Goal: Task Accomplishment & Management: Manage account settings

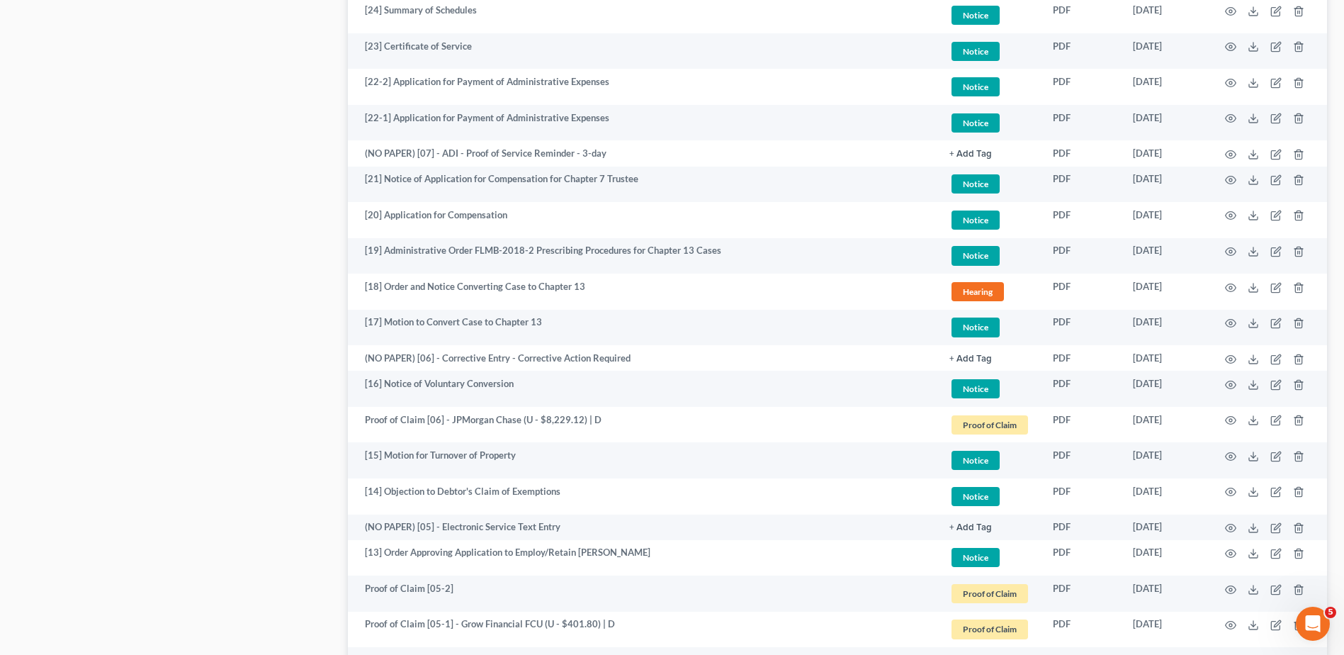
scroll to position [536, 0]
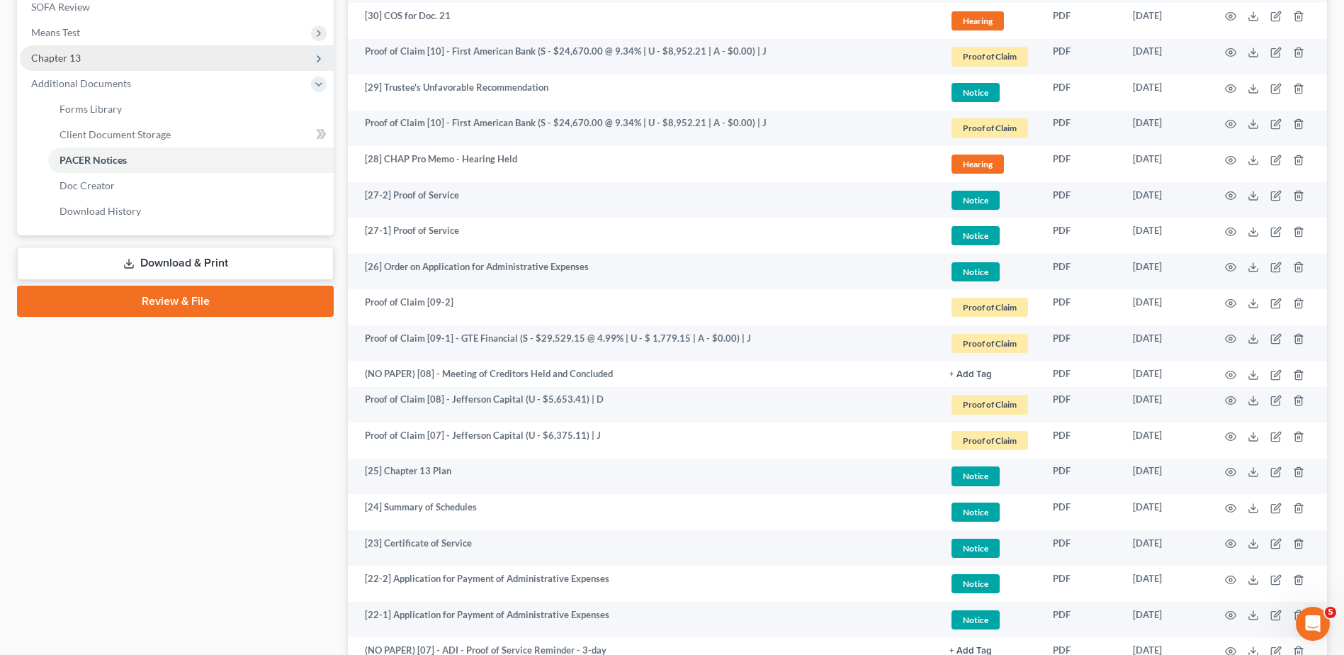
click at [79, 60] on span "Chapter 13" at bounding box center [177, 58] width 314 height 26
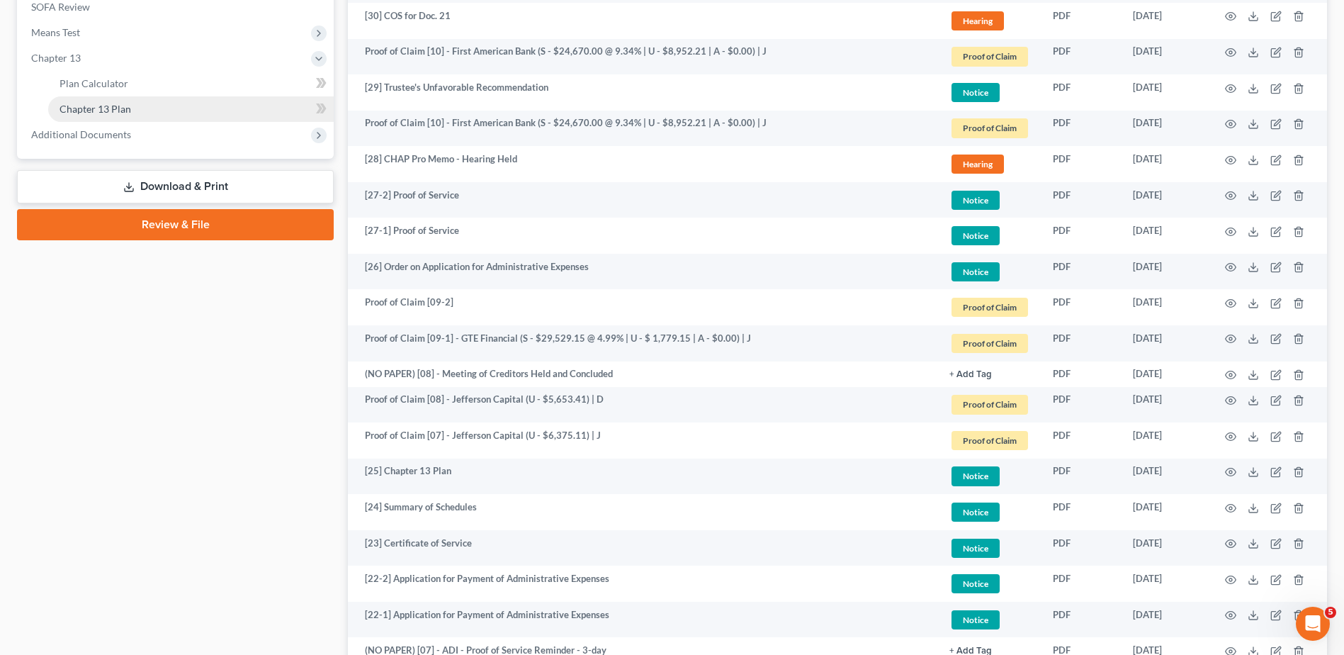
click at [123, 110] on span "Chapter 13 Plan" at bounding box center [96, 109] width 72 height 12
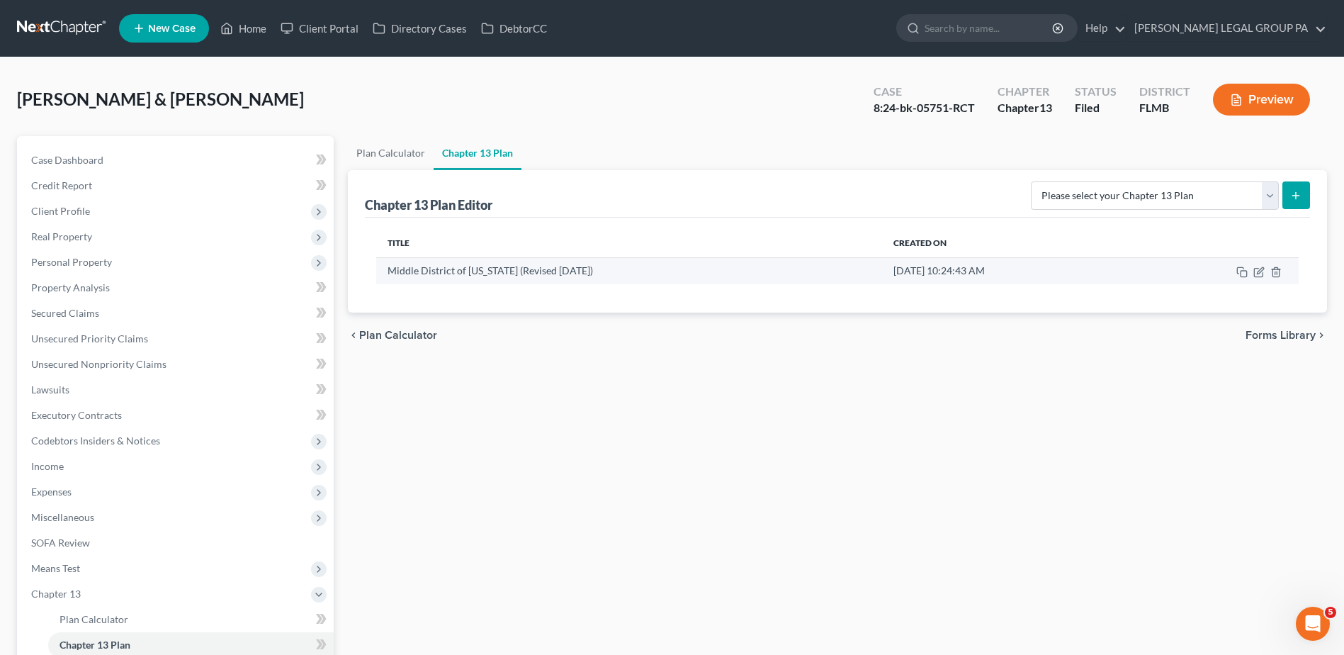
click at [1182, 275] on td at bounding box center [1217, 270] width 164 height 27
click at [1244, 275] on icon "button" at bounding box center [1242, 271] width 11 height 11
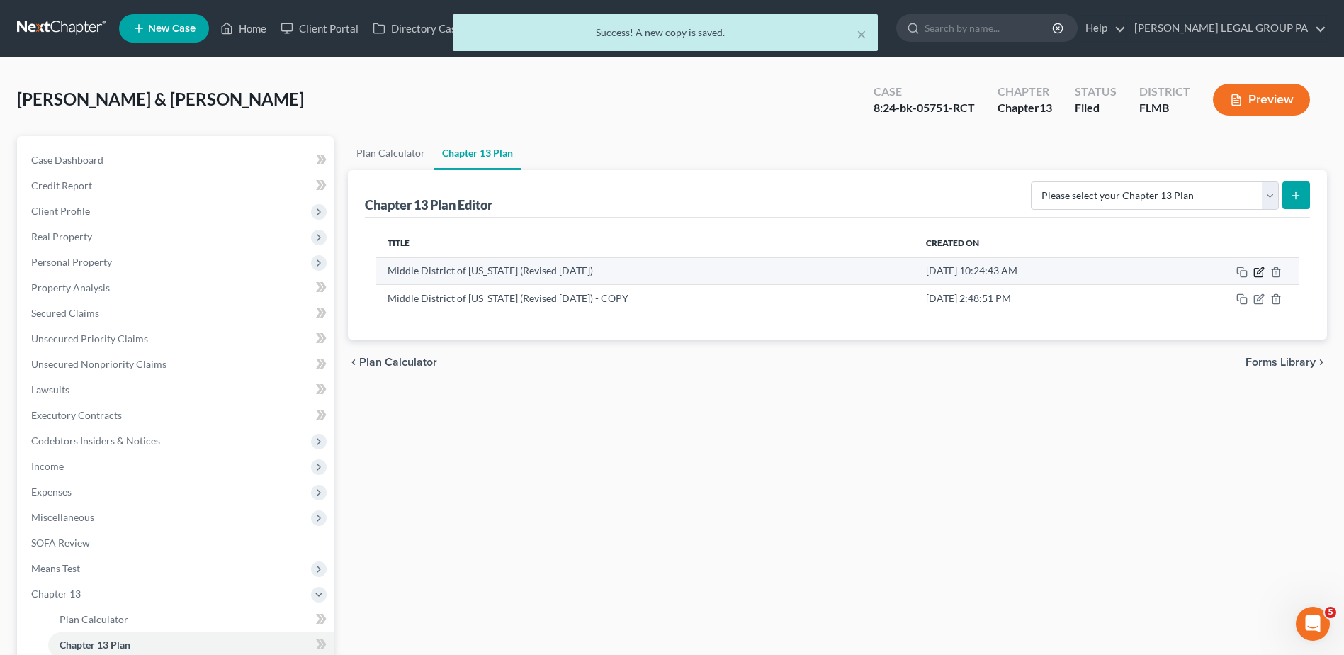
click at [1261, 270] on icon "button" at bounding box center [1259, 271] width 11 height 11
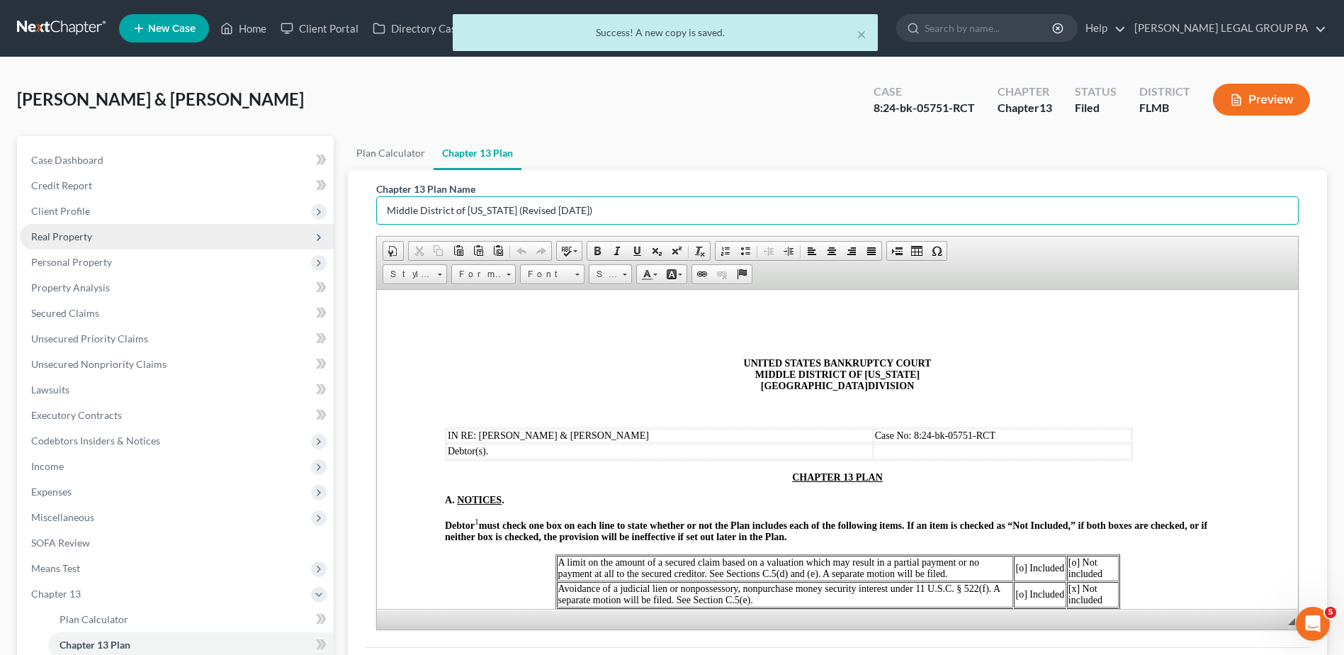
drag, startPoint x: 621, startPoint y: 208, endPoint x: 289, endPoint y: 230, distance: 333.1
click at [289, 230] on div "Petition Navigation Case Dashboard Payments Invoices Payments Payments Credit R…" at bounding box center [672, 456] width 1324 height 640
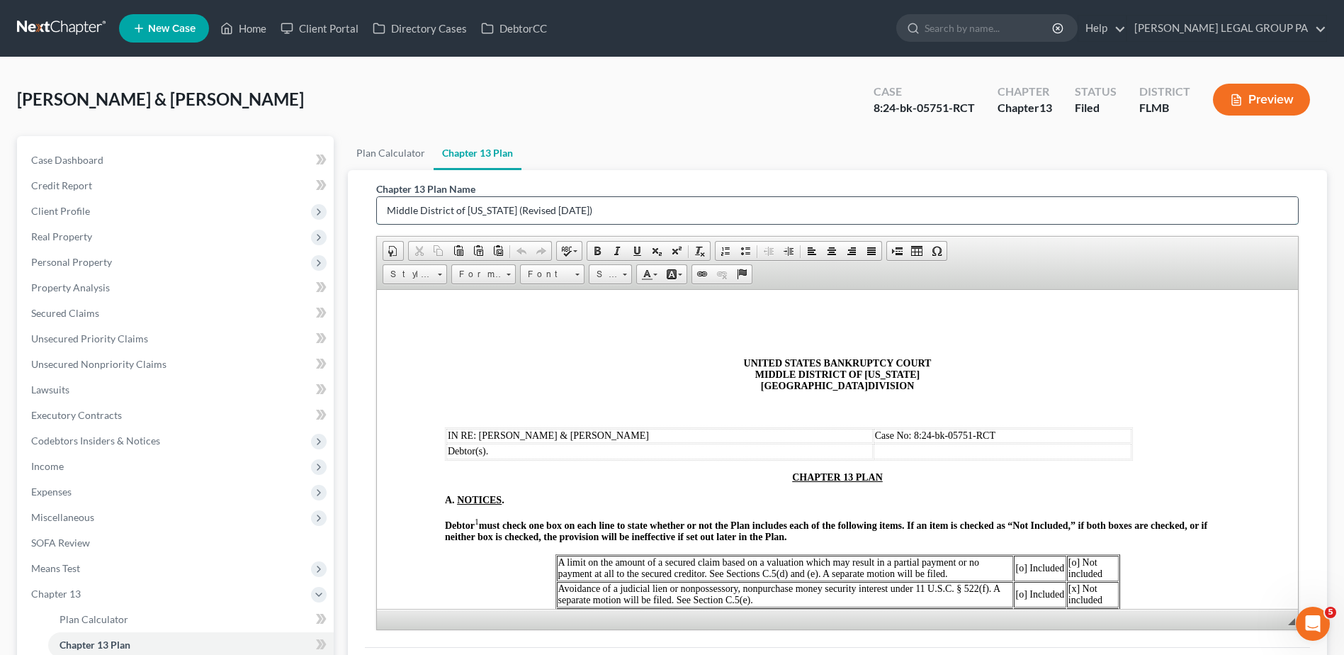
click at [506, 204] on input "Middle District of [US_STATE] (Revised [DATE])" at bounding box center [837, 210] width 921 height 27
click at [494, 211] on input "Middle District of [US_STATE] (Revised [DATE])" at bounding box center [837, 210] width 921 height 27
click at [426, 209] on input "Original Plan (Revised 12/4/23)" at bounding box center [837, 210] width 921 height 27
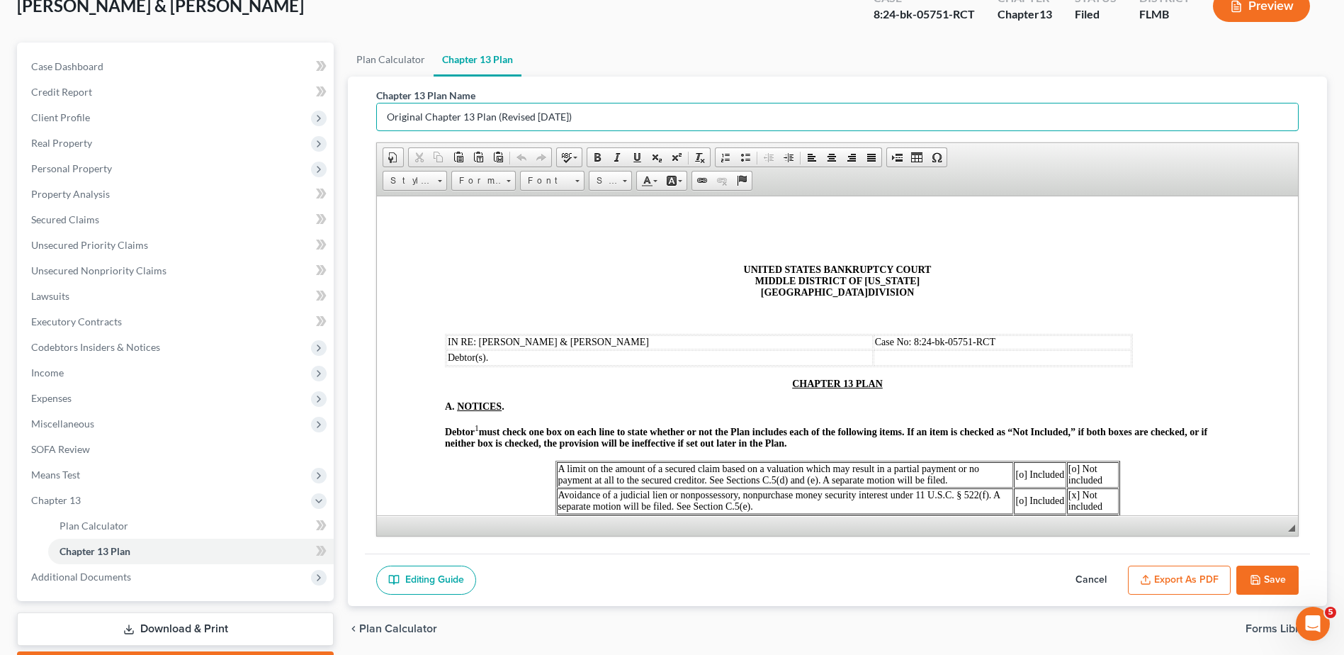
scroll to position [175, 0]
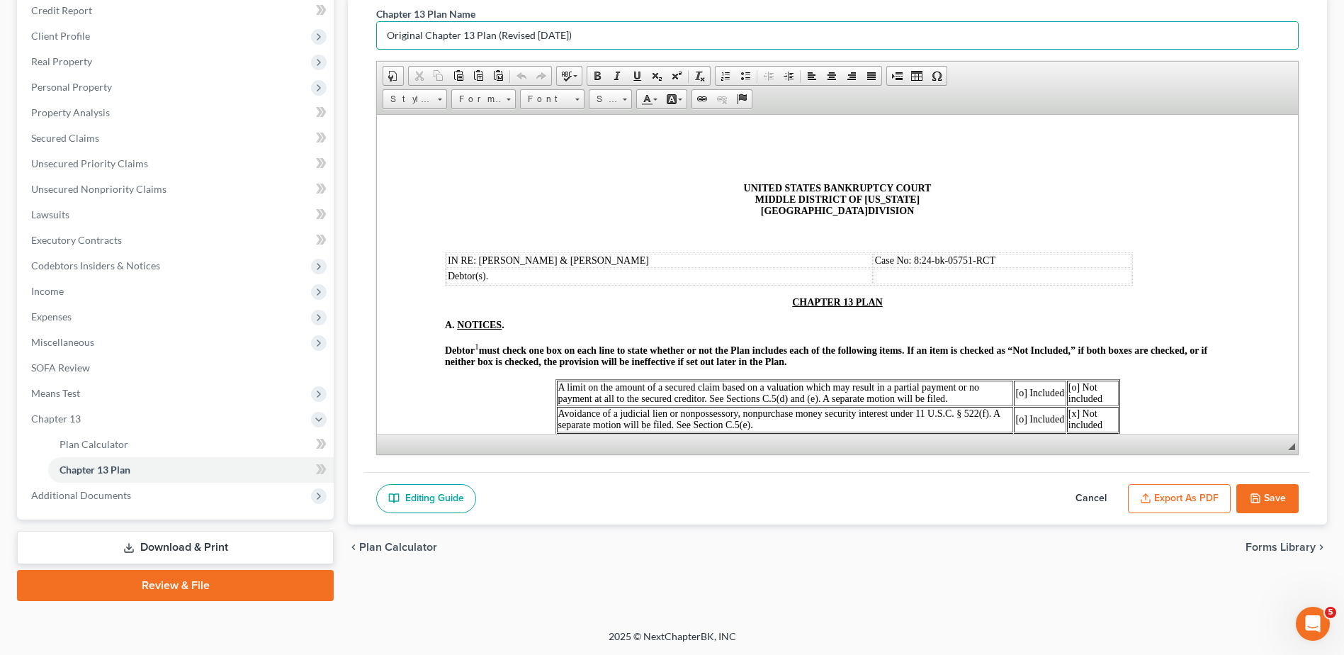
type input "Original Chapter 13 Plan (Revised [DATE])"
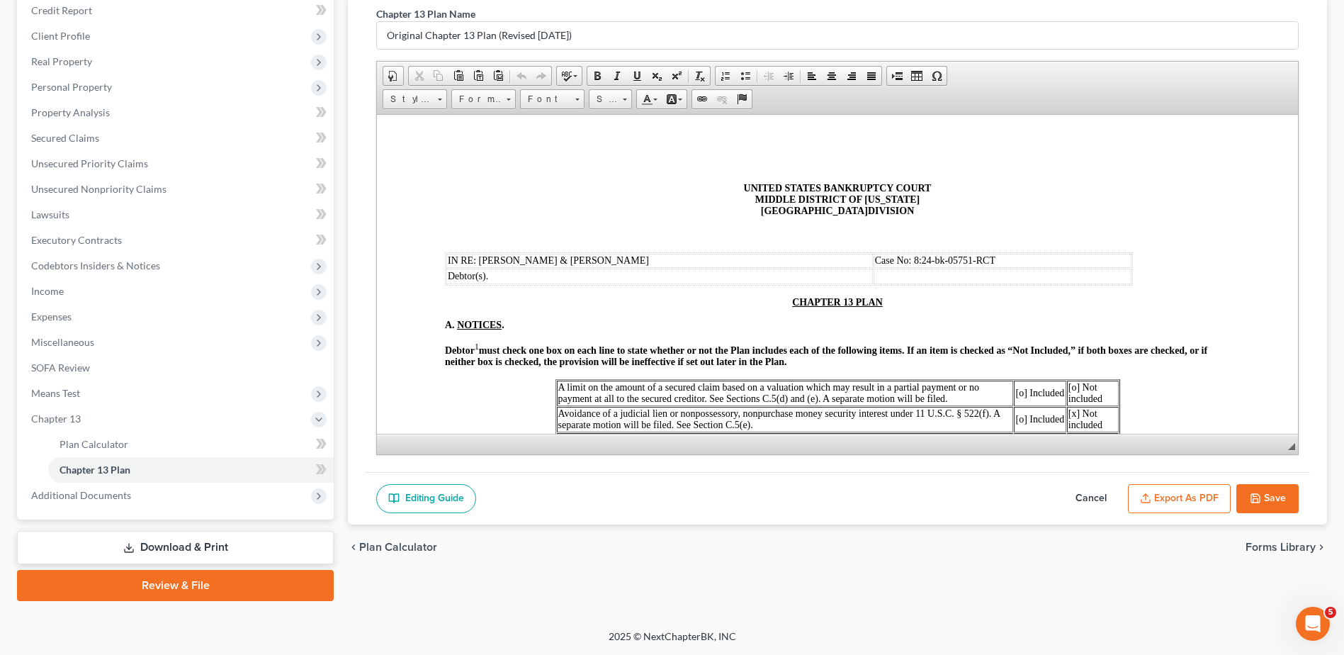
drag, startPoint x: 1273, startPoint y: 478, endPoint x: 1262, endPoint y: 485, distance: 13.4
click at [1267, 476] on div "Editing Guide Cancel Export as PDF Save" at bounding box center [837, 498] width 945 height 53
drag, startPoint x: 1262, startPoint y: 497, endPoint x: 1257, endPoint y: 508, distance: 11.7
click at [1261, 497] on button "Save" at bounding box center [1268, 499] width 62 height 30
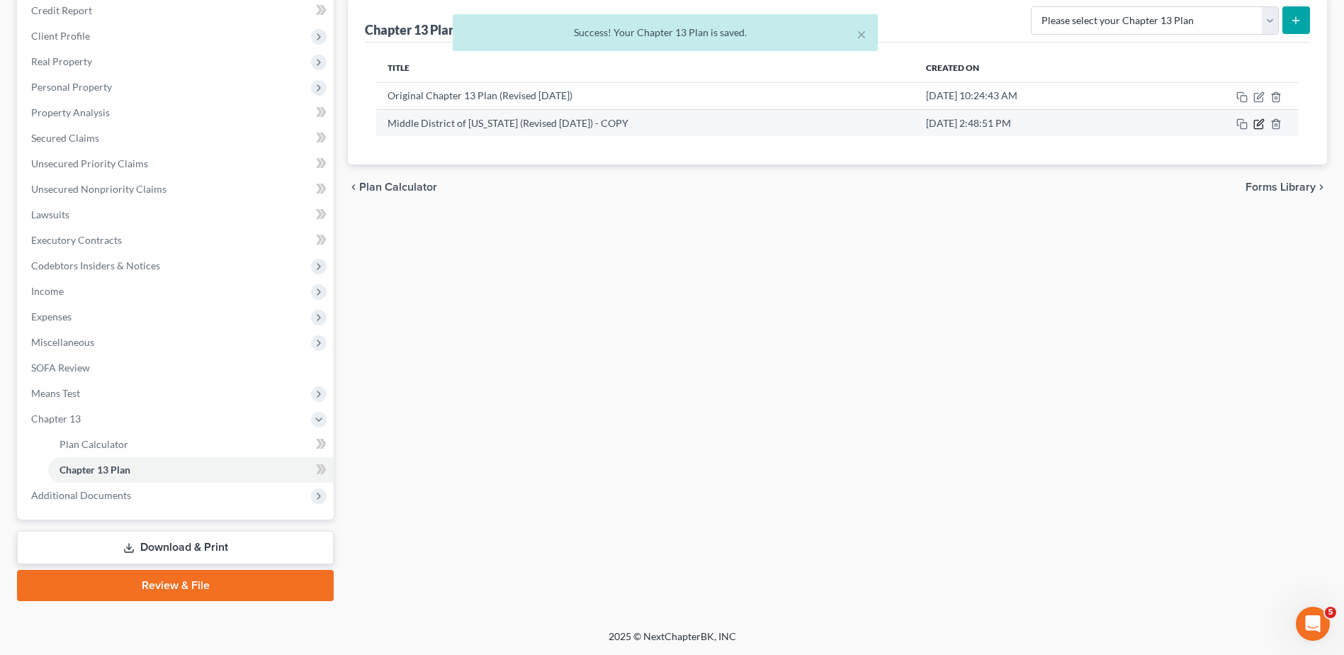
click at [1259, 125] on icon "button" at bounding box center [1259, 123] width 11 height 11
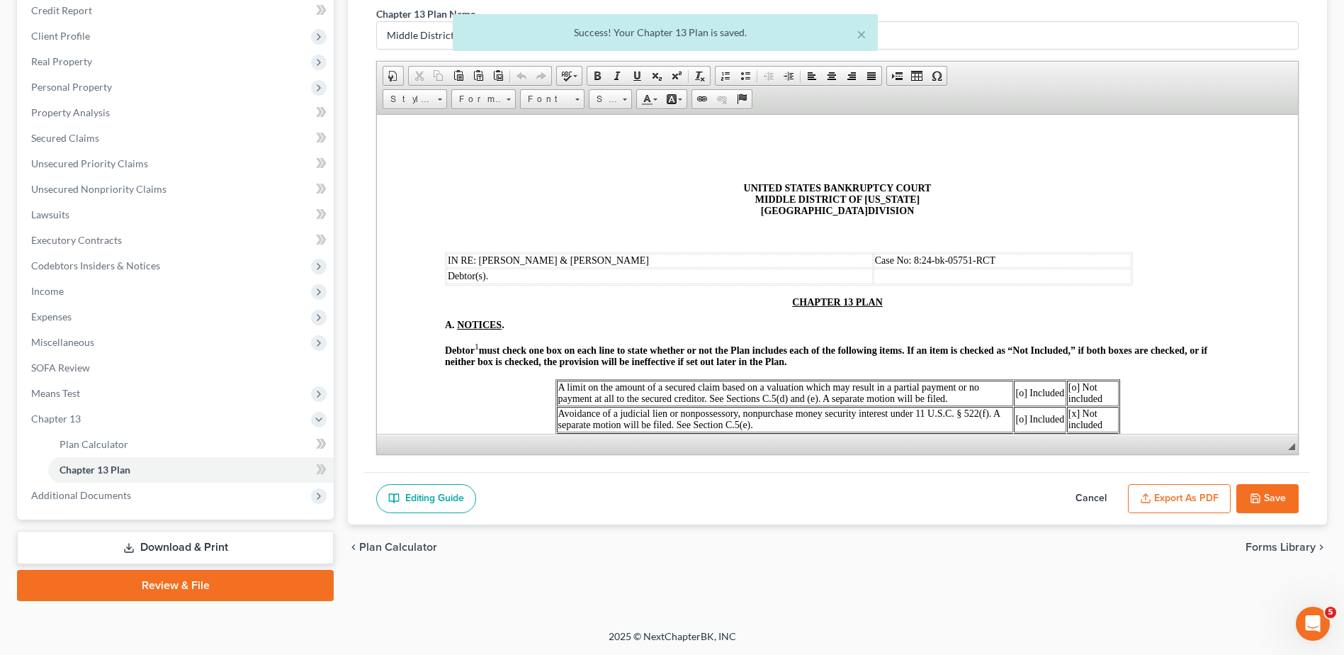
scroll to position [0, 0]
click at [399, 32] on div "× Success! Your Chapter 13 Plan is saved." at bounding box center [665, 36] width 1344 height 44
click at [403, 34] on div "× Success! Your Chapter 13 Plan is saved." at bounding box center [665, 36] width 1344 height 44
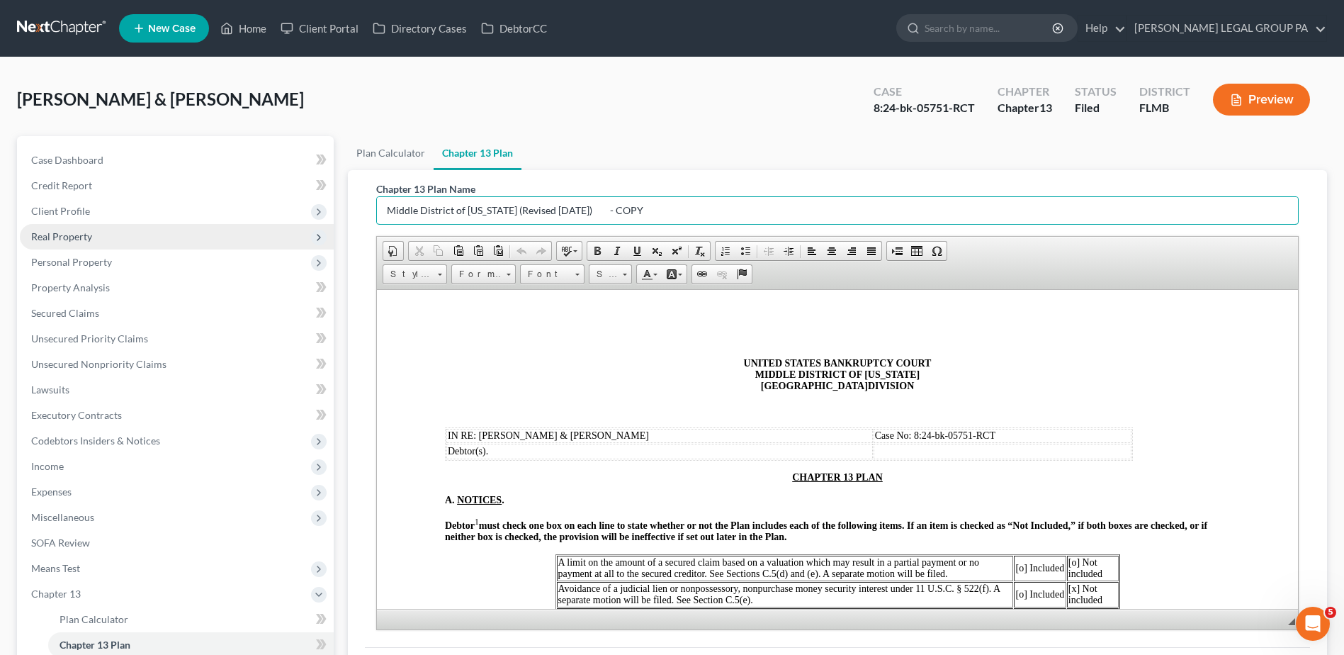
drag, startPoint x: 636, startPoint y: 208, endPoint x: 306, endPoint y: 226, distance: 330.0
click at [308, 223] on div "Petition Navigation Case Dashboard Payments Invoices Payments Payments Credit R…" at bounding box center [672, 456] width 1324 height 640
click at [398, 207] on input "First Amended Chapter 13 Plan" at bounding box center [837, 210] width 921 height 27
type input "1st Amended Chapter 13 Plan"
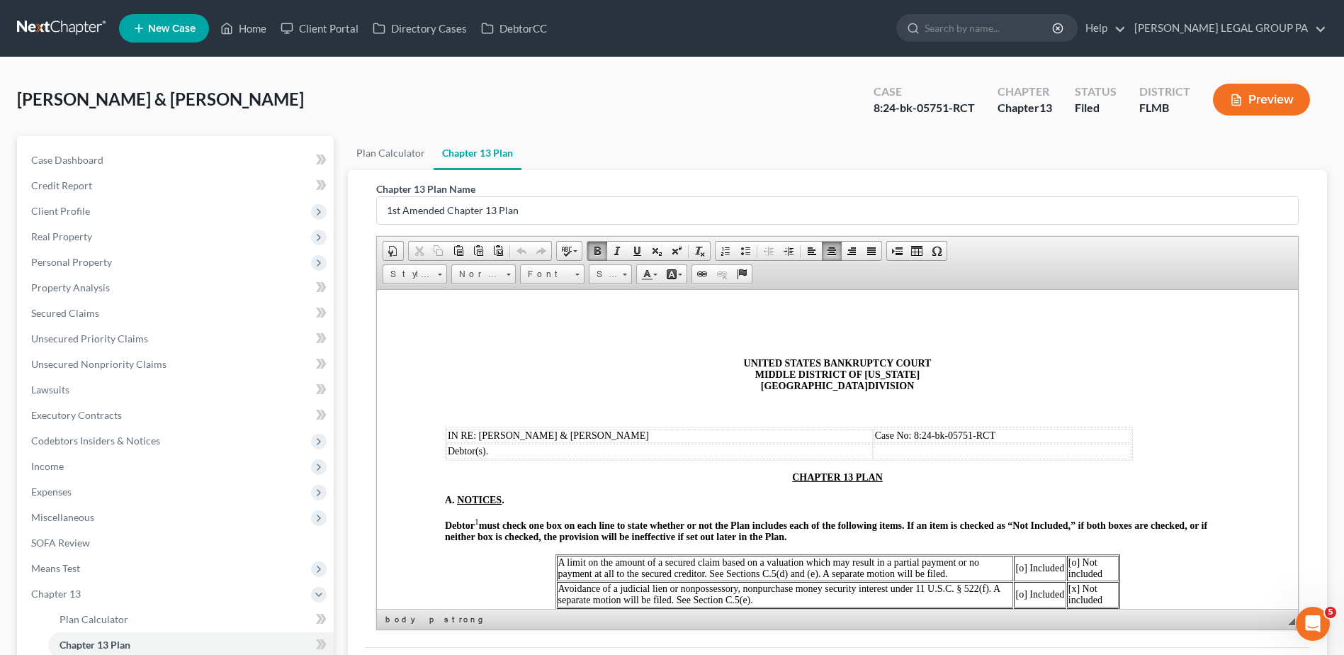
click at [782, 472] on p "CHAPTER 13 PLAN" at bounding box center [837, 476] width 785 height 11
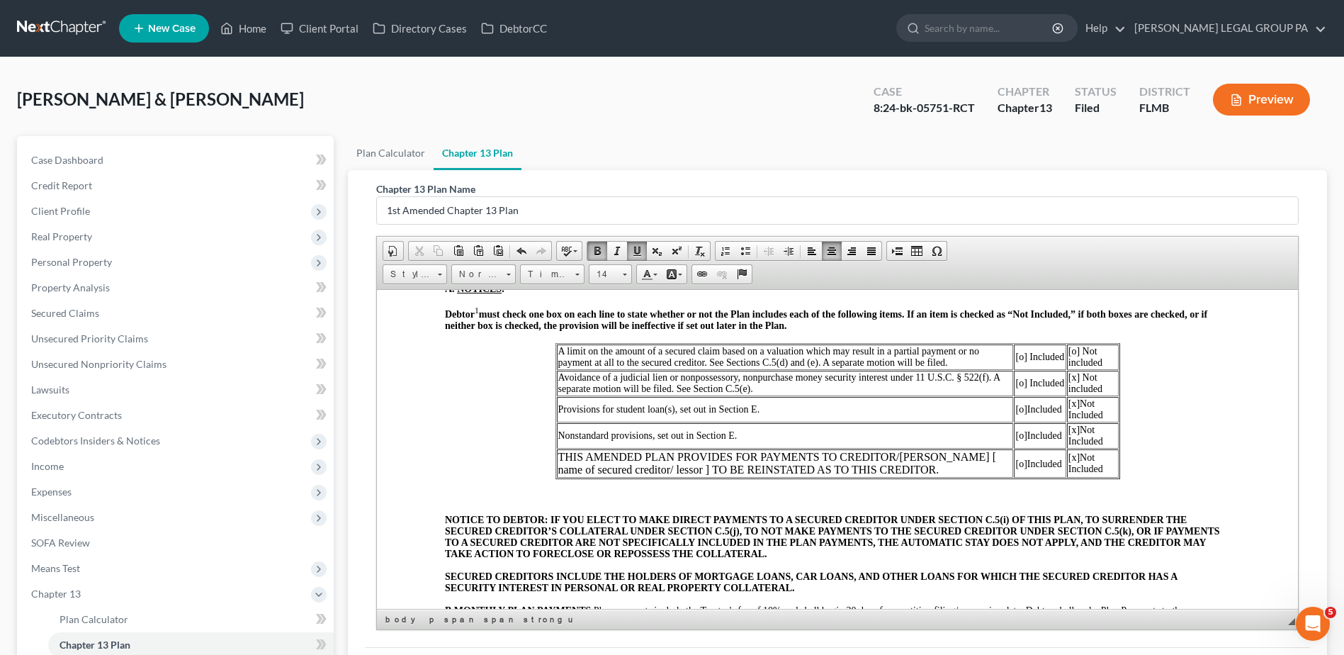
scroll to position [213, 0]
click at [1071, 372] on span "[x] Not included" at bounding box center [1086, 381] width 34 height 22
copy span "[x]"
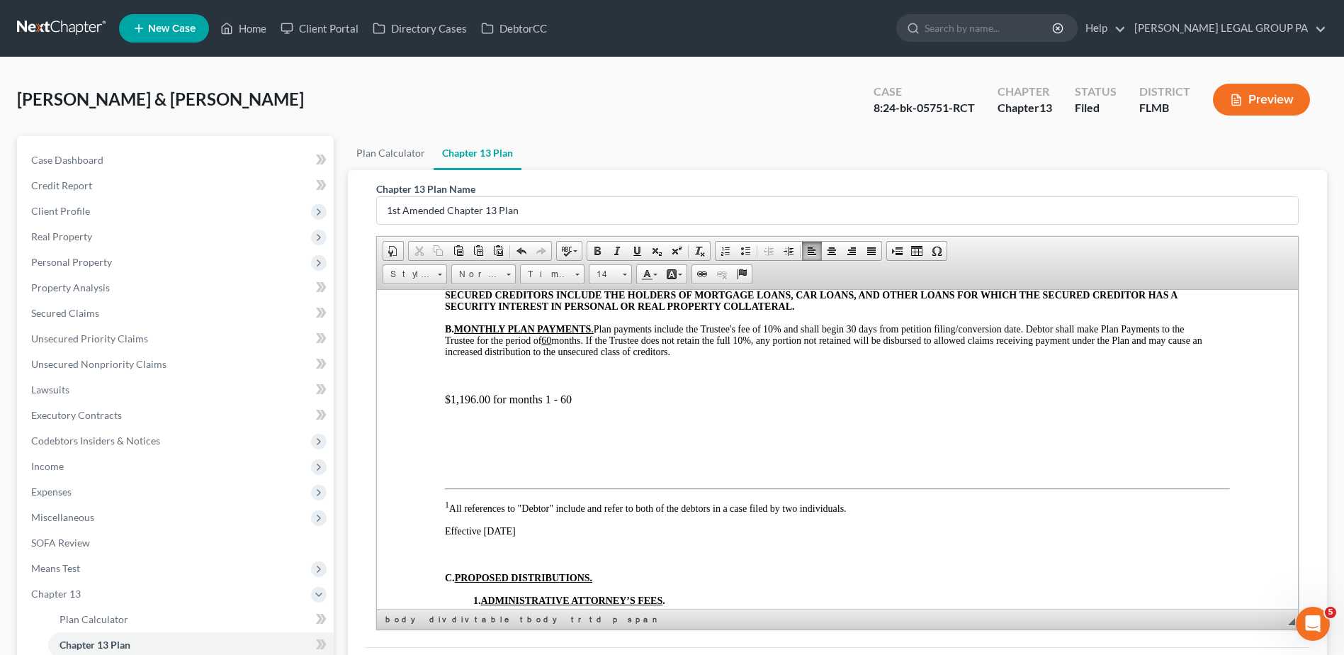
scroll to position [496, 0]
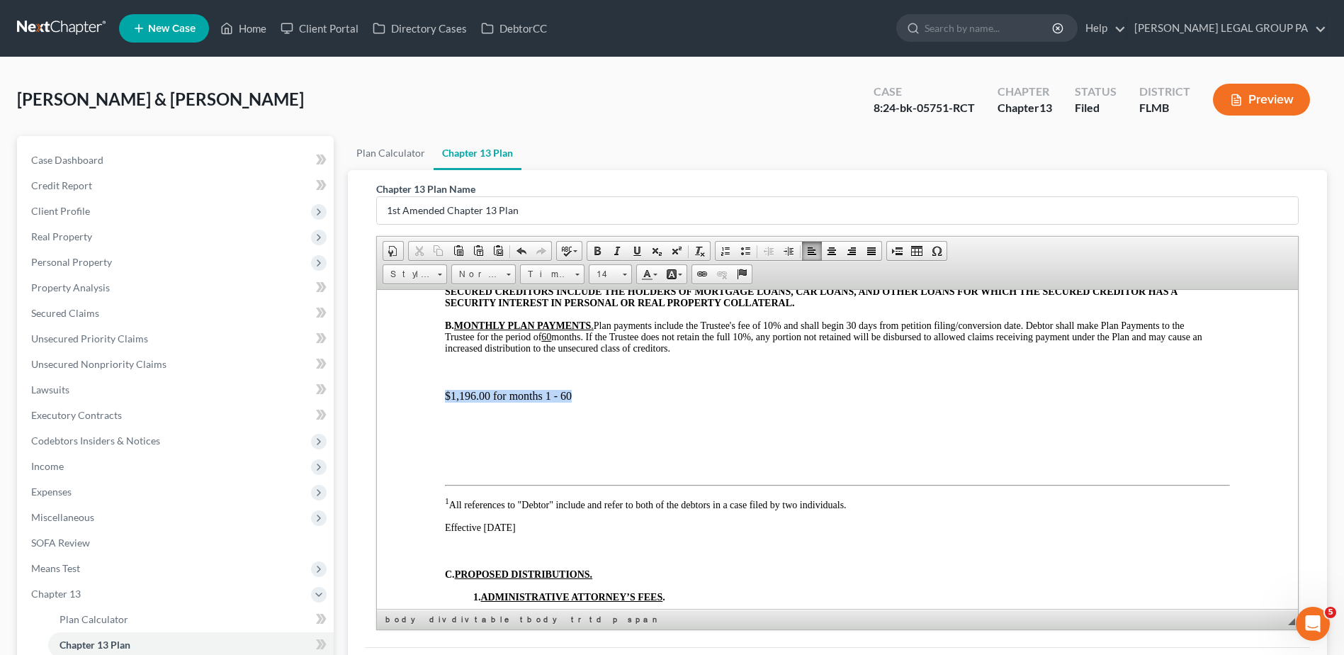
drag, startPoint x: 577, startPoint y: 397, endPoint x: 439, endPoint y: 392, distance: 137.6
drag, startPoint x: 619, startPoint y: 274, endPoint x: 617, endPoint y: 283, distance: 9.5
click at [619, 274] on link "Size" at bounding box center [610, 274] width 43 height 20
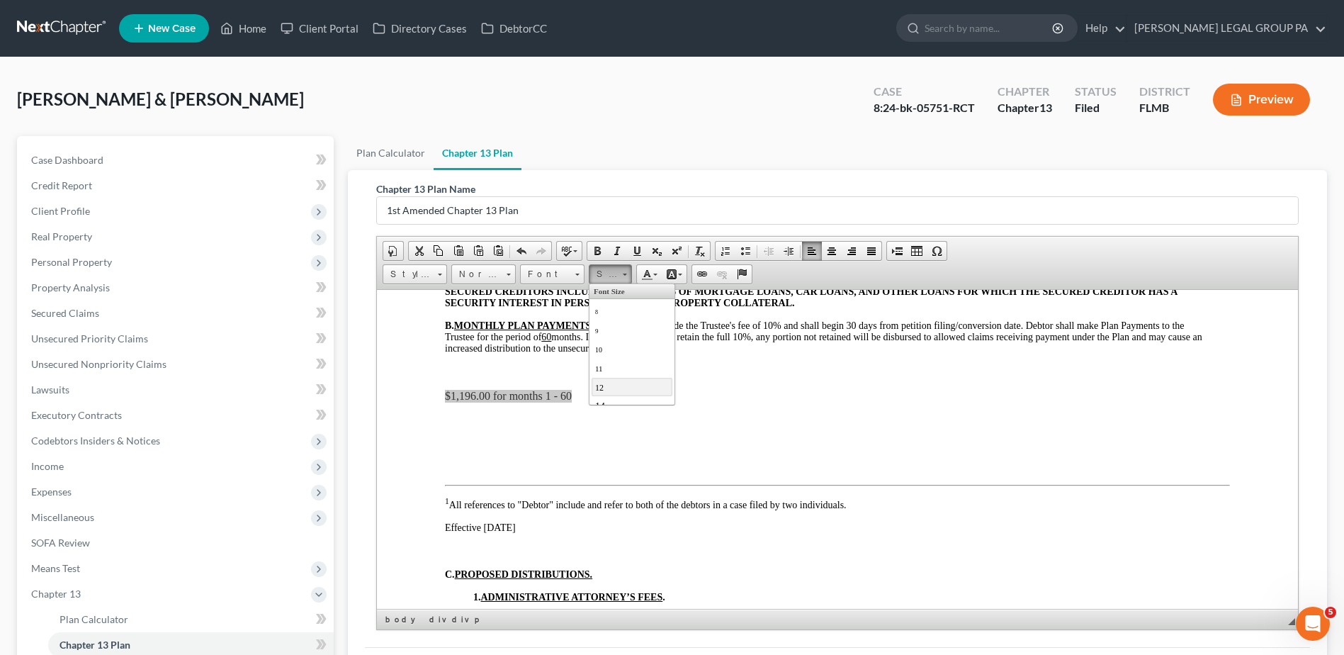
scroll to position [0, 0]
click at [610, 398] on link "14" at bounding box center [632, 405] width 81 height 18
click at [592, 392] on p "$1,196.00 for months 1 - 60" at bounding box center [837, 394] width 785 height 11
drag, startPoint x: 550, startPoint y: 393, endPoint x: 558, endPoint y: 394, distance: 7.9
click at [549, 393] on span "$1,196.00 for months 1 - 60" at bounding box center [500, 394] width 111 height 11
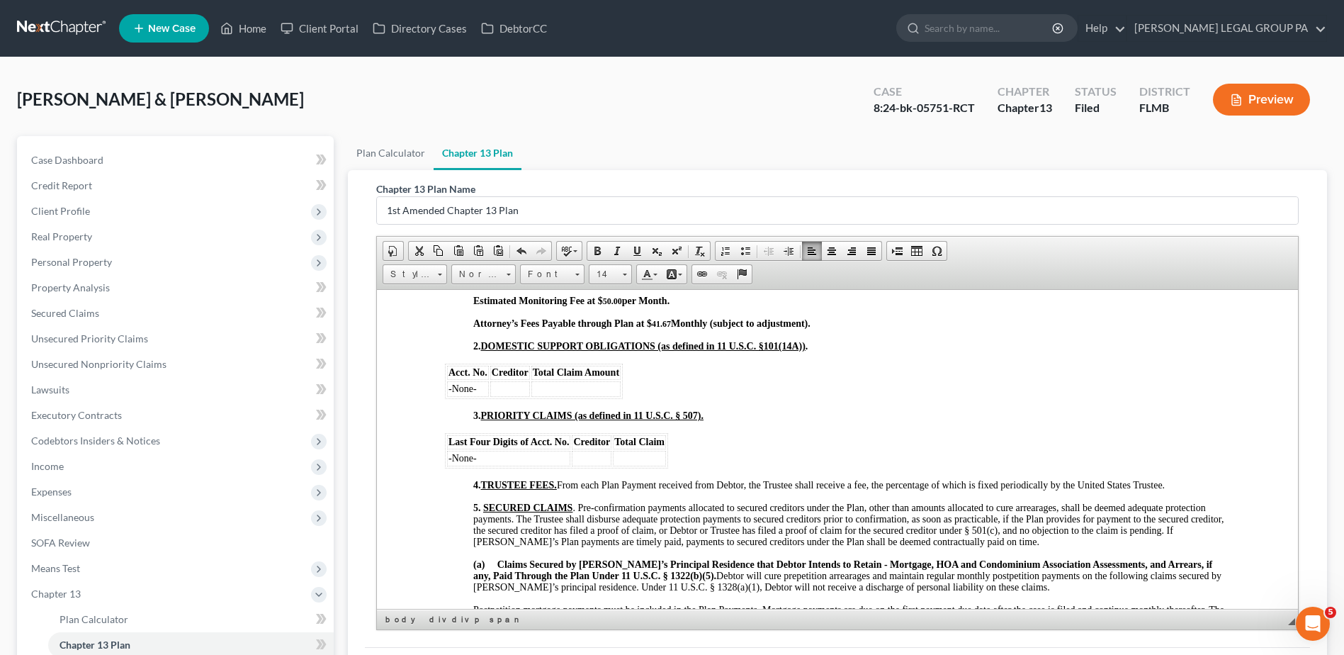
scroll to position [779, 0]
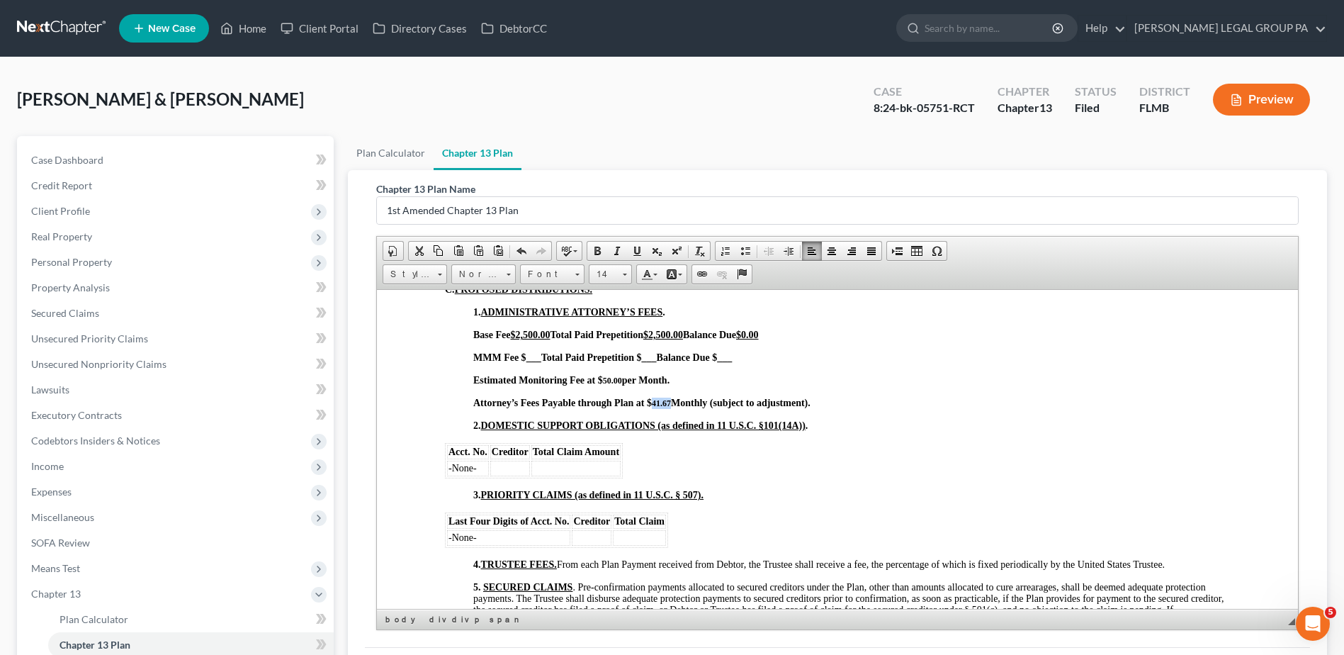
drag, startPoint x: 651, startPoint y: 401, endPoint x: 669, endPoint y: 403, distance: 18.5
click at [669, 403] on strong "Attorney’s Fees Payable through Plan at $ 41.67" at bounding box center [572, 401] width 198 height 12
click at [641, 400] on span "Attorney’s Fees Payable through Plan at $" at bounding box center [562, 402] width 179 height 11
drag, startPoint x: 600, startPoint y: 377, endPoint x: 608, endPoint y: 382, distance: 9.8
click at [605, 377] on strong "Estimated Monitoring Fee at $ 50.00" at bounding box center [547, 379] width 149 height 12
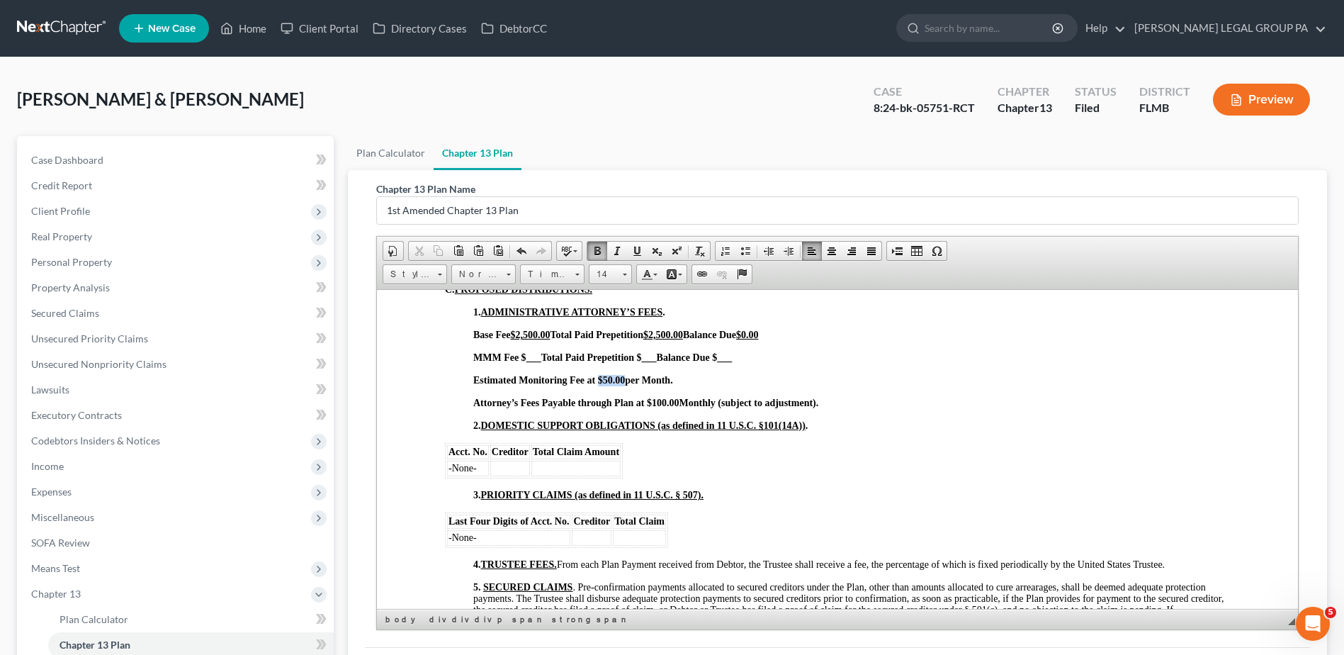
drag, startPoint x: 598, startPoint y: 378, endPoint x: 622, endPoint y: 378, distance: 24.1
click at [624, 378] on span "Estimated Monitoring Fee at $50.00" at bounding box center [549, 379] width 152 height 11
drag, startPoint x: 646, startPoint y: 400, endPoint x: 679, endPoint y: 403, distance: 33.4
click at [679, 403] on p "Attorney’s Fees Payable through Plan at $100.00 Monthly (subject to adjustment)." at bounding box center [851, 402] width 757 height 11
click at [843, 403] on p "Attorney’s Fees Payable through Plan at $100.00 Monthly (subject to adjustment)." at bounding box center [851, 402] width 757 height 11
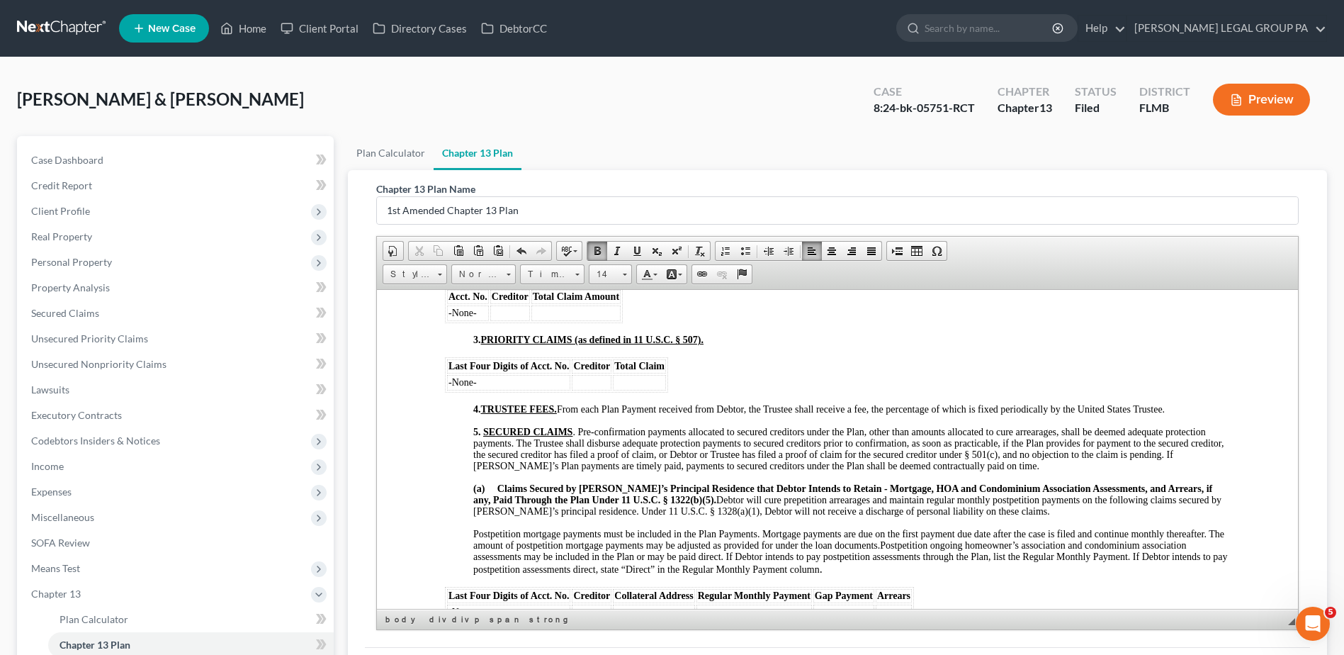
scroll to position [1063, 0]
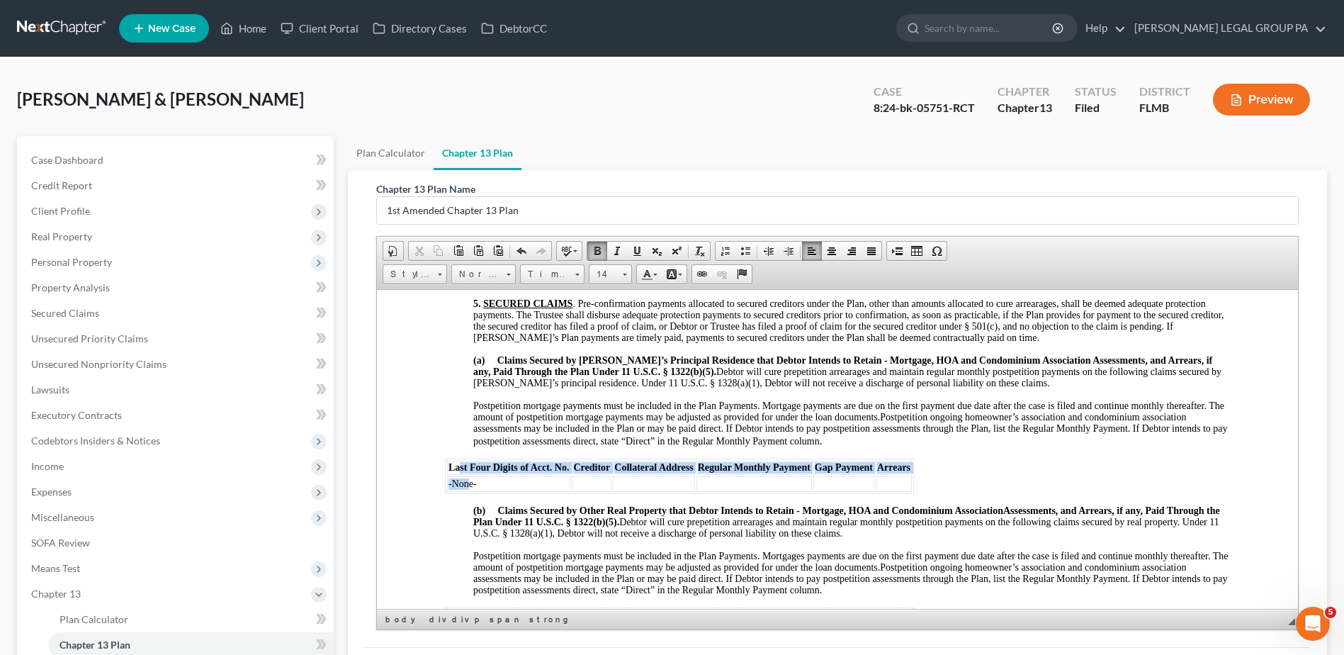
drag, startPoint x: 457, startPoint y: 464, endPoint x: 470, endPoint y: 478, distance: 18.5
click at [470, 480] on table "Last Four Digits of Acct. No. Creditor Collateral Address Regular Monthly Payme…" at bounding box center [679, 475] width 469 height 35
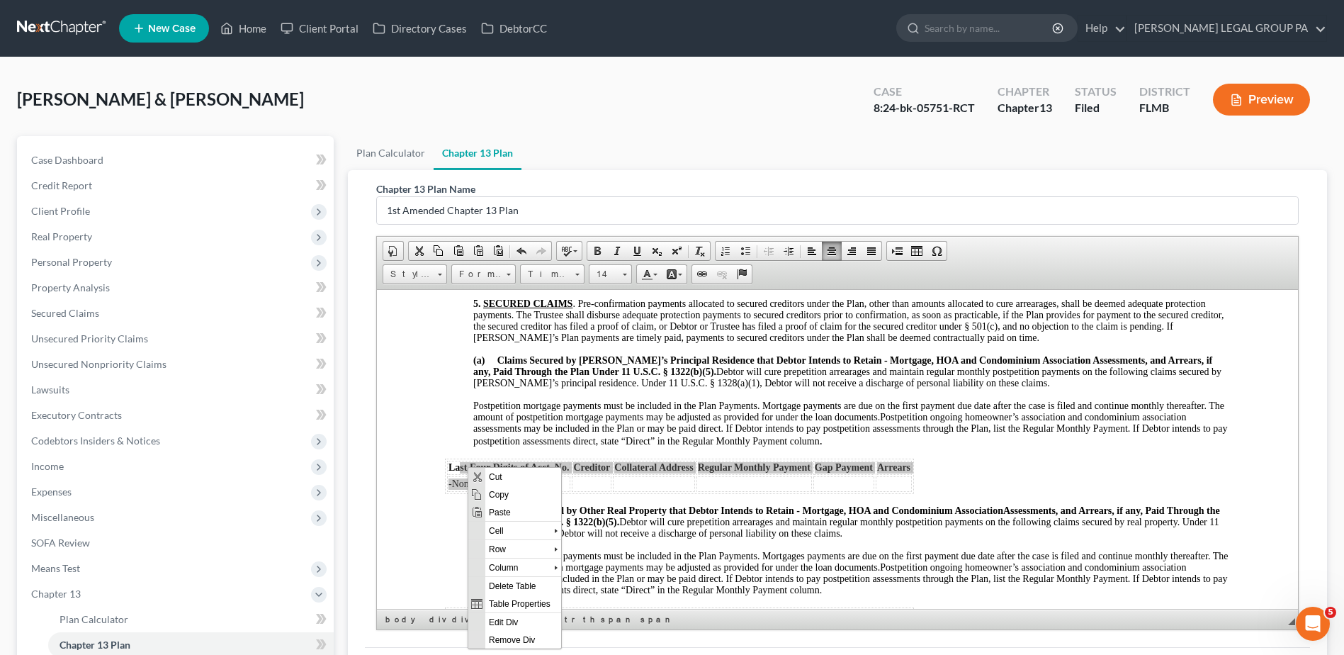
scroll to position [0, 0]
click at [546, 598] on span "Table Properties" at bounding box center [523, 603] width 76 height 18
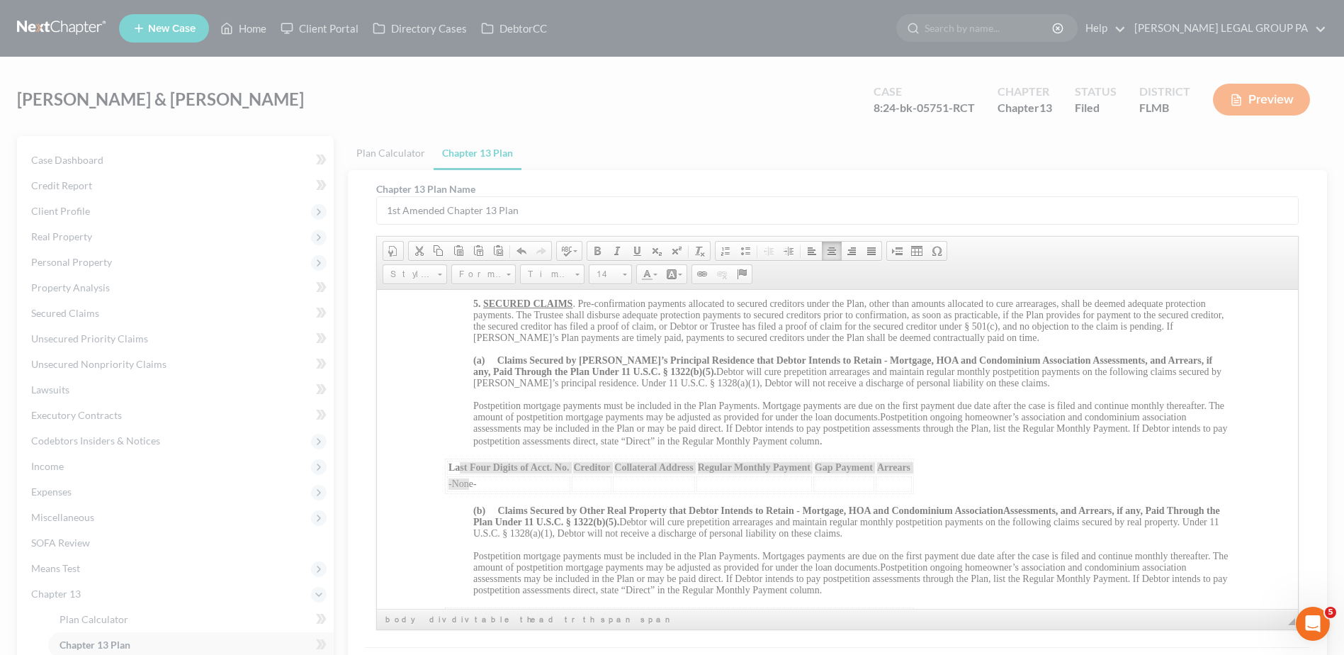
select select "row"
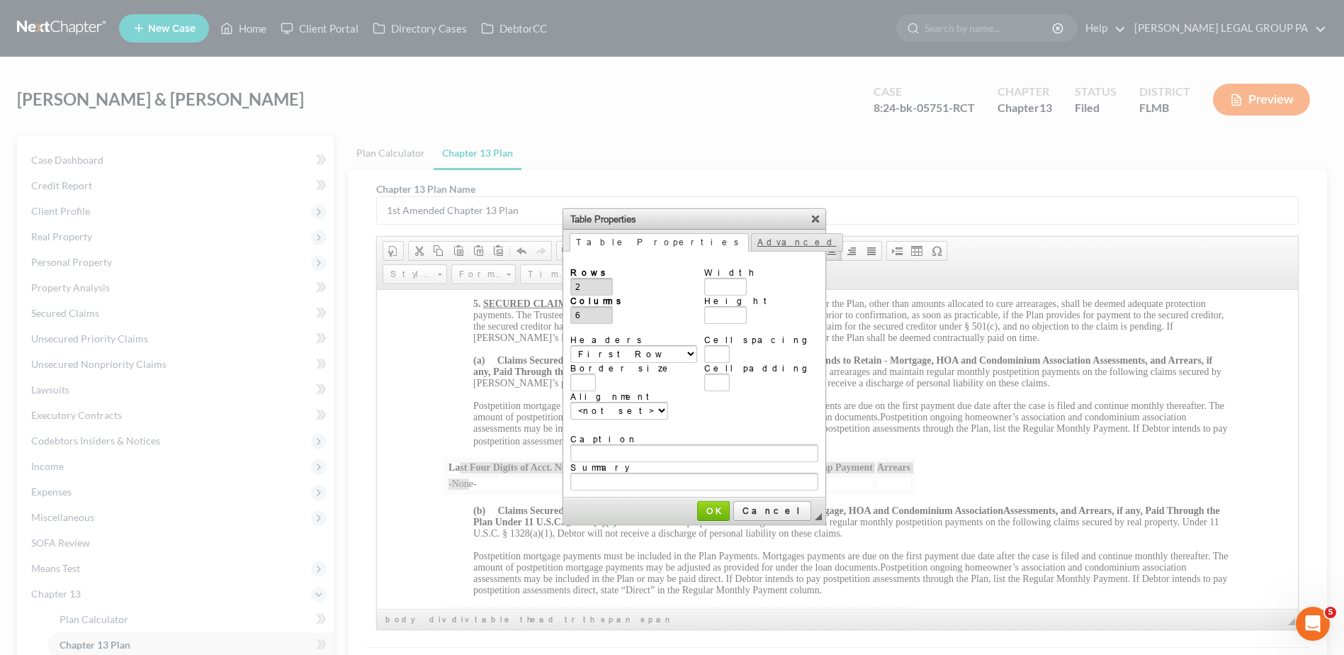
click at [751, 244] on link "Advanced" at bounding box center [797, 242] width 92 height 18
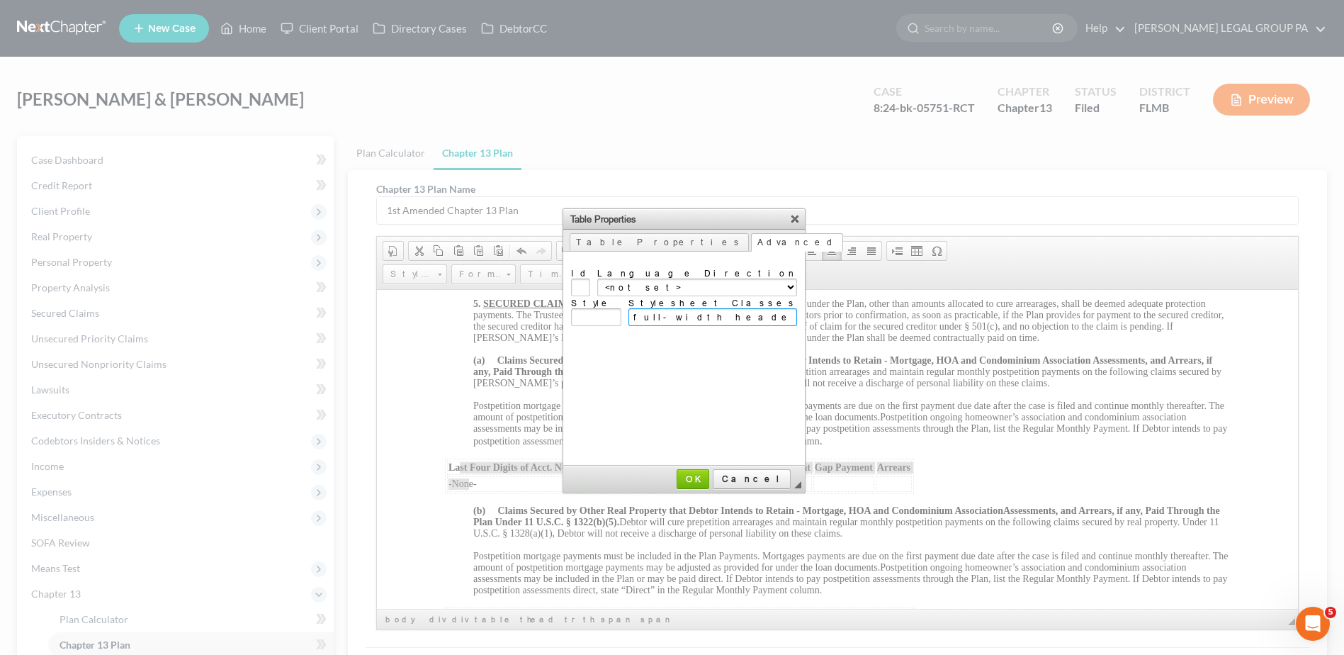
click at [711, 310] on input "full-width header-left extended" at bounding box center [713, 317] width 169 height 18
click at [708, 475] on span "OK" at bounding box center [693, 478] width 30 height 11
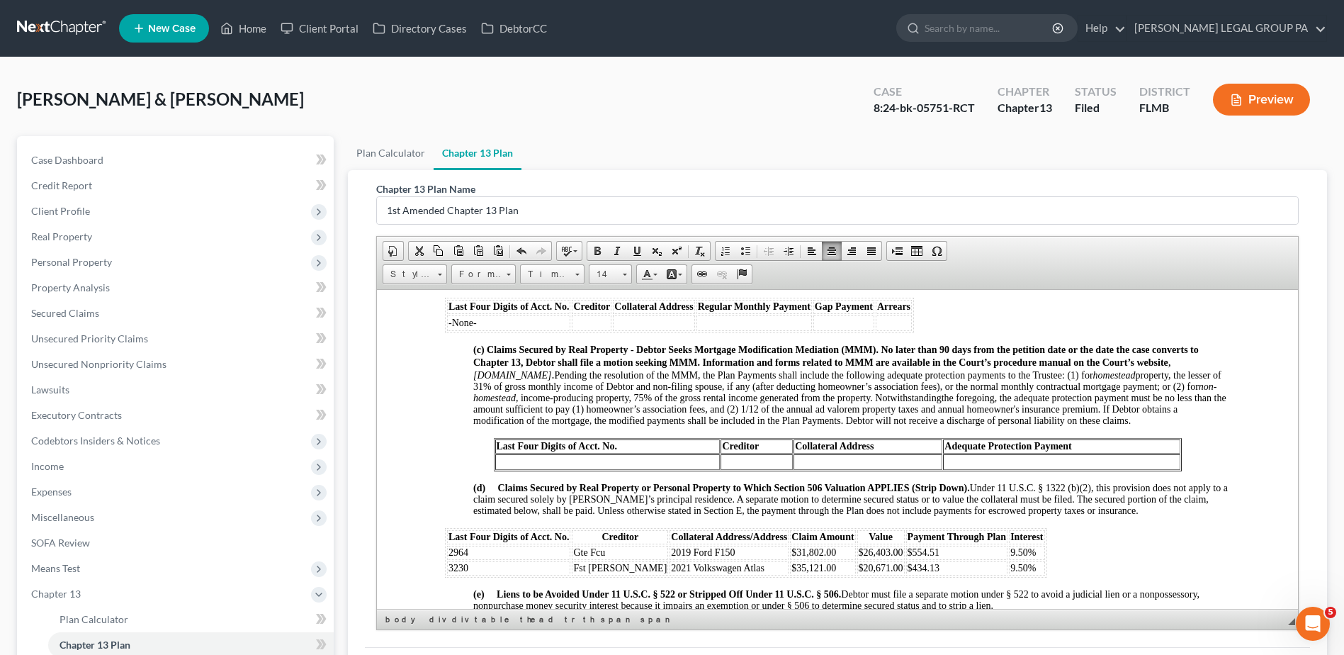
scroll to position [1346, 0]
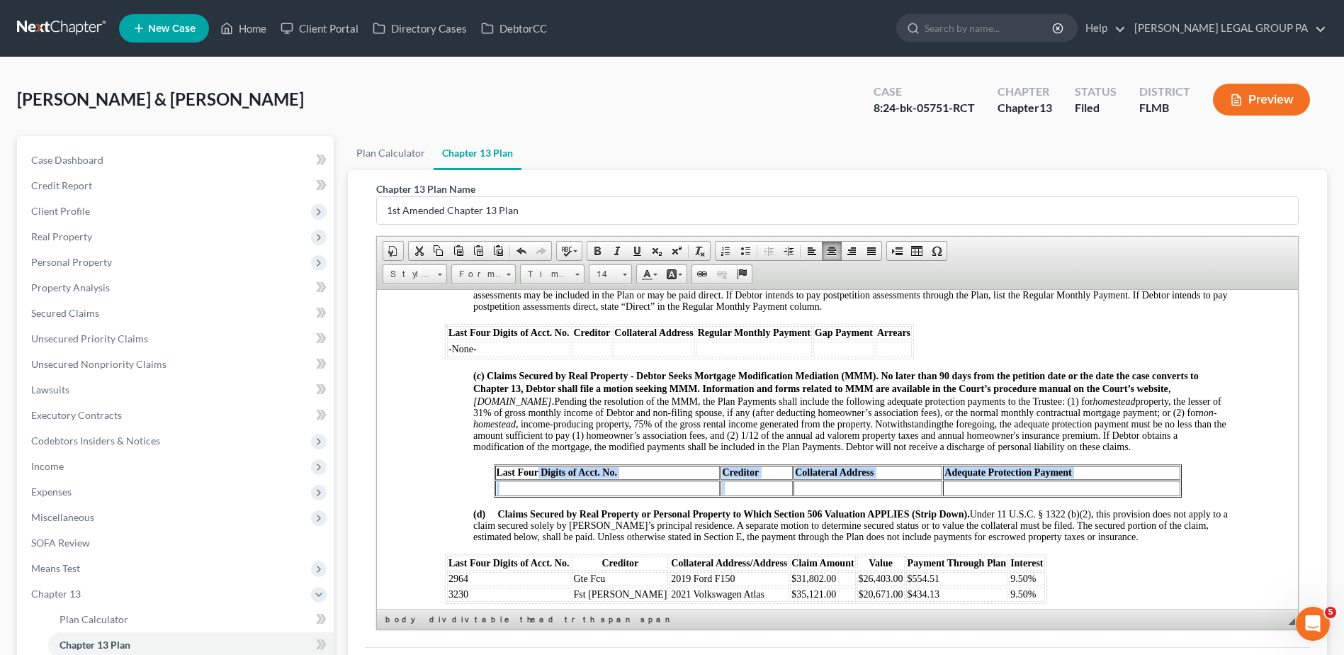
drag, startPoint x: 534, startPoint y: 479, endPoint x: 728, endPoint y: 494, distance: 194.7
click at [728, 494] on tbody "Last Four Digits of Acct. No. Creditor Collateral Address Adequate Protection P…" at bounding box center [837, 480] width 685 height 30
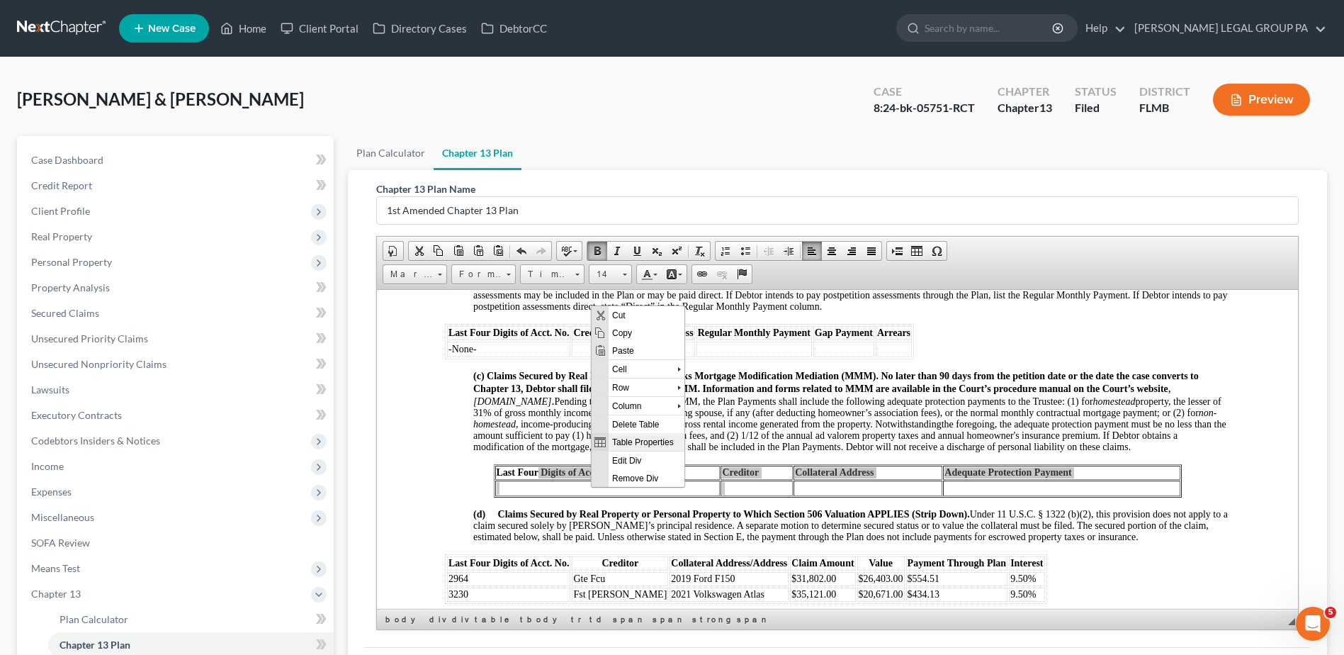
drag, startPoint x: 652, startPoint y: 441, endPoint x: 1244, endPoint y: 748, distance: 667.2
click at [652, 441] on span "Table Properties" at bounding box center [647, 441] width 76 height 18
type input "3"
type input "2"
select select
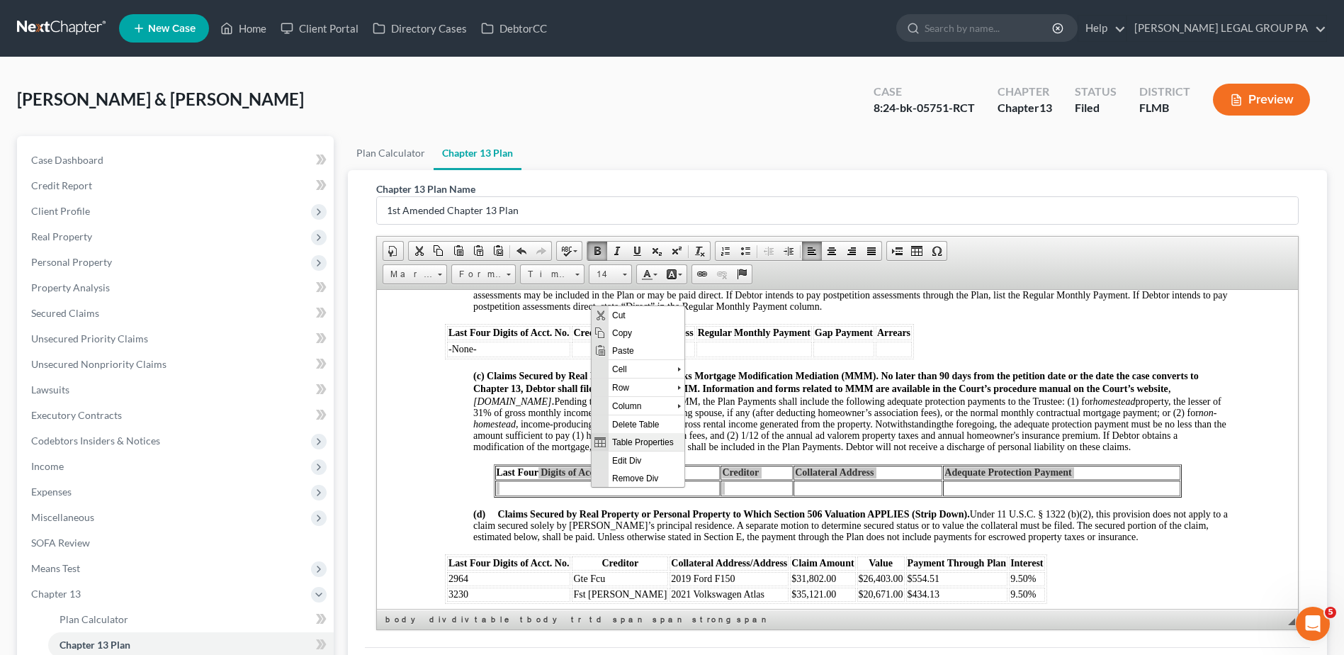
type input "1"
type input "500"
type input "1"
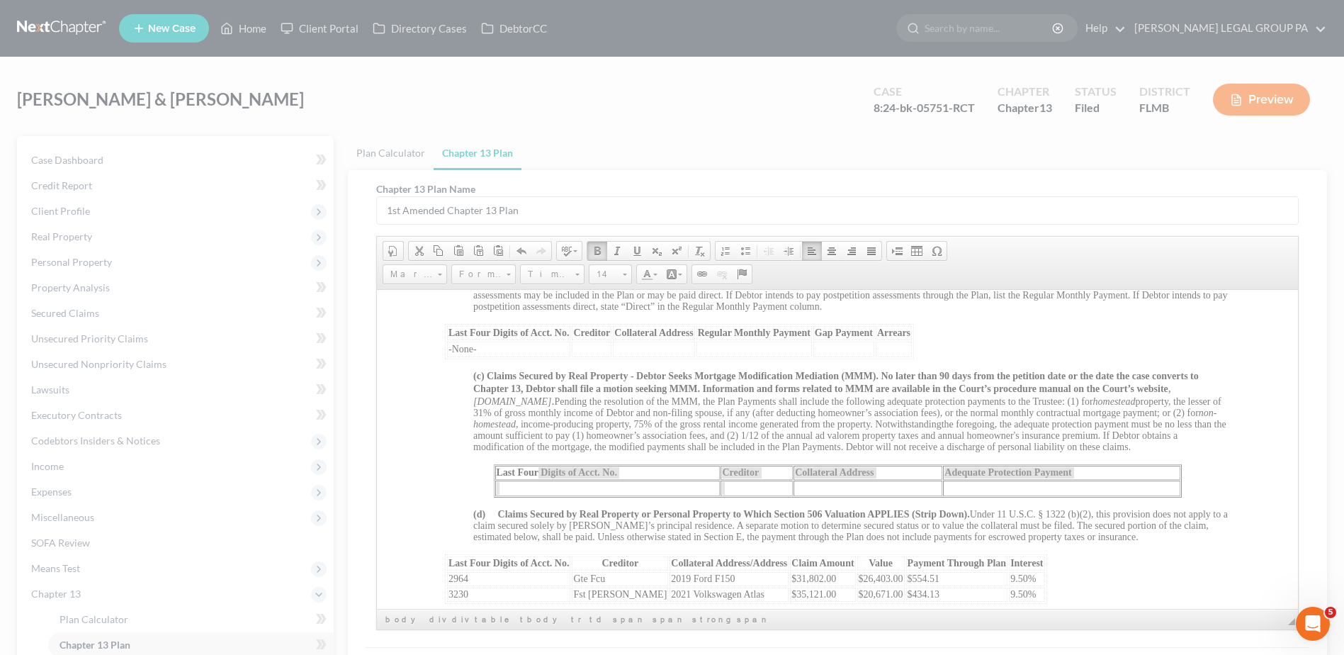
type input "2"
type input "4"
select select "center"
type input "971px"
type input "width:971px;"
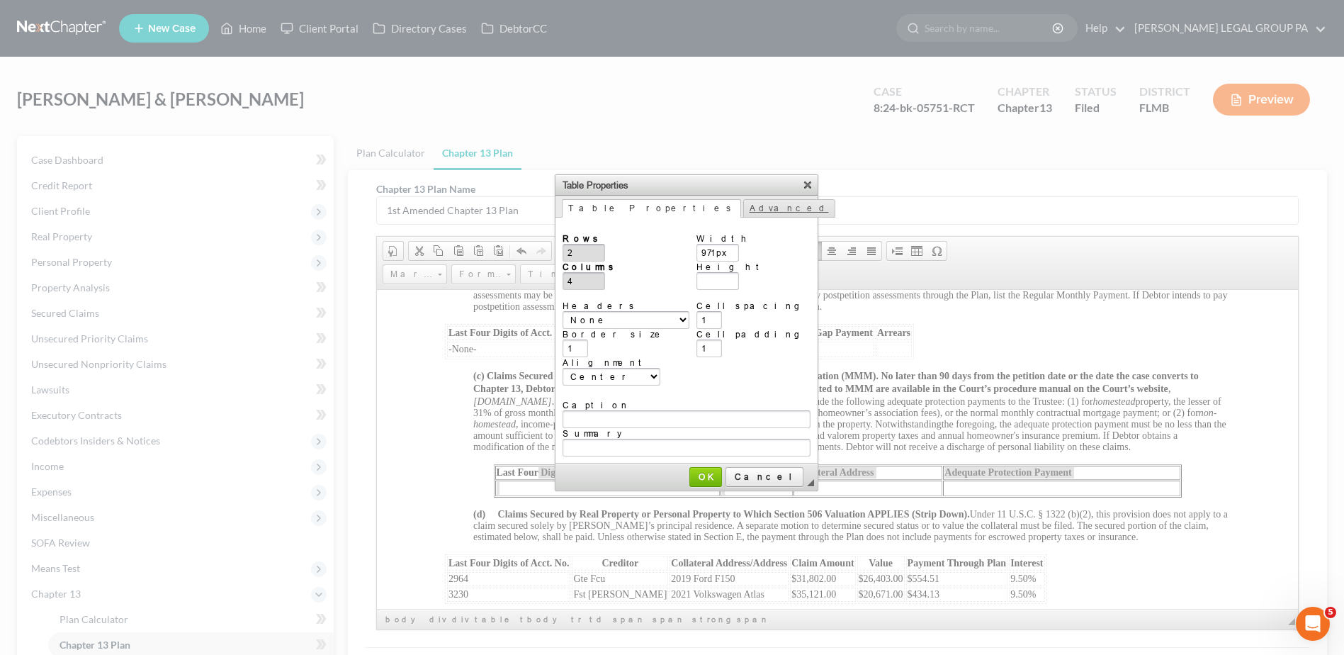
click at [743, 210] on link "Advanced" at bounding box center [789, 208] width 92 height 18
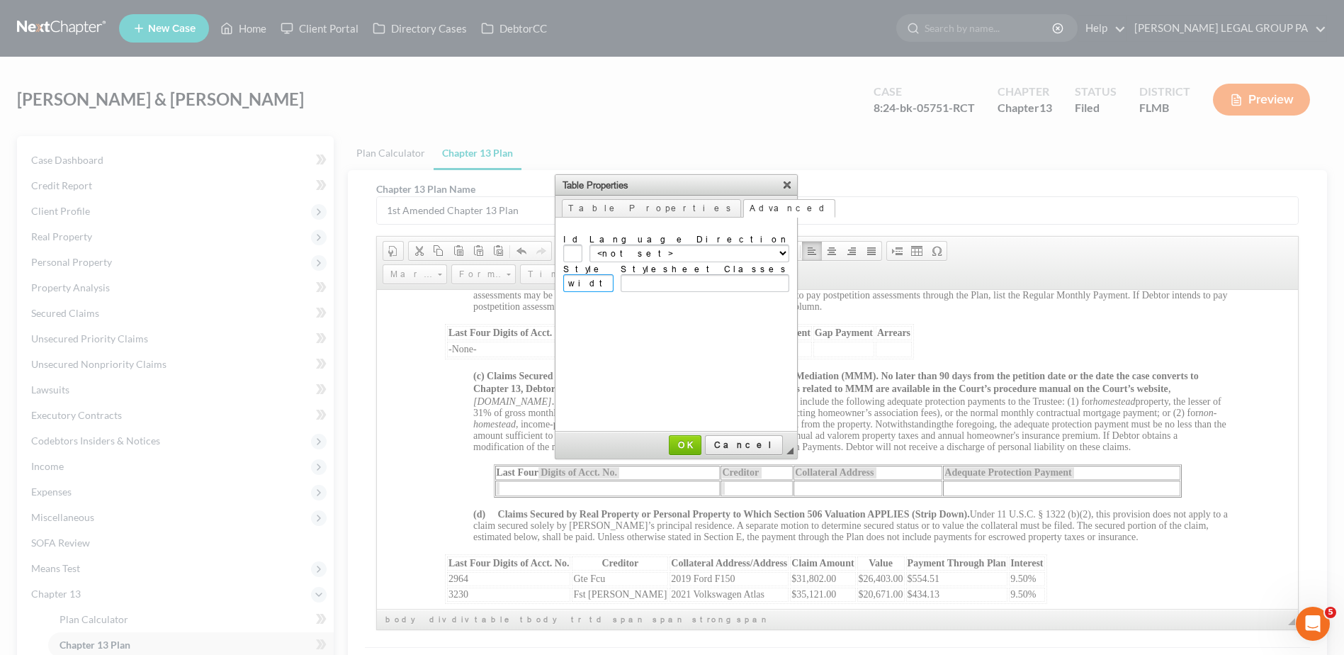
drag, startPoint x: 655, startPoint y: 285, endPoint x: 484, endPoint y: 293, distance: 171.7
click at [483, 294] on body "Home New Case Client Portal Directory Cases DebtorCC WELLER LEGAL GROUP PA kcas…" at bounding box center [672, 415] width 1344 height 830
click at [725, 284] on input "Stylesheet Classes" at bounding box center [705, 283] width 169 height 18
paste input "full-width header-left extended"
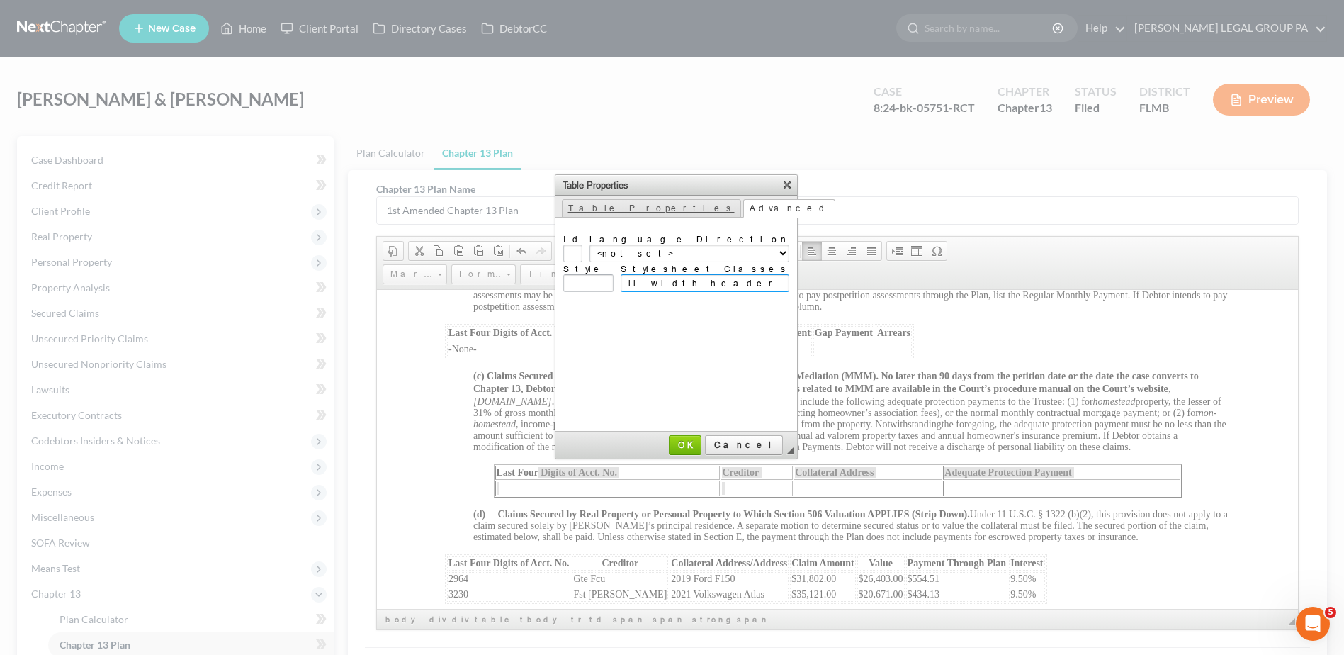
type input "full-width header-left extended"
click at [599, 209] on link "Table Properties" at bounding box center [651, 208] width 179 height 18
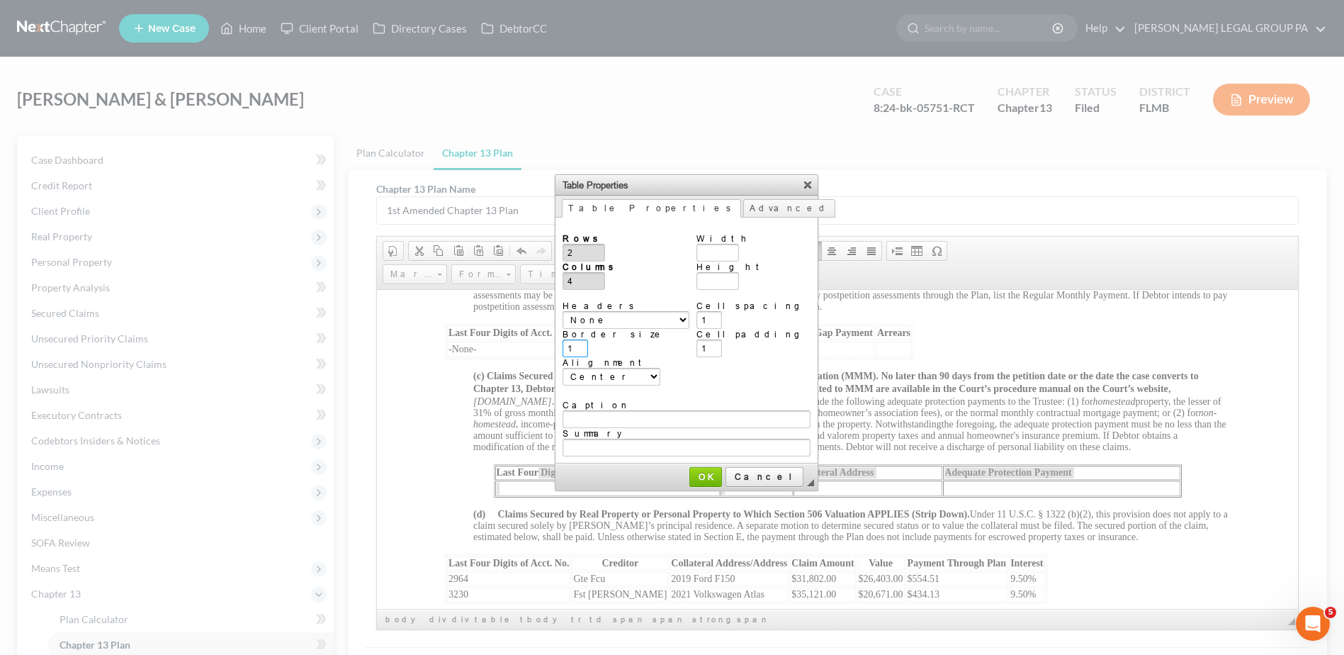
click at [579, 339] on input "1" at bounding box center [576, 348] width 26 height 18
drag, startPoint x: 710, startPoint y: 335, endPoint x: 716, endPoint y: 310, distance: 26.1
click at [711, 339] on input "1" at bounding box center [710, 348] width 26 height 18
drag, startPoint x: 716, startPoint y: 309, endPoint x: 712, endPoint y: 332, distance: 23.7
click at [715, 311] on input "1" at bounding box center [710, 320] width 26 height 18
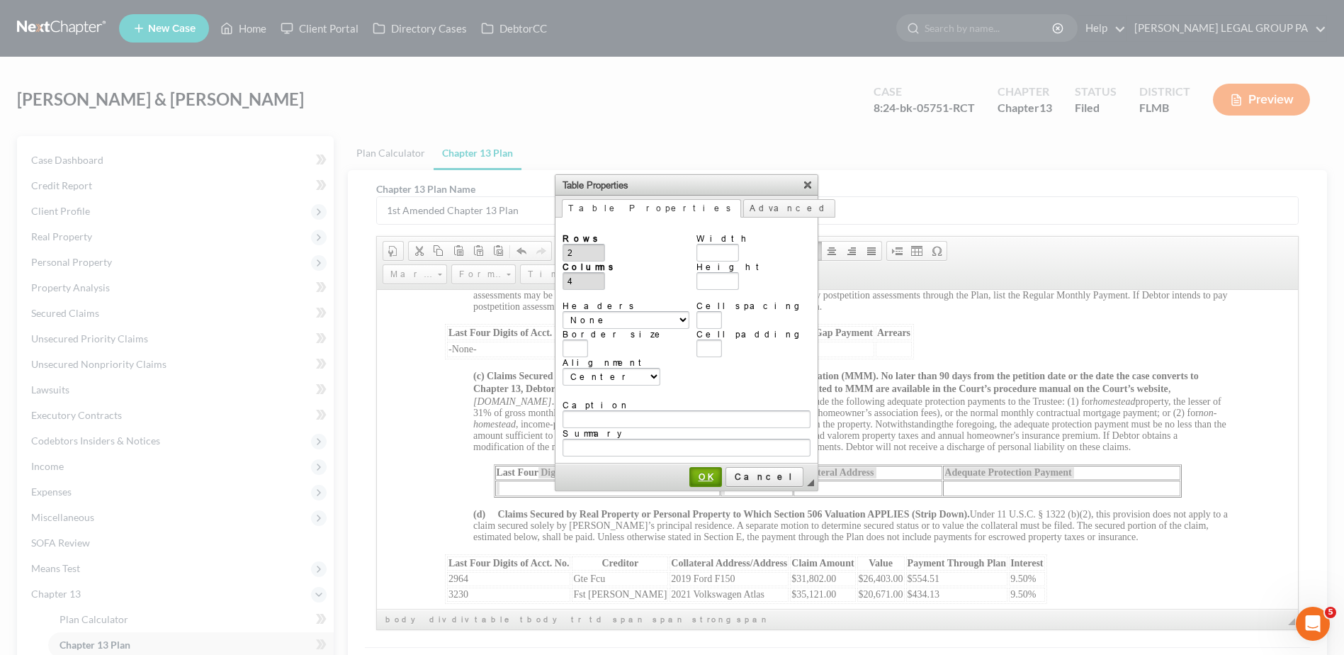
click at [713, 467] on link "OK" at bounding box center [705, 477] width 33 height 20
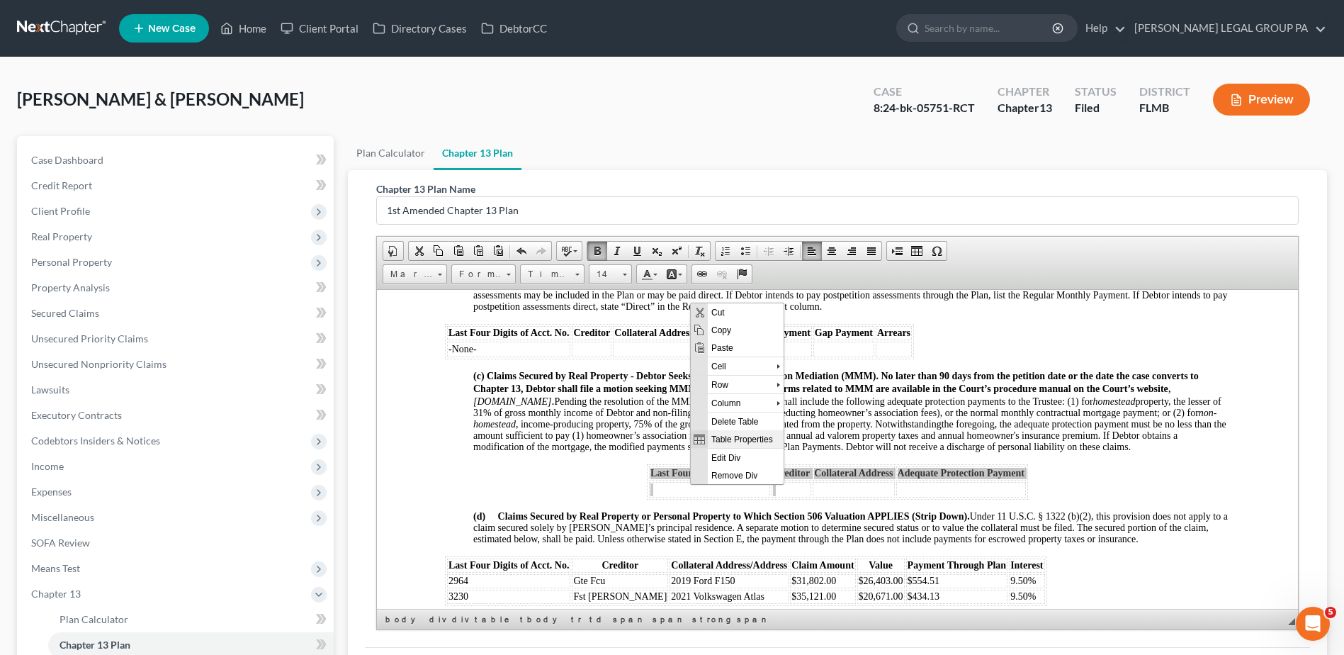
click at [740, 439] on span "Table Properties" at bounding box center [746, 438] width 76 height 18
type input "3"
type input "2"
type input "1"
select select
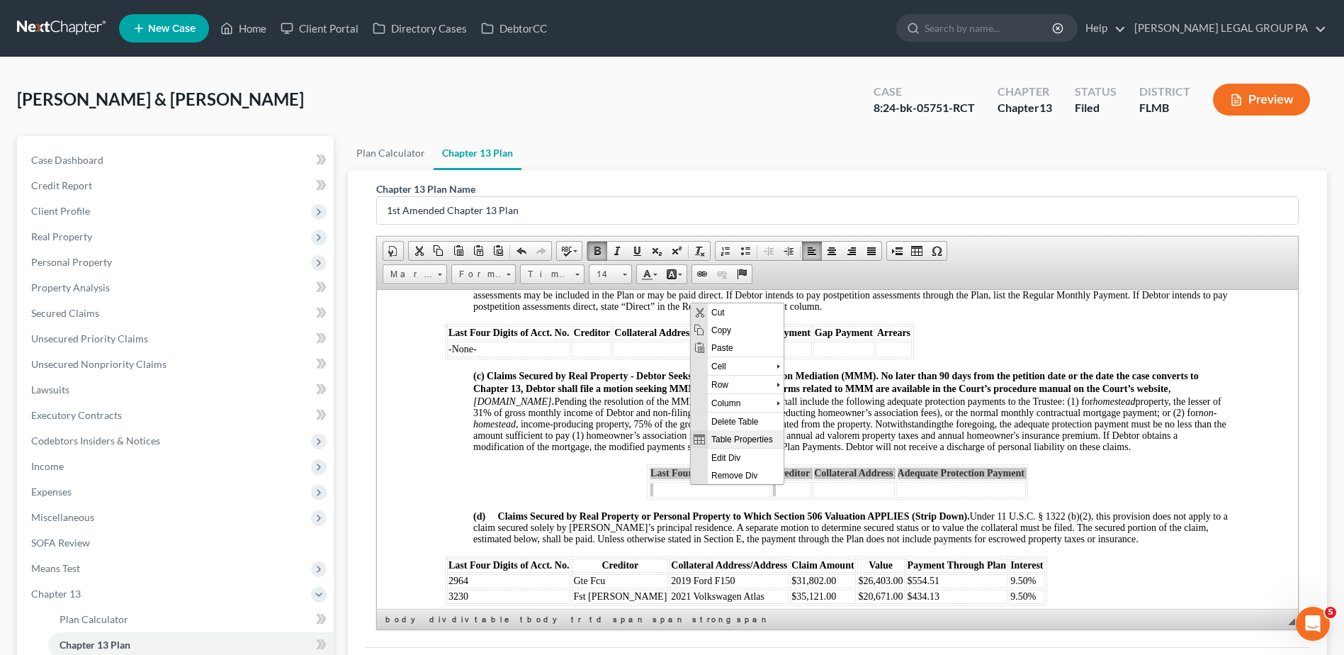
type input "500"
type input "1"
type input "2"
type input "4"
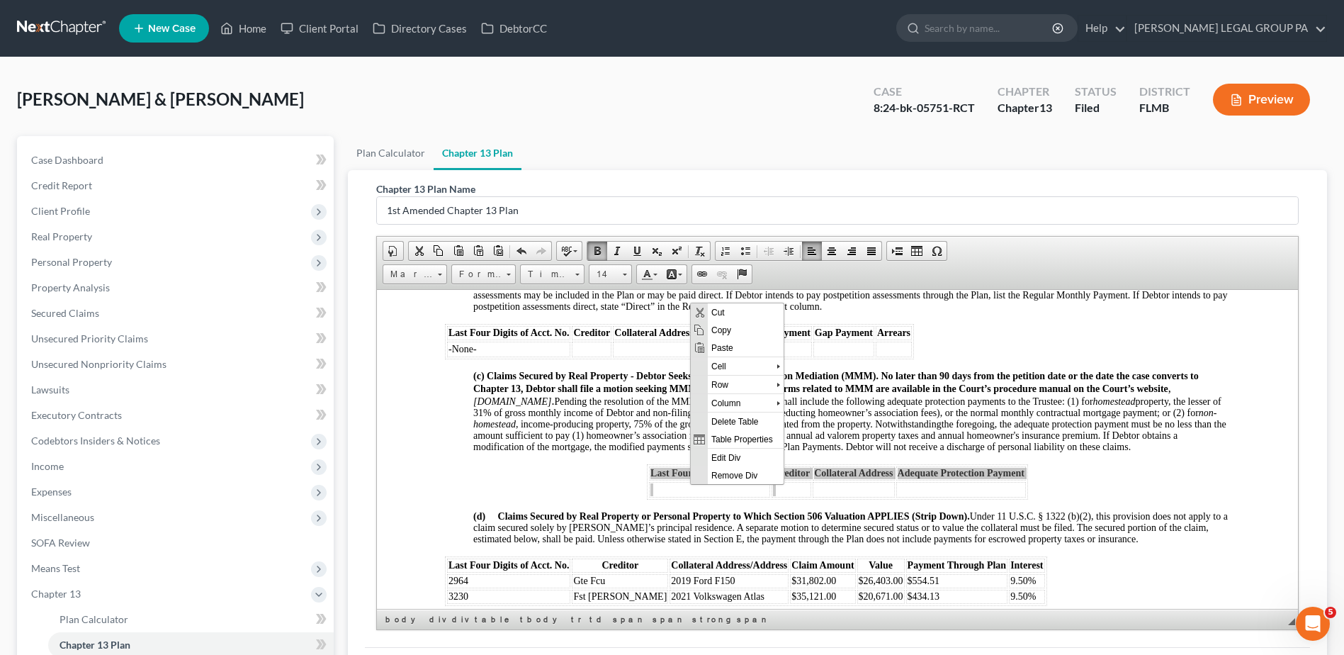
select select "center"
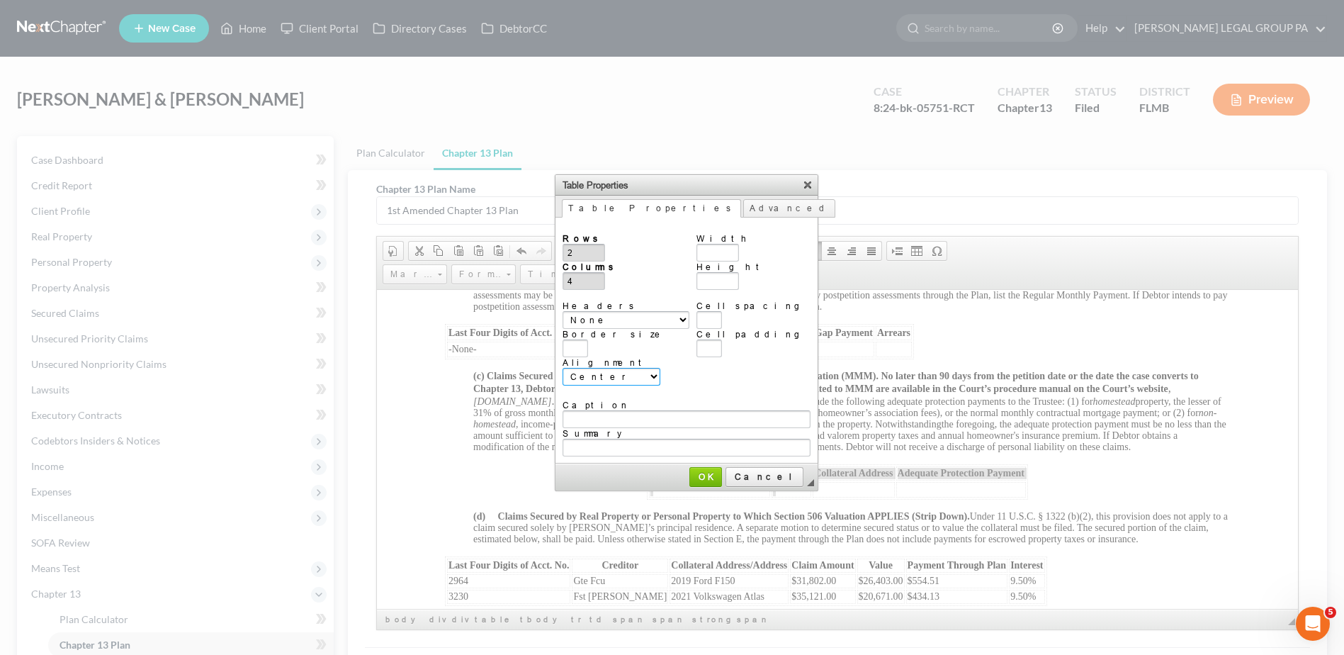
click at [612, 370] on select "<not set> Left Center Right" at bounding box center [612, 377] width 98 height 18
select select
click at [563, 368] on select "<not set> Left Center Right" at bounding box center [612, 377] width 98 height 18
click at [709, 467] on link "OK" at bounding box center [705, 477] width 33 height 20
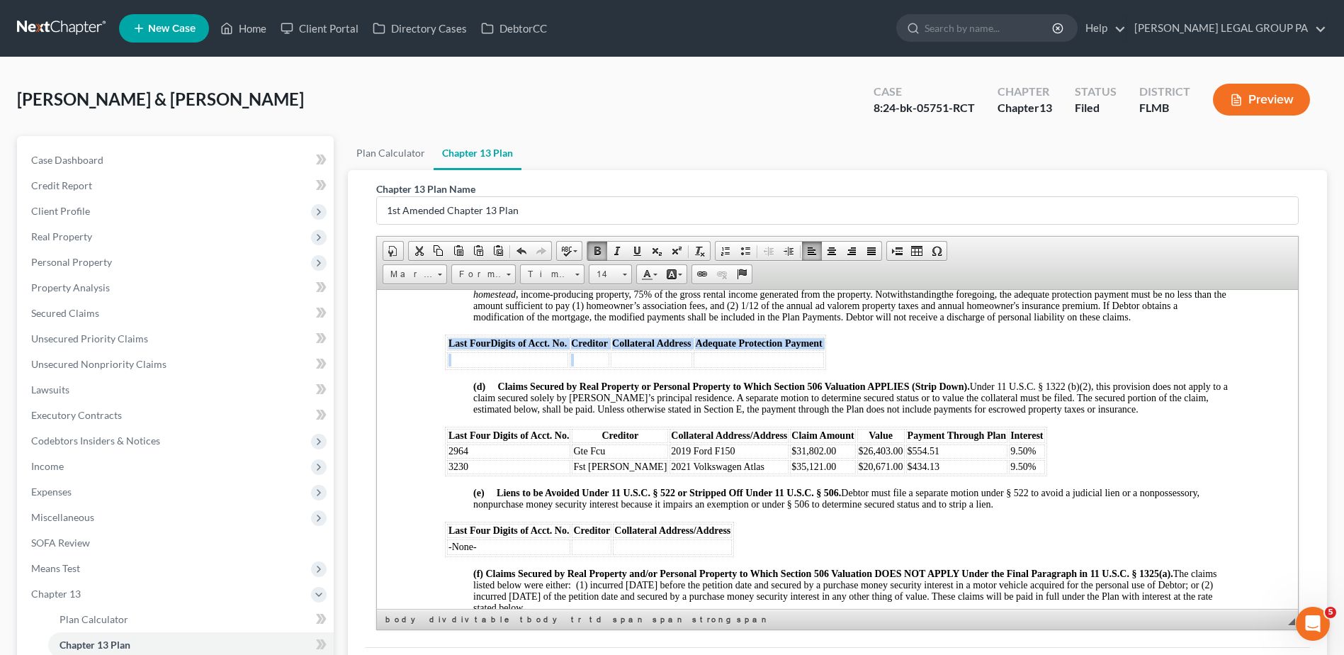
scroll to position [1488, 0]
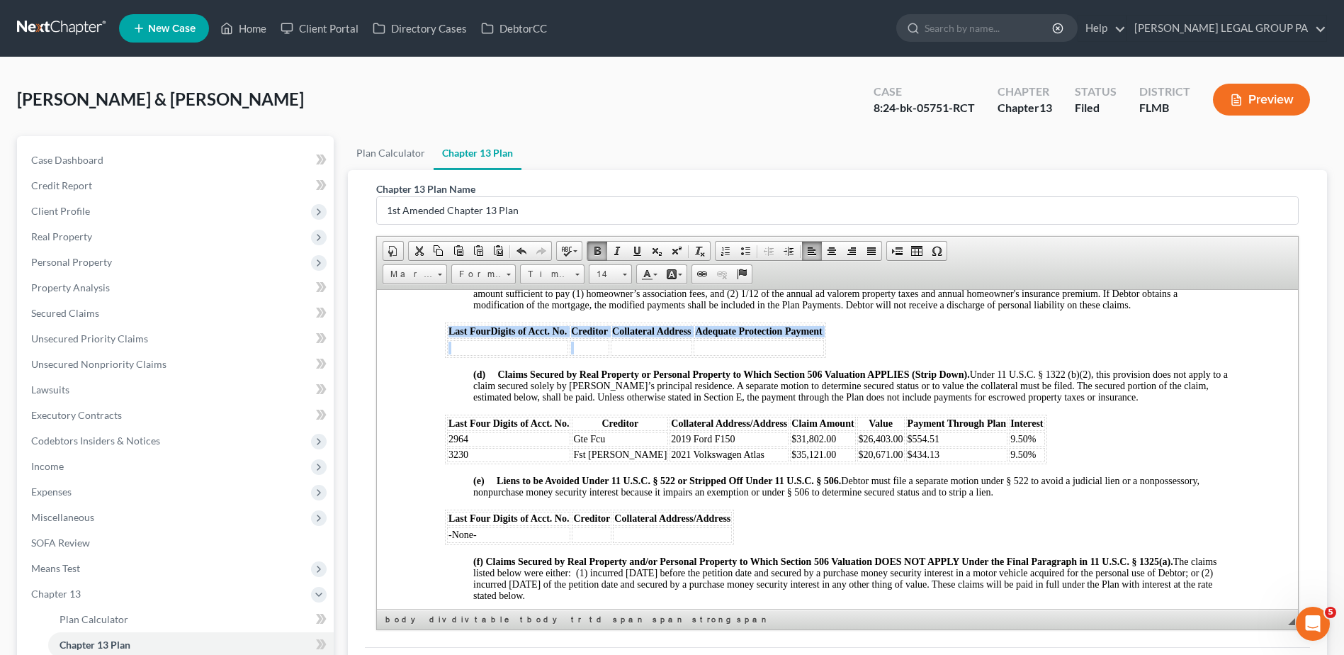
click at [469, 355] on td at bounding box center [507, 347] width 121 height 16
drag, startPoint x: 505, startPoint y: 406, endPoint x: 500, endPoint y: 400, distance: 7.7
click at [504, 402] on span "(d) Claims Secured by Real Property or Personal Property to Which Section 506 V…" at bounding box center [850, 384] width 755 height 33
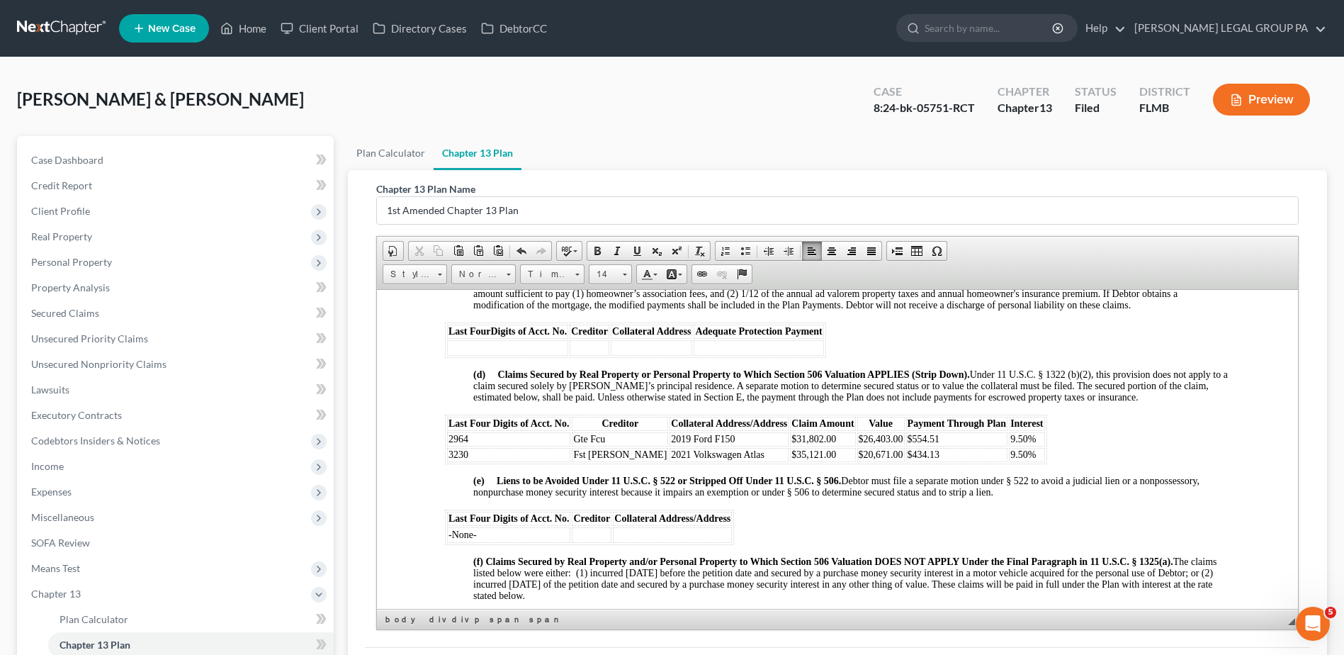
click at [468, 355] on td at bounding box center [507, 347] width 121 height 16
click at [576, 270] on span at bounding box center [577, 272] width 4 height 13
click at [617, 271] on span "Size" at bounding box center [604, 274] width 28 height 18
click at [614, 398] on link "14" at bounding box center [632, 405] width 81 height 18
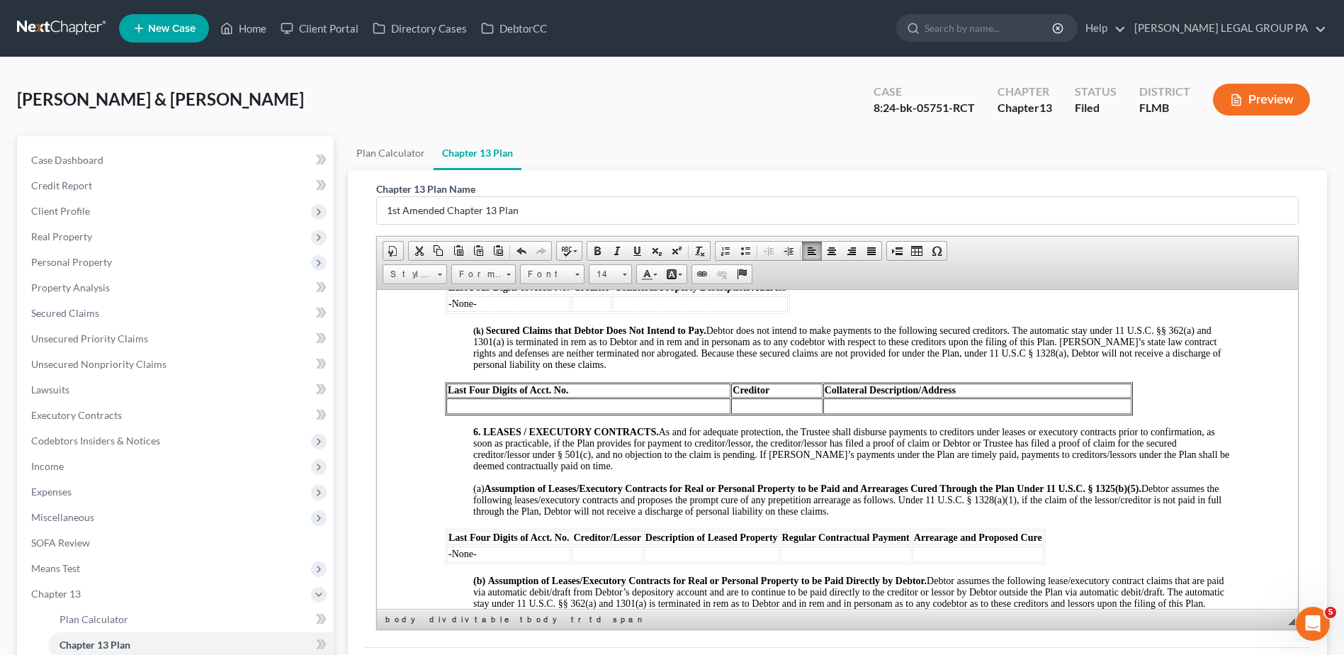
scroll to position [2197, 0]
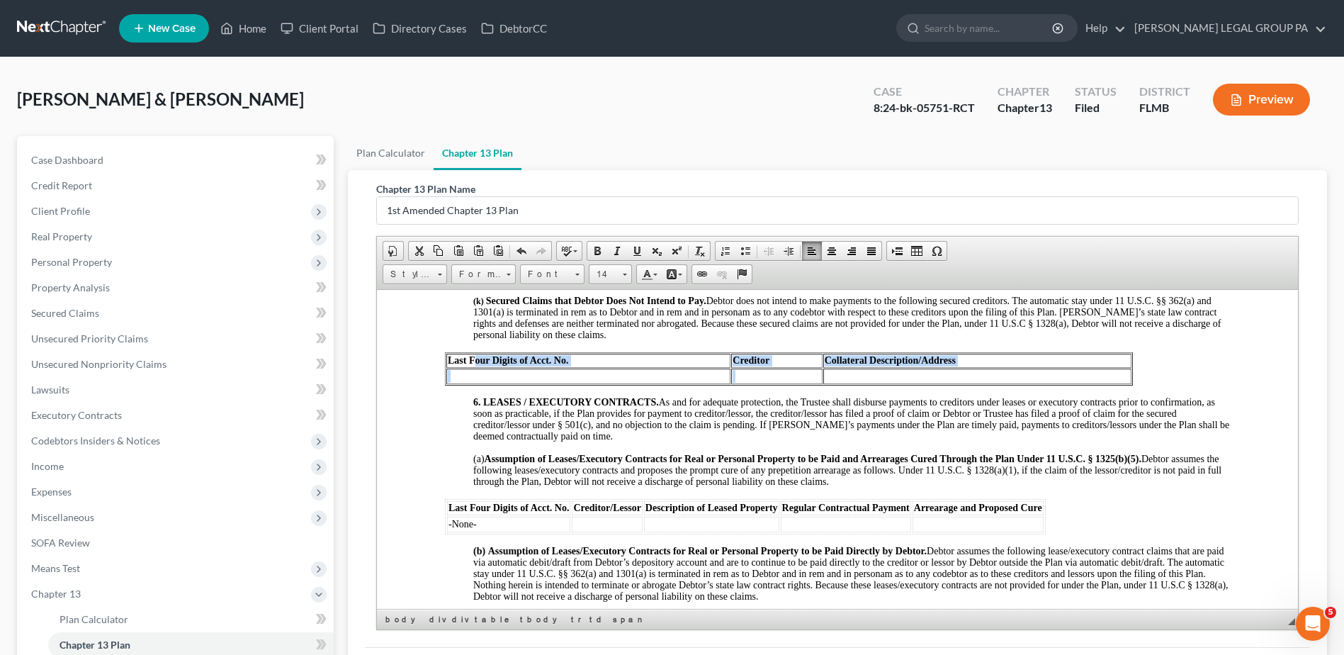
drag, startPoint x: 537, startPoint y: 373, endPoint x: 765, endPoint y: 384, distance: 228.5
click at [765, 383] on tbody "Last Four Digits of Acct. No. Creditor Collateral Description/Address" at bounding box center [788, 368] width 685 height 30
drag, startPoint x: 746, startPoint y: 364, endPoint x: 1126, endPoint y: 653, distance: 477.8
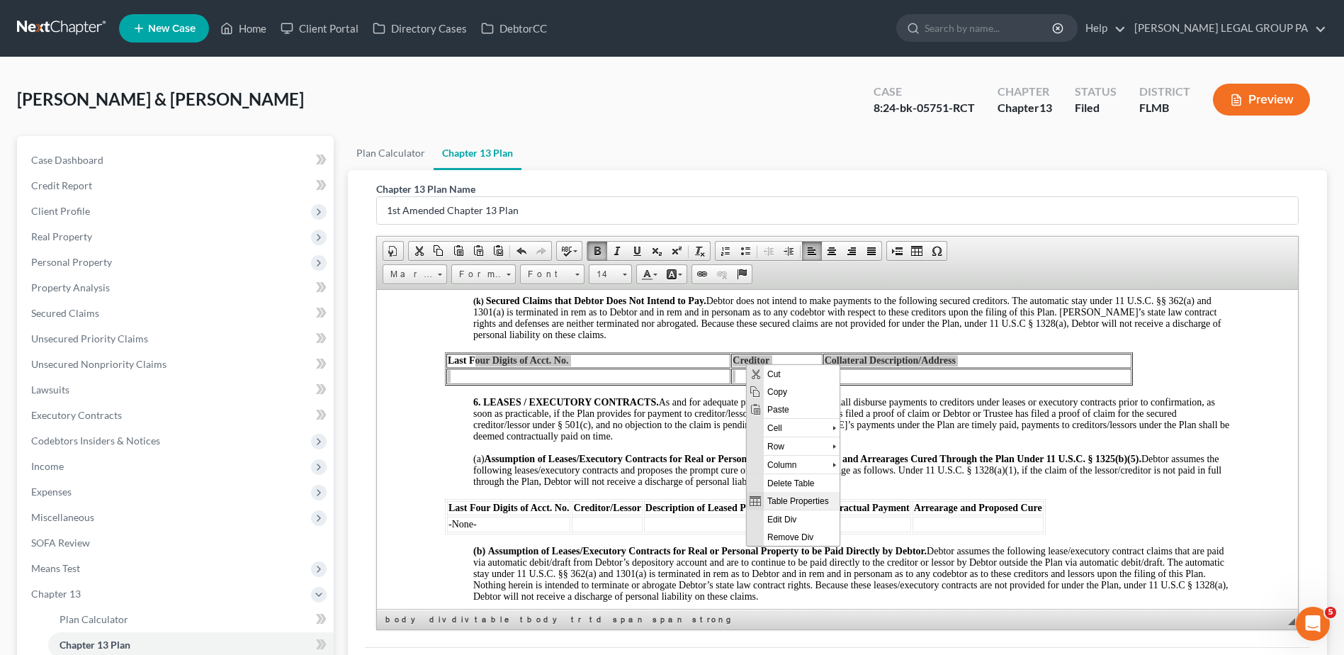
click at [787, 493] on span "Table Properties" at bounding box center [802, 500] width 76 height 18
type input "3"
type input "2"
type input "1"
type input "500"
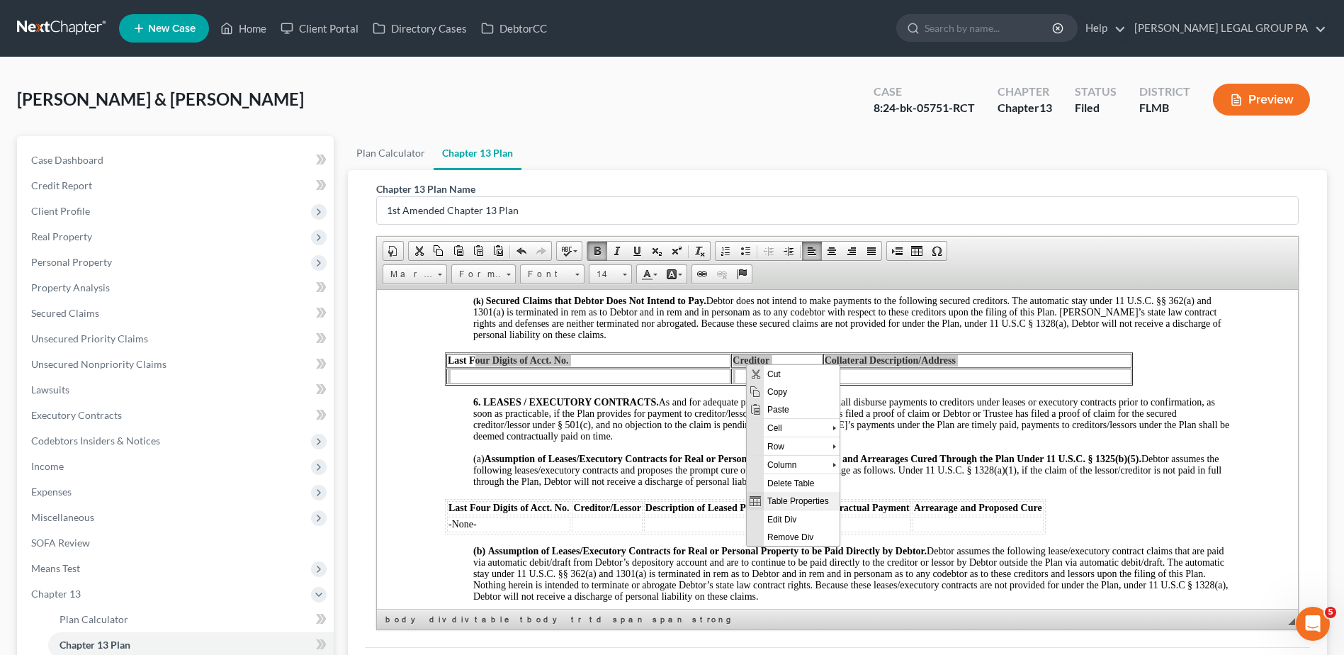
type input "1"
type input "2"
type input "3"
type input "971px"
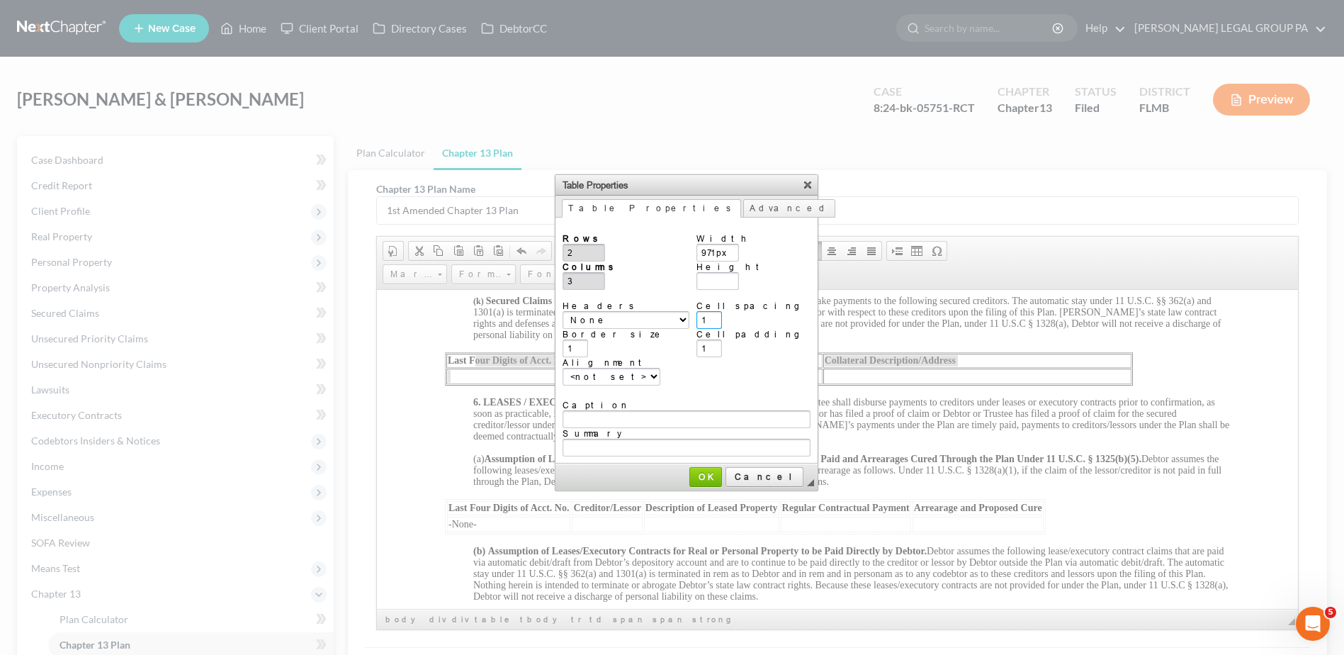
click at [720, 311] on input "1" at bounding box center [710, 320] width 26 height 18
click at [713, 341] on input "1" at bounding box center [710, 348] width 26 height 18
drag, startPoint x: 581, startPoint y: 344, endPoint x: 590, endPoint y: 352, distance: 12.5
click at [581, 342] on input "1" at bounding box center [576, 348] width 26 height 18
click at [743, 206] on link "Advanced" at bounding box center [789, 208] width 92 height 18
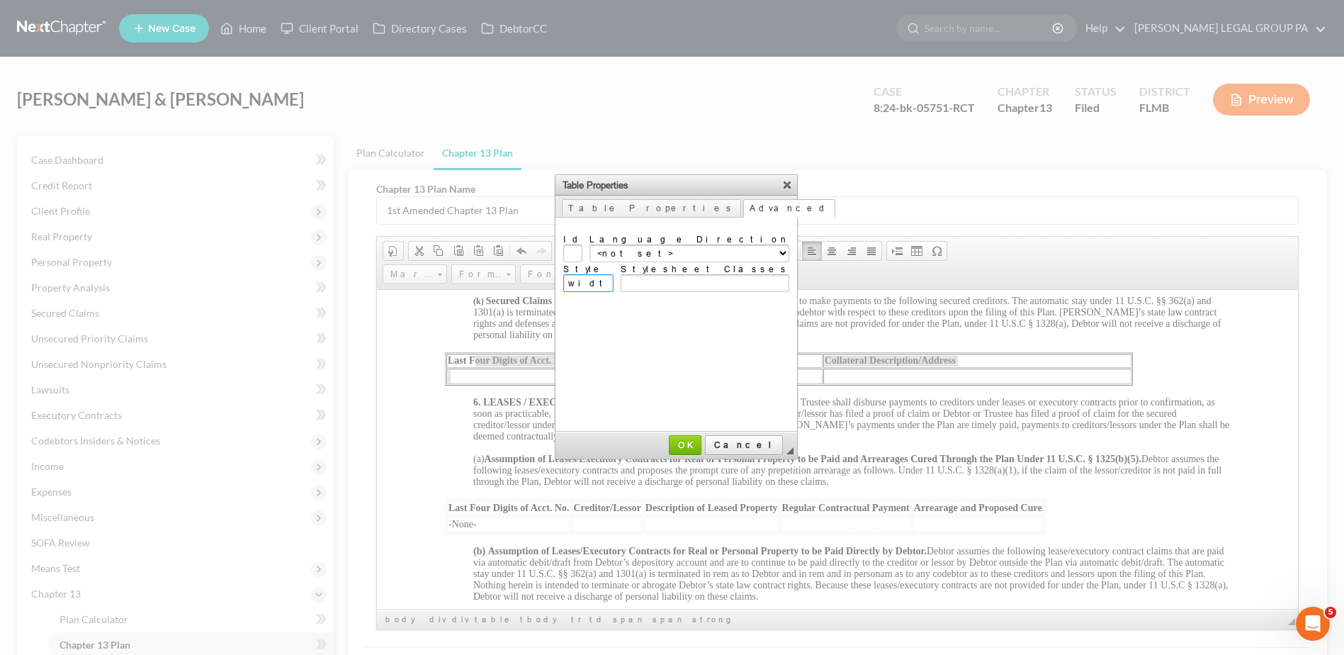
drag, startPoint x: 626, startPoint y: 283, endPoint x: 396, endPoint y: 285, distance: 230.3
click at [395, 285] on body "Home New Case Client Portal Directory Cases DebtorCC WELLER LEGAL GROUP PA kcas…" at bounding box center [672, 415] width 1344 height 830
click at [721, 276] on input "Stylesheet Classes" at bounding box center [705, 283] width 169 height 18
paste input "full-width header-left extended"
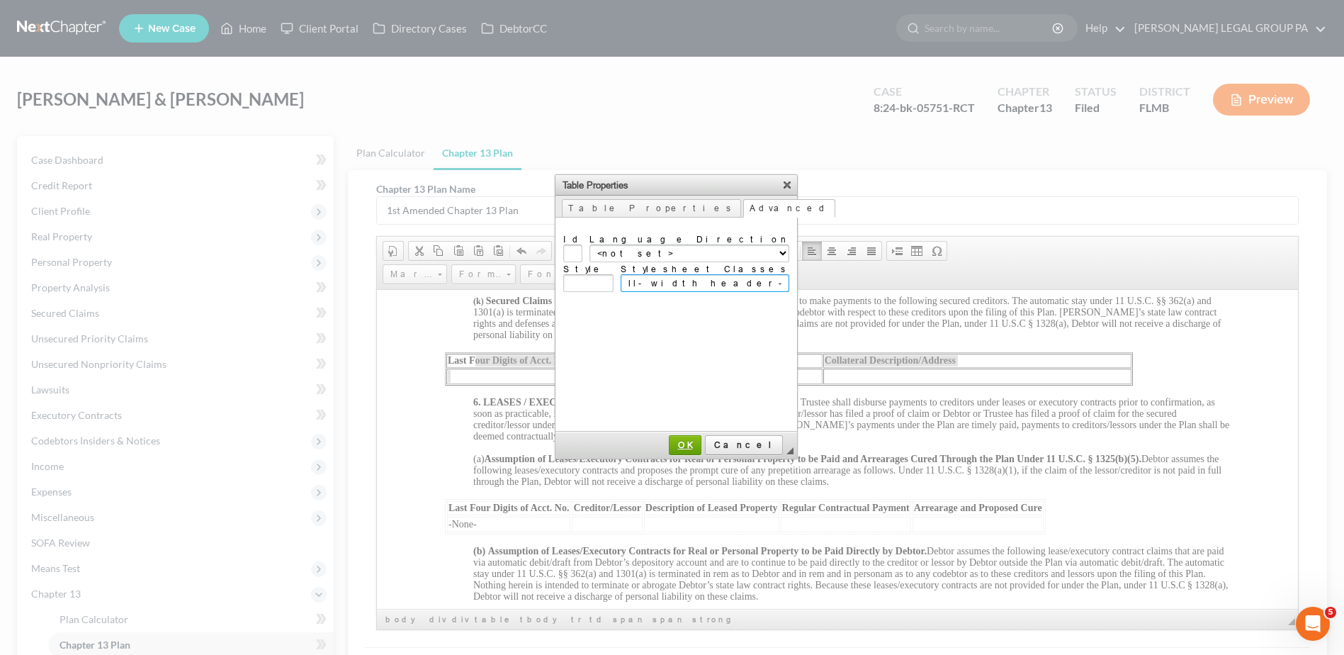
type input "full-width header-left extended"
click at [700, 441] on span "OK" at bounding box center [685, 444] width 30 height 11
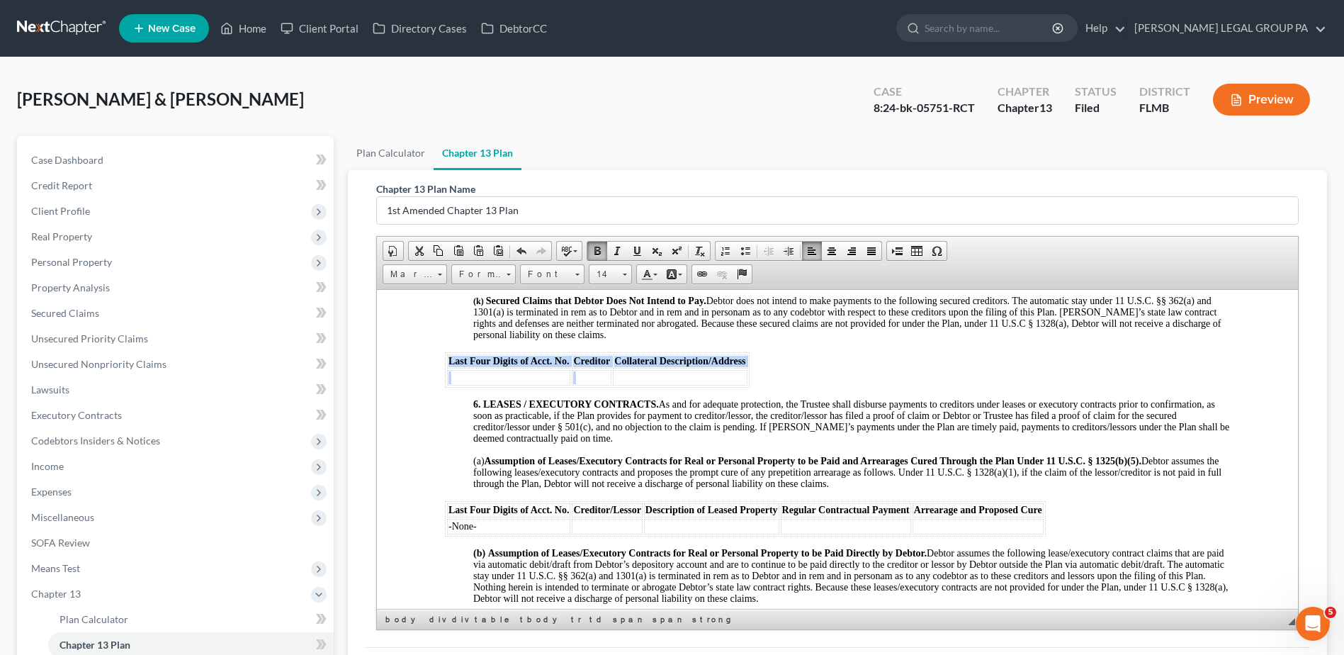
click at [480, 385] on td at bounding box center [508, 377] width 123 height 16
drag, startPoint x: 544, startPoint y: 424, endPoint x: 526, endPoint y: 404, distance: 27.1
click at [541, 421] on span "6. LEASES / EXECUTORY CONTRACTS. As and for adequate protection, the Trustee sh…" at bounding box center [851, 420] width 756 height 45
click at [507, 385] on td at bounding box center [508, 377] width 123 height 16
click at [604, 275] on span "Size" at bounding box center [604, 274] width 28 height 18
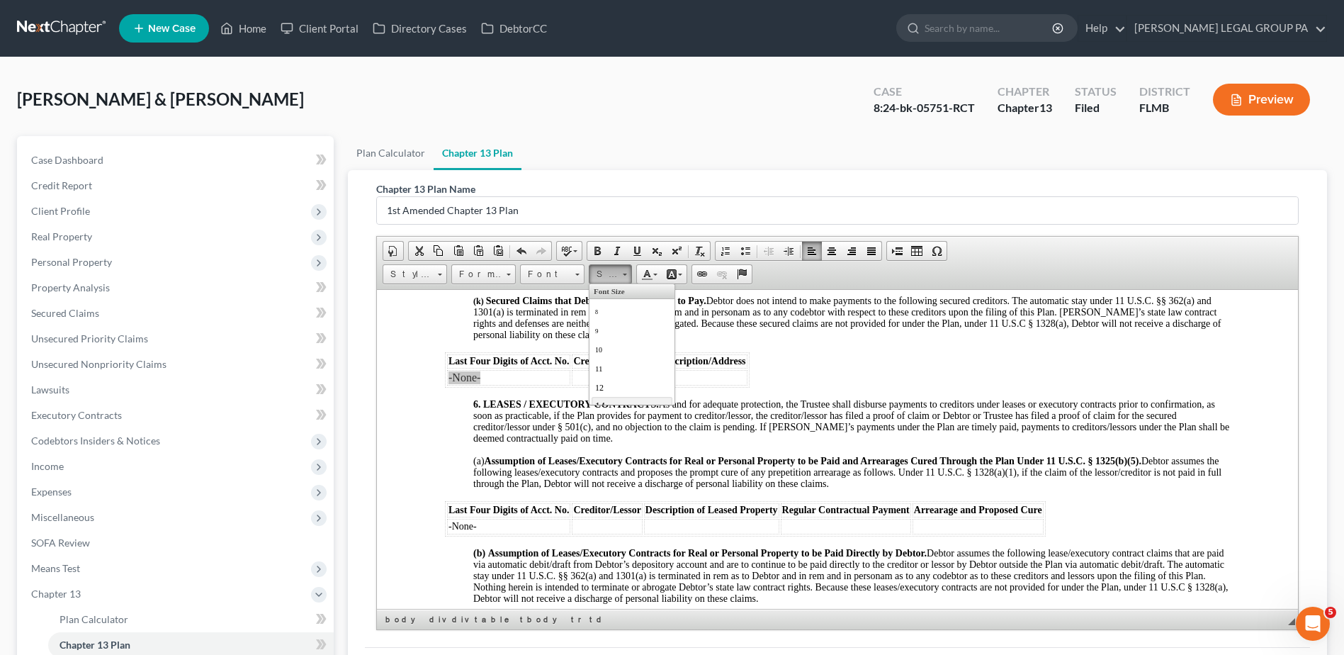
click at [613, 398] on link "14" at bounding box center [632, 405] width 81 height 18
click at [597, 421] on span "6. LEASES / EXECUTORY CONTRACTS. As and for adequate protection, the Trustee sh…" at bounding box center [851, 420] width 756 height 45
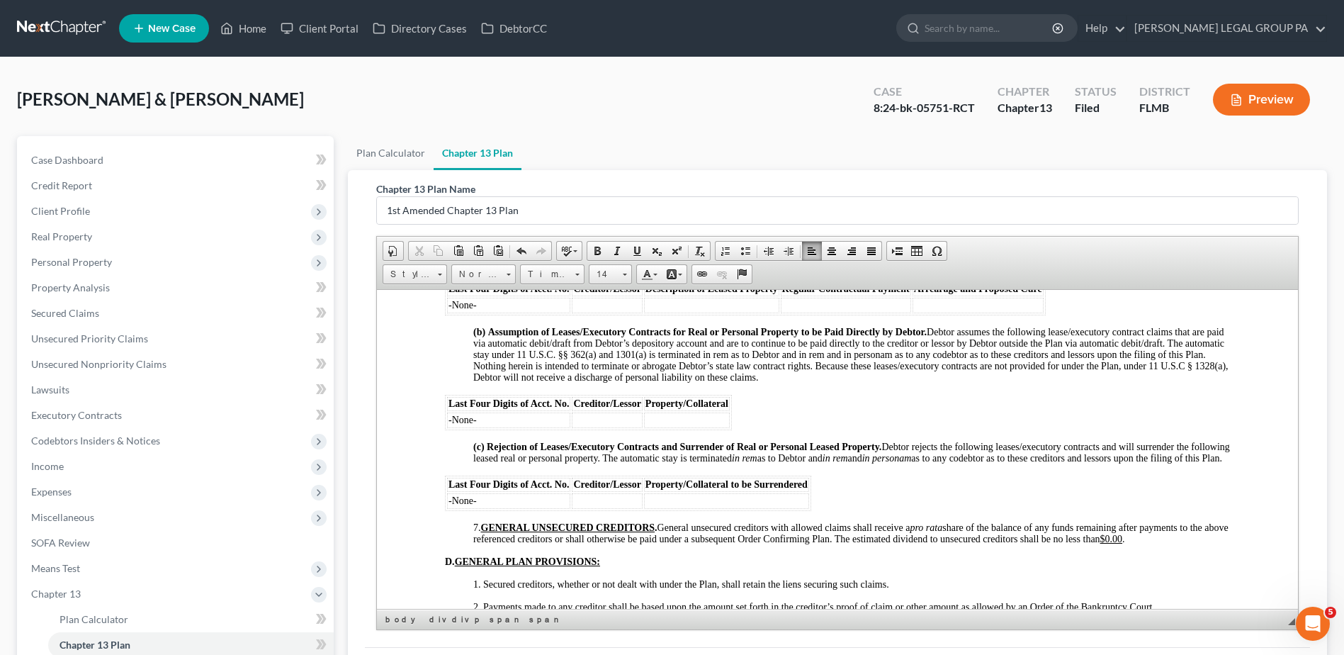
scroll to position [2480, 0]
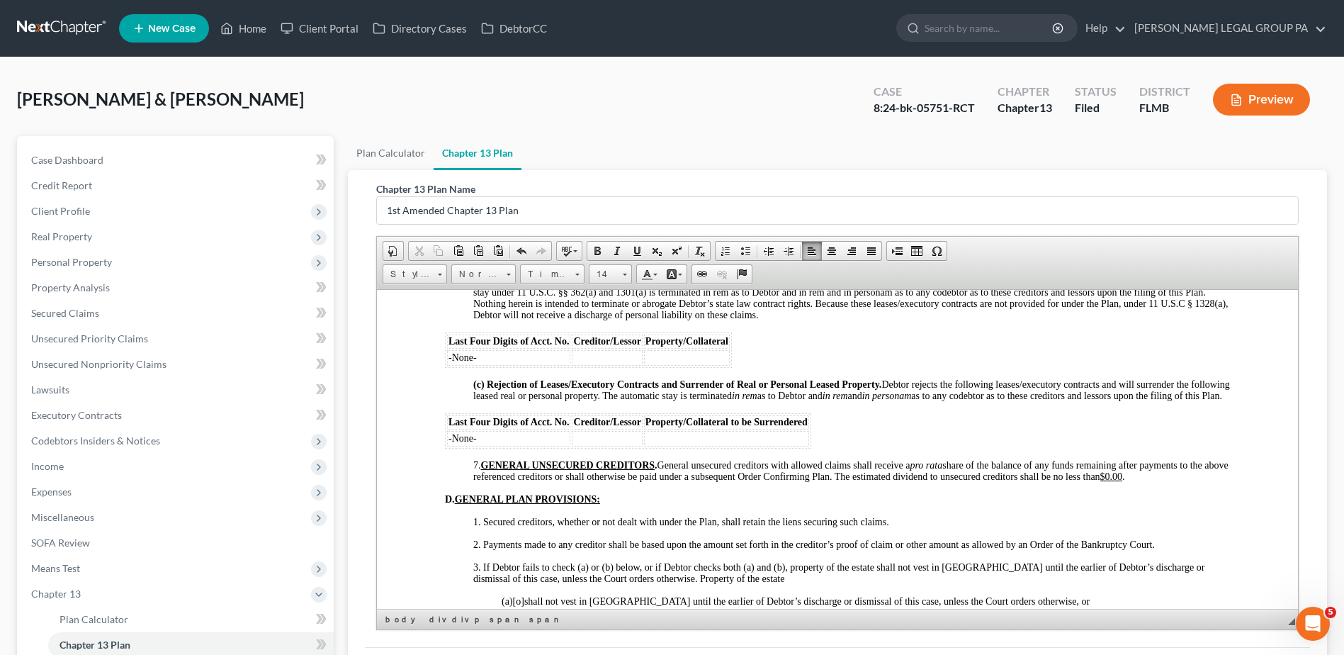
click at [1123, 481] on u "$0.00" at bounding box center [1112, 476] width 23 height 11
drag, startPoint x: 1217, startPoint y: 546, endPoint x: 1203, endPoint y: 604, distance: 59.8
click at [703, 527] on span "1. Secured creditors, whether or not dealt with under the Plan, shall retain th…" at bounding box center [681, 521] width 416 height 11
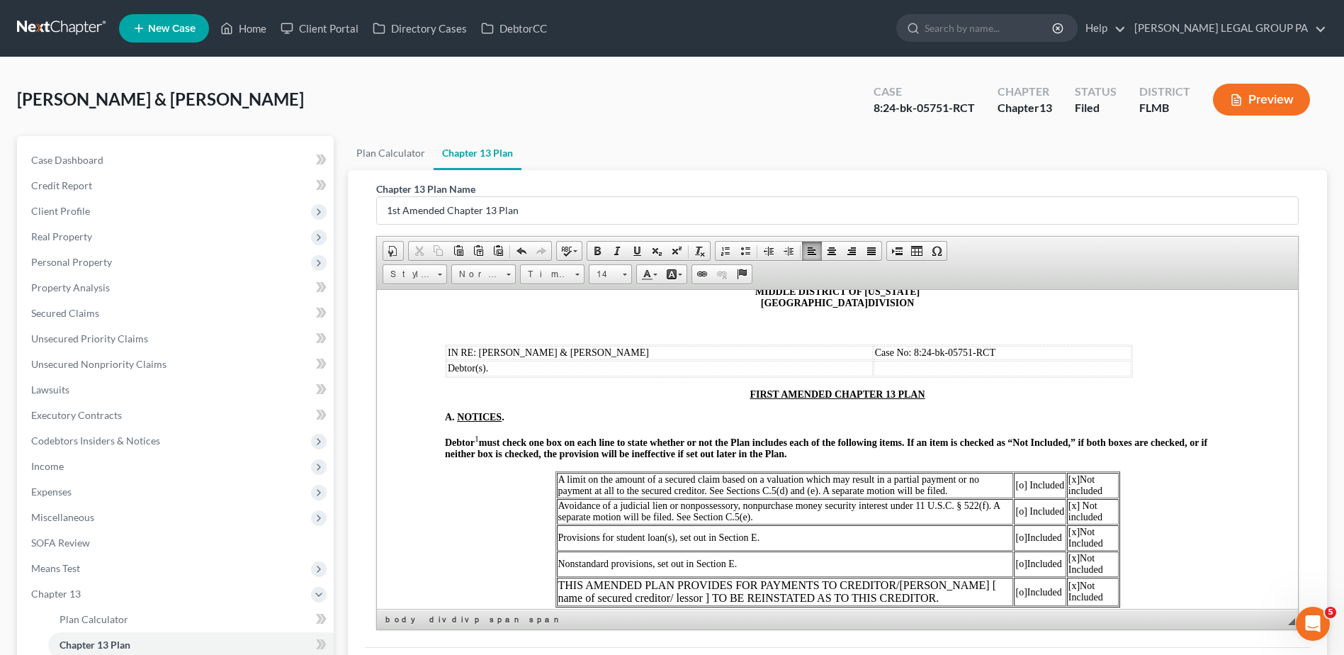
scroll to position [0, 0]
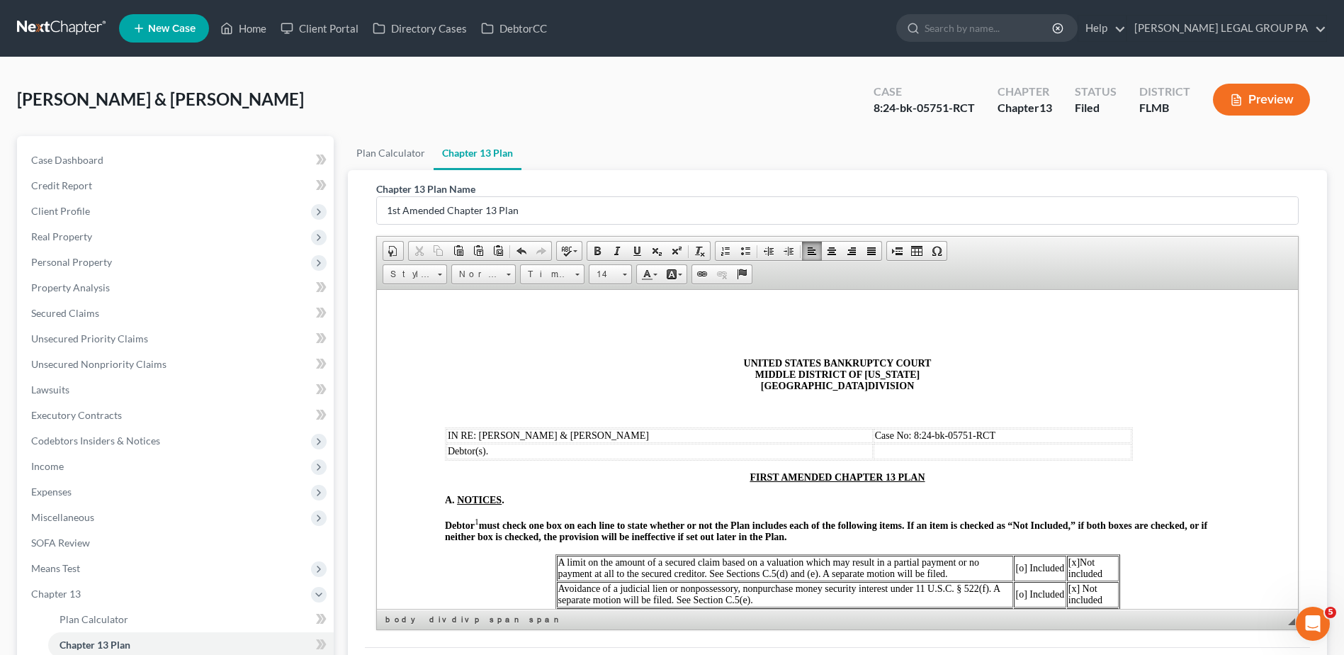
click at [1072, 561] on p "[x] Not included" at bounding box center [1093, 567] width 49 height 23
copy span "[x]"
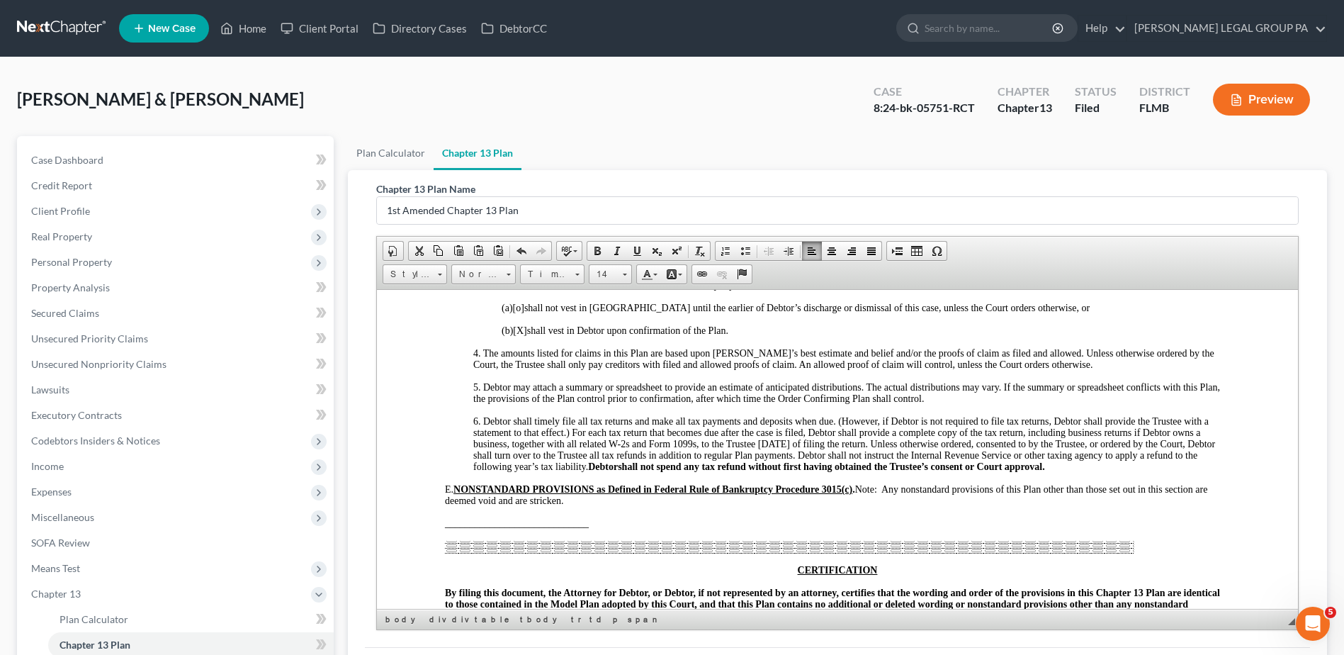
scroll to position [2675, 0]
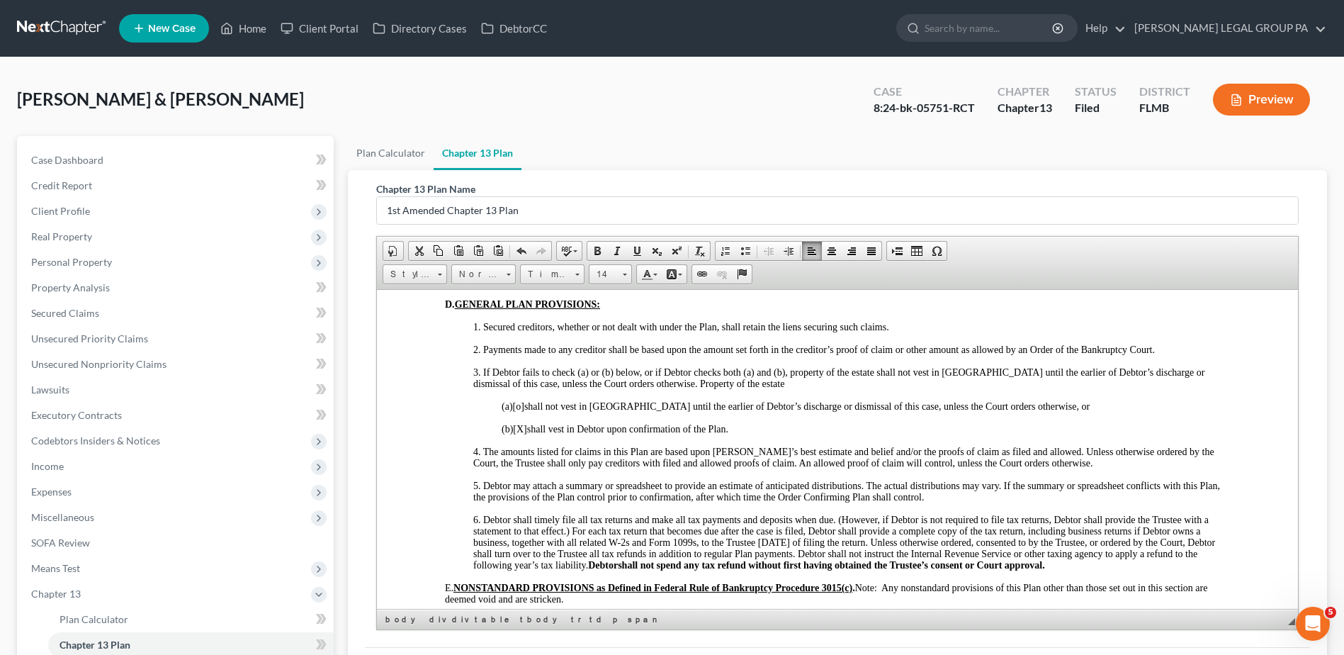
click at [532, 434] on span "(b) [X] shall vest in Debtor upon confirmation of the Plan." at bounding box center [615, 428] width 227 height 11
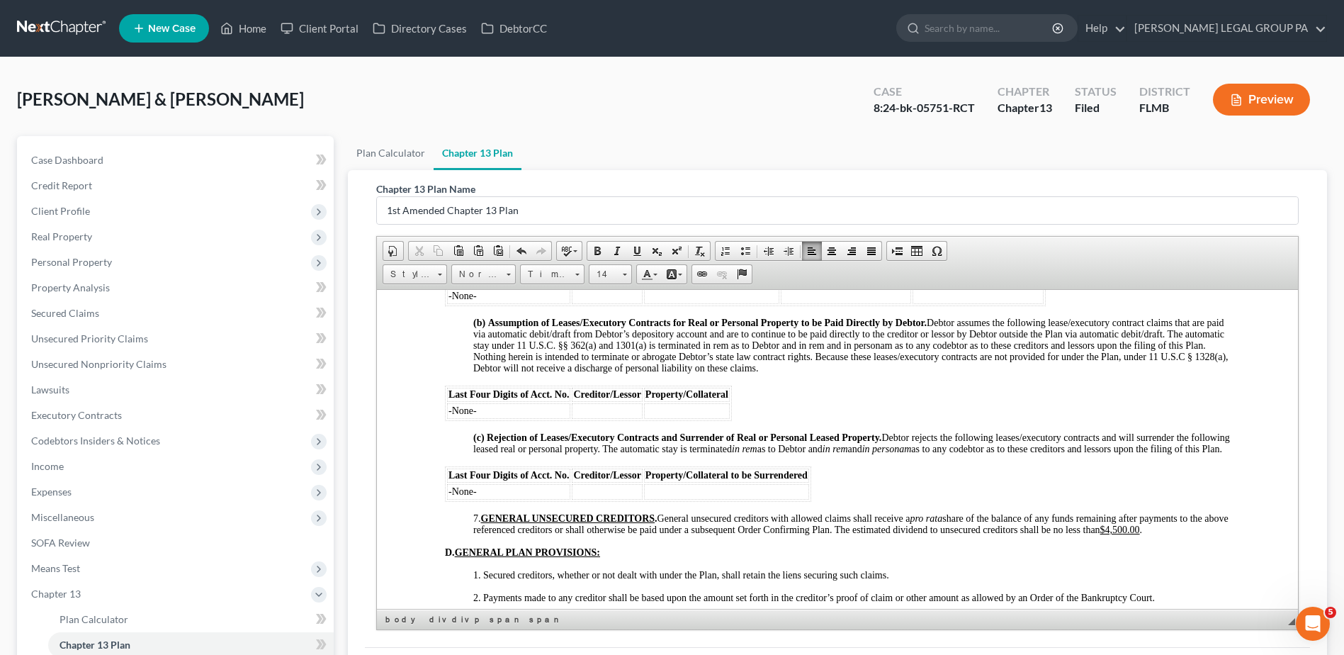
scroll to position [2462, 0]
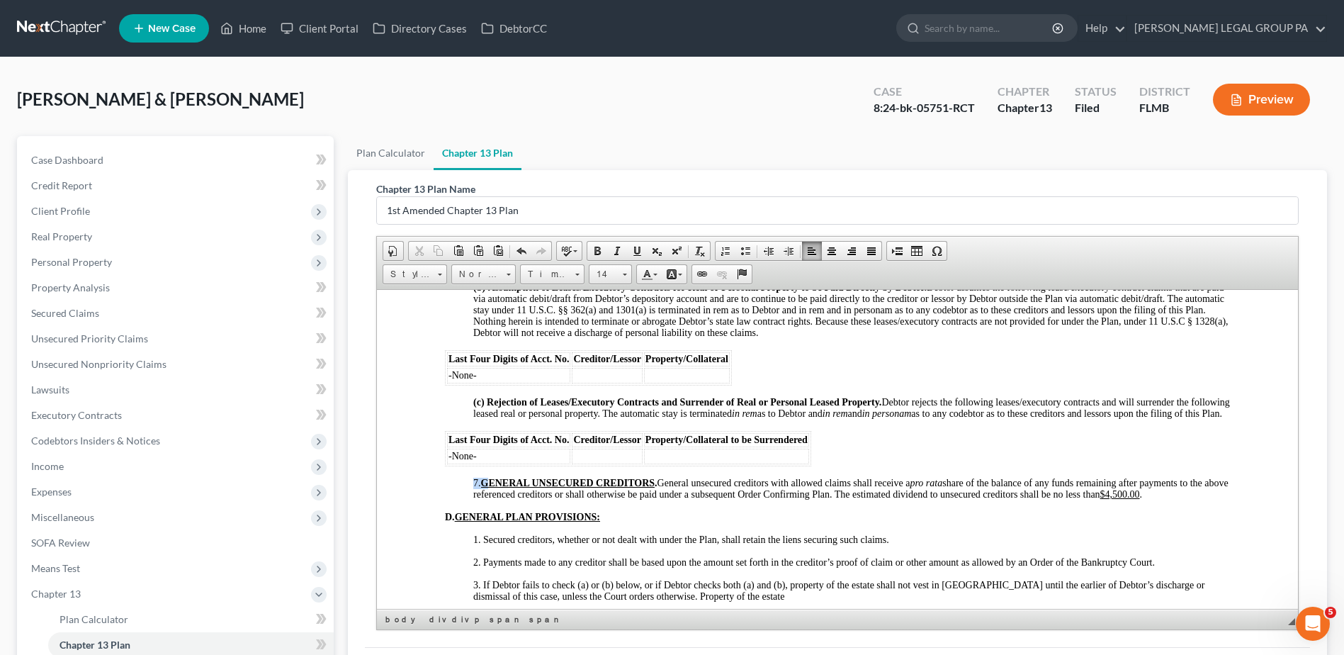
drag, startPoint x: 467, startPoint y: 504, endPoint x: 488, endPoint y: 507, distance: 20.9
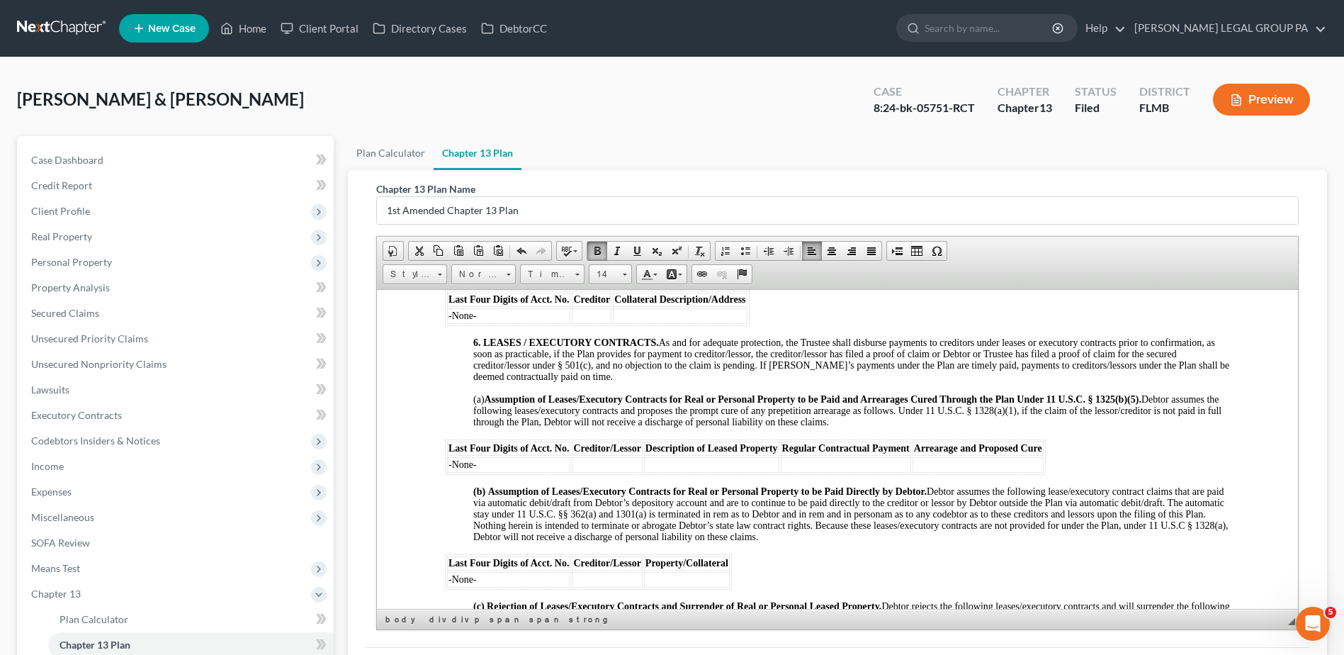
scroll to position [2179, 0]
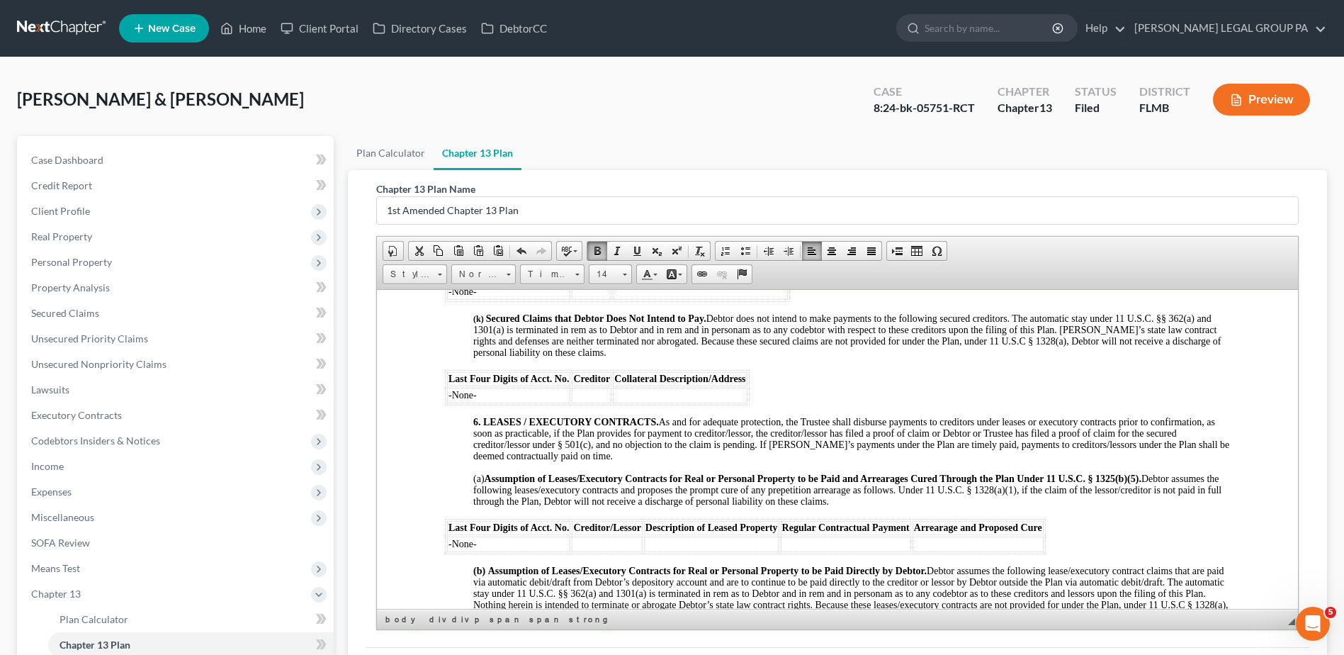
drag, startPoint x: 472, startPoint y: 488, endPoint x: 498, endPoint y: 492, distance: 26.6
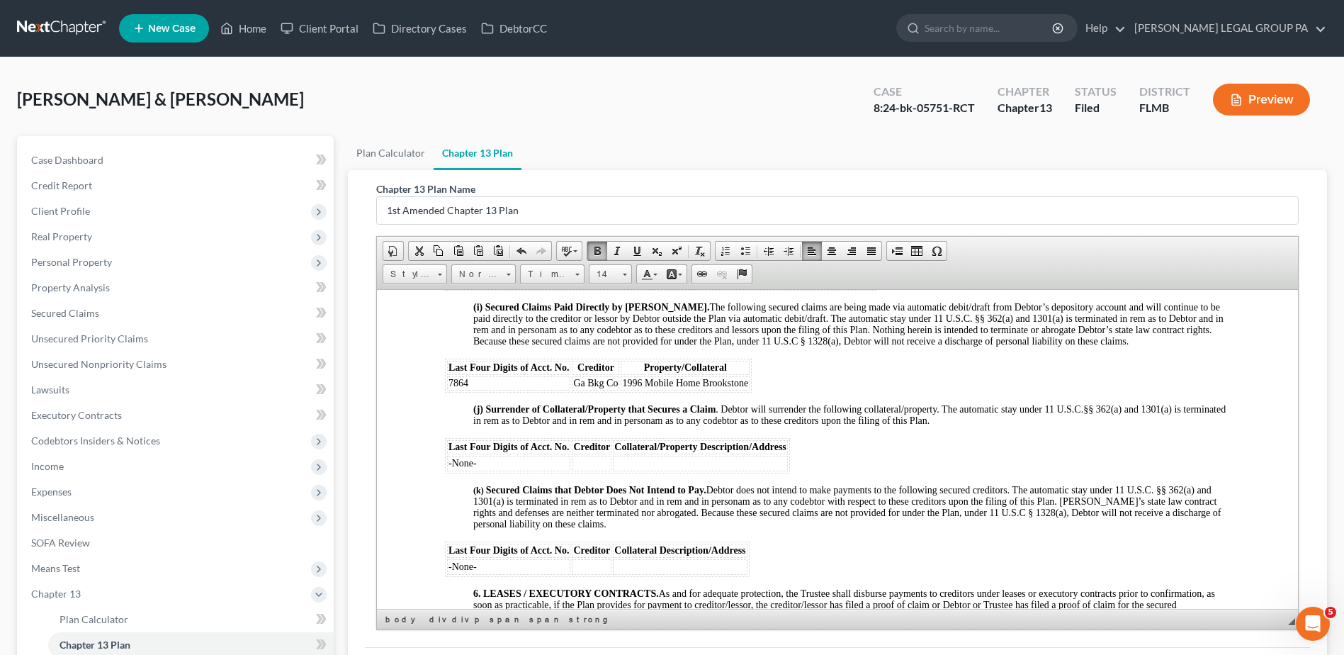
scroll to position [1966, 0]
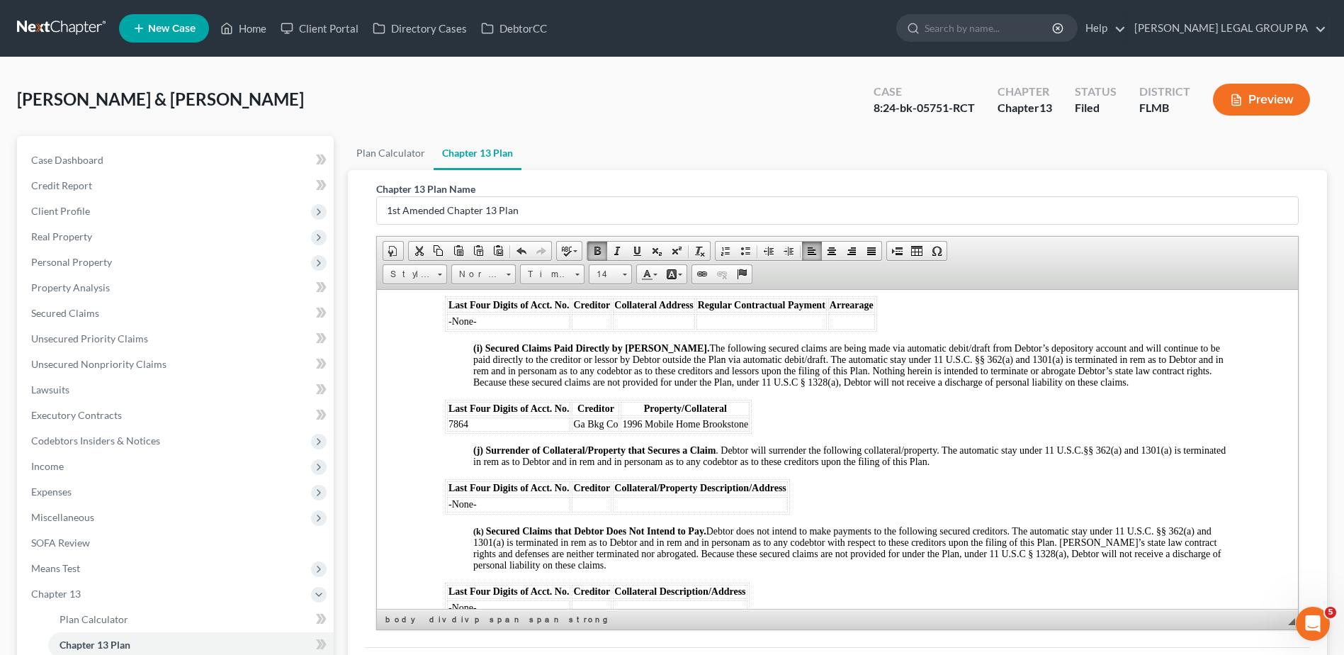
click at [468, 536] on div "NOTICE TO DEBTOR: IF YOU ELECT TO MAKE DIRECT PAYMENTS TO A SECURED CREDITOR UN…" at bounding box center [837, 153] width 785 height 2790
click at [471, 461] on div "NOTICE TO DEBTOR: IF YOU ELECT TO MAKE DIRECT PAYMENTS TO A SECURED CREDITOR UN…" at bounding box center [837, 153] width 785 height 2790
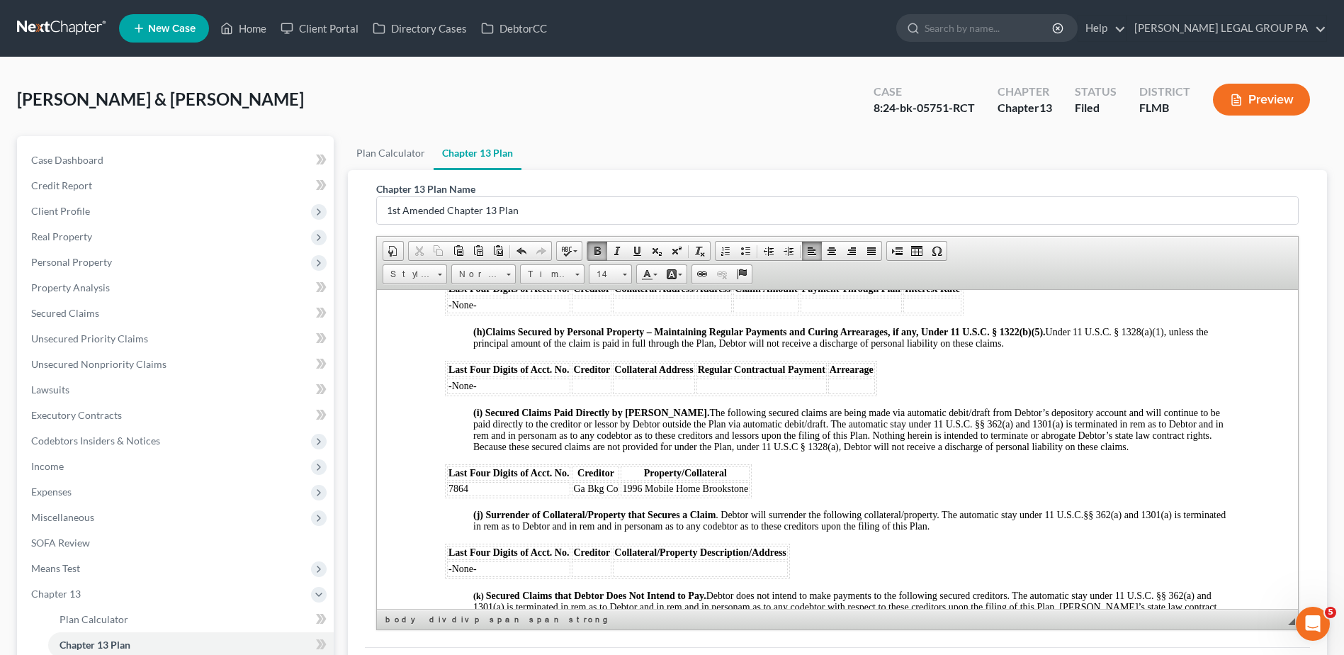
scroll to position [1825, 0]
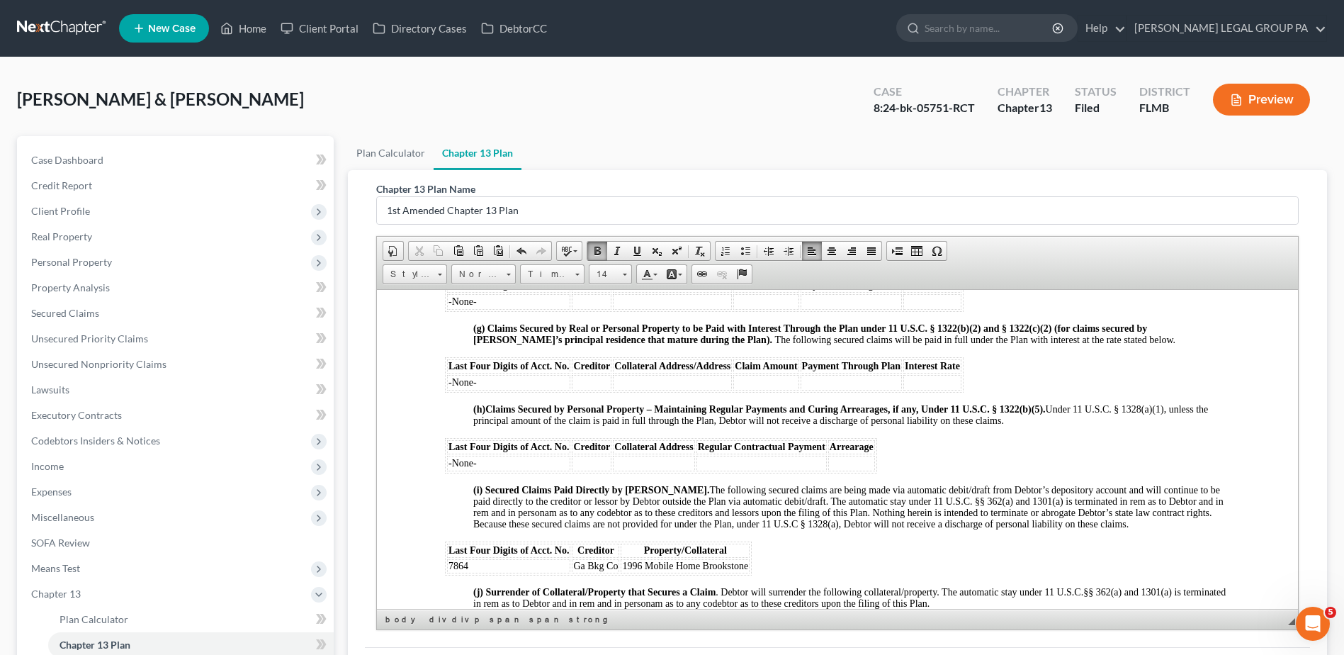
drag, startPoint x: 468, startPoint y: 499, endPoint x: 473, endPoint y: 508, distance: 10.1
click at [469, 499] on div "NOTICE TO DEBTOR: IF YOU ELECT TO MAKE DIRECT PAYMENTS TO A SECURED CREDITOR UN…" at bounding box center [837, 295] width 785 height 2790
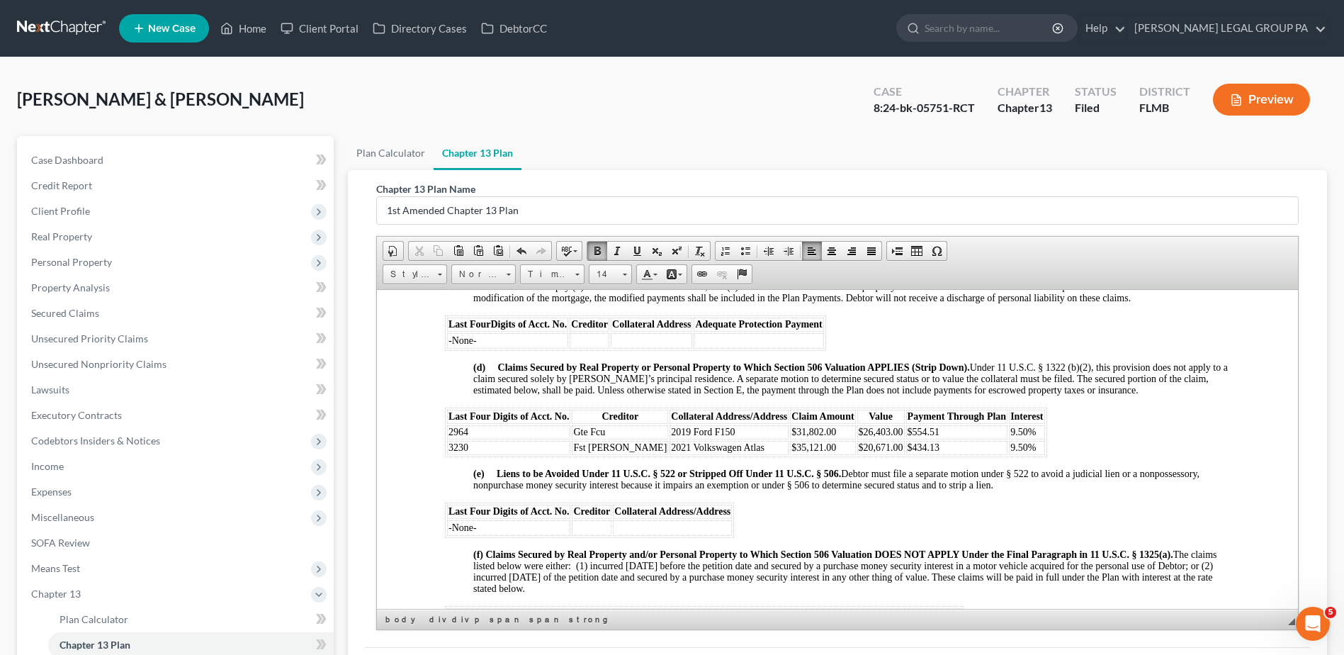
scroll to position [1470, 0]
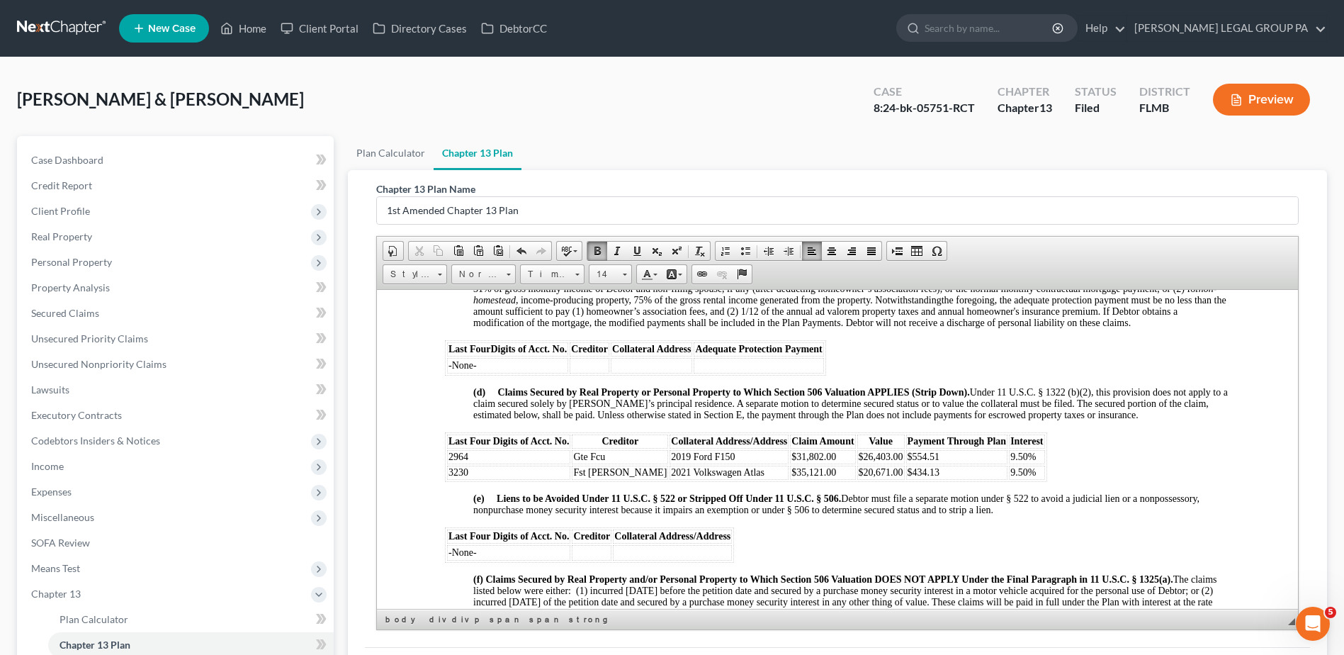
click at [489, 503] on strong "(e) Liens to be Avoided Under 11 U.S.C. § 522 or Stripped Off Under 11 U.S.C. §…" at bounding box center [657, 497] width 368 height 11
click at [490, 397] on strong "(d) Claims Secured by Real Property or Personal Property to Which Section 506 V…" at bounding box center [721, 391] width 497 height 11
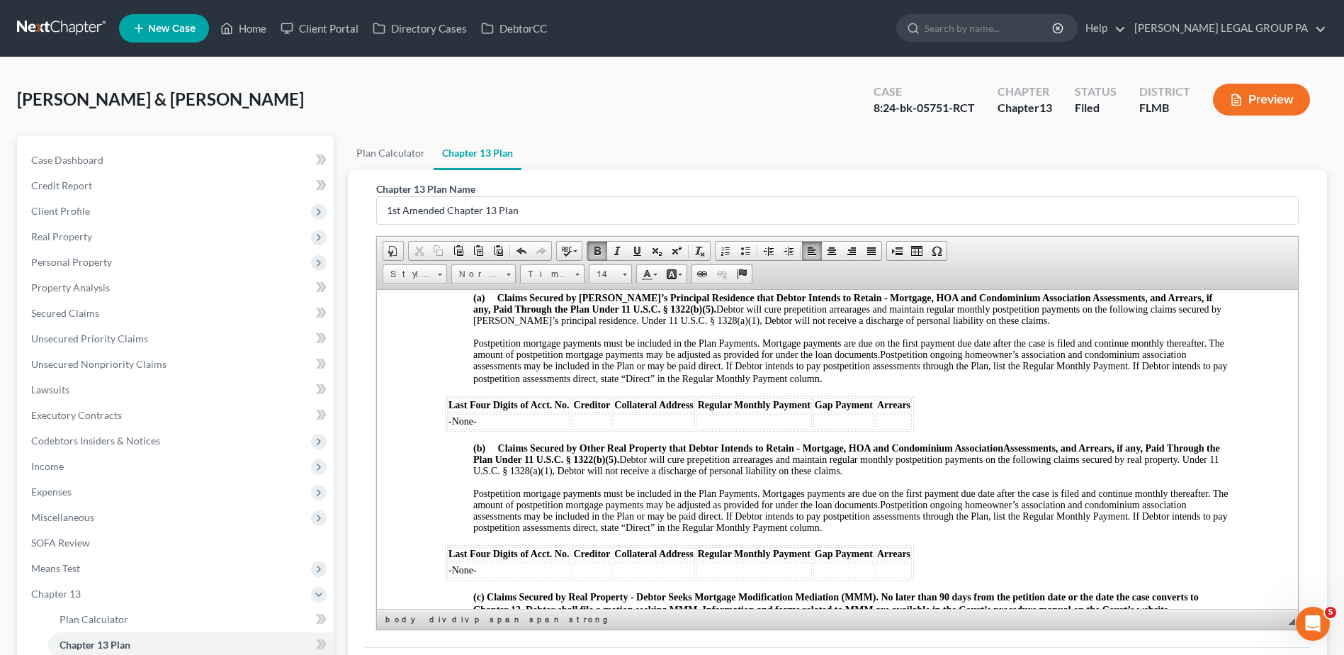
scroll to position [1116, 0]
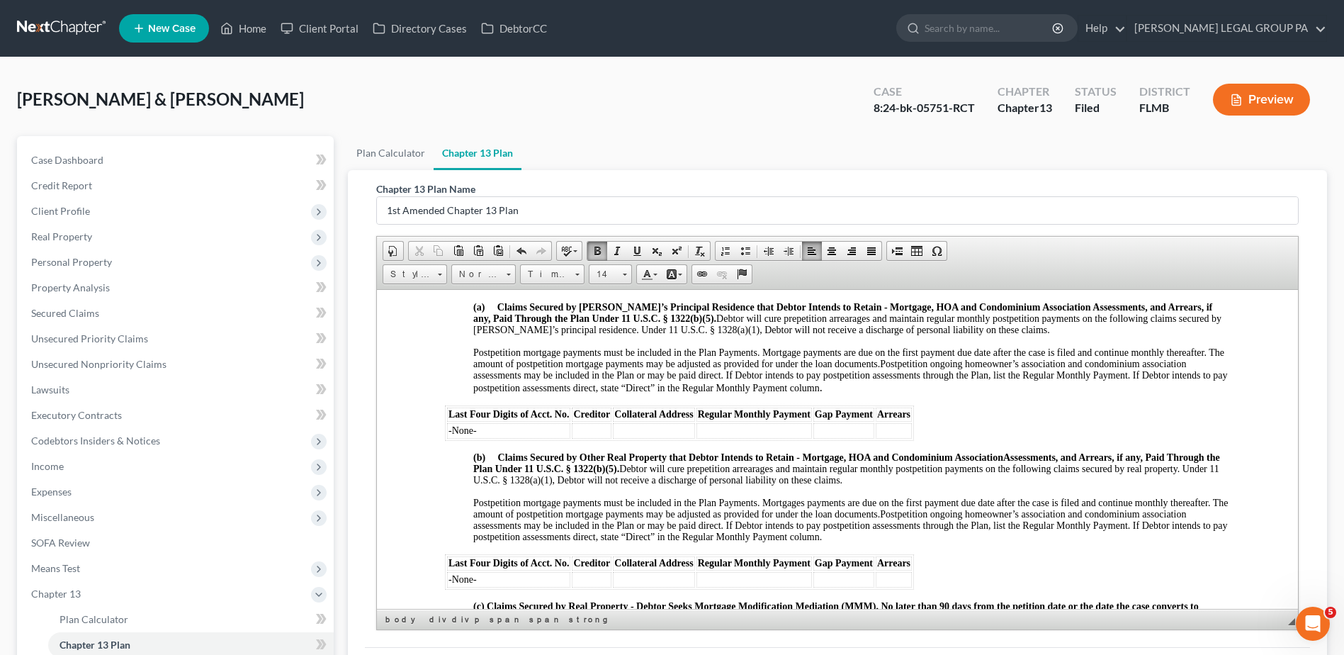
click at [492, 455] on strong "(b) Claims Secured by Other Real Property that Debtor Intends to Retain - Mortg…" at bounding box center [738, 456] width 530 height 11
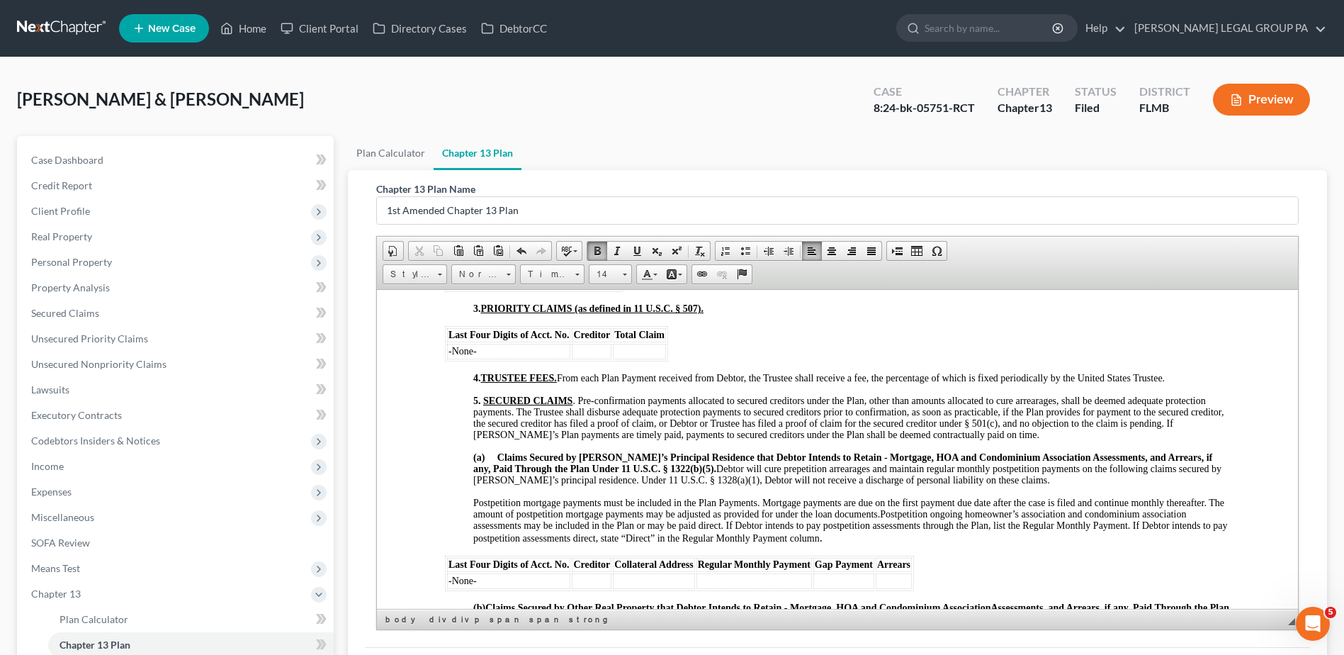
scroll to position [904, 0]
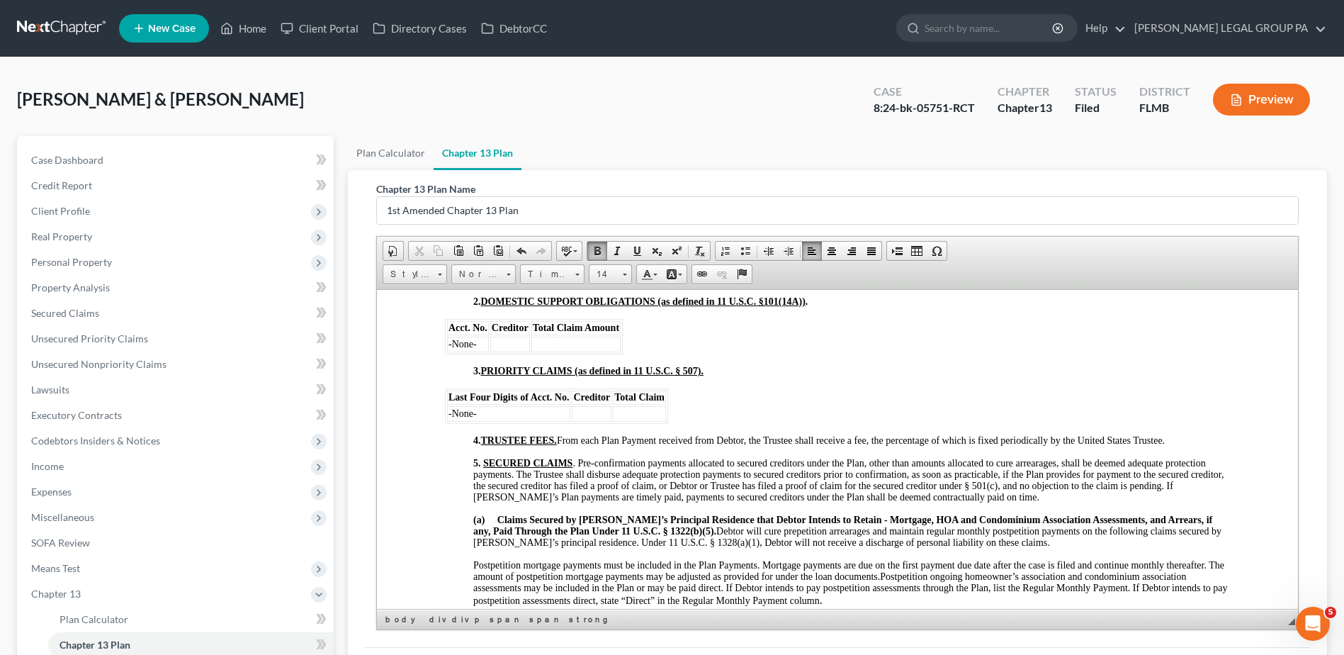
click at [495, 516] on strong "(a) Claims Secured by Debtor’s Principal Residence that Debtor Intends to Retai…" at bounding box center [842, 525] width 739 height 22
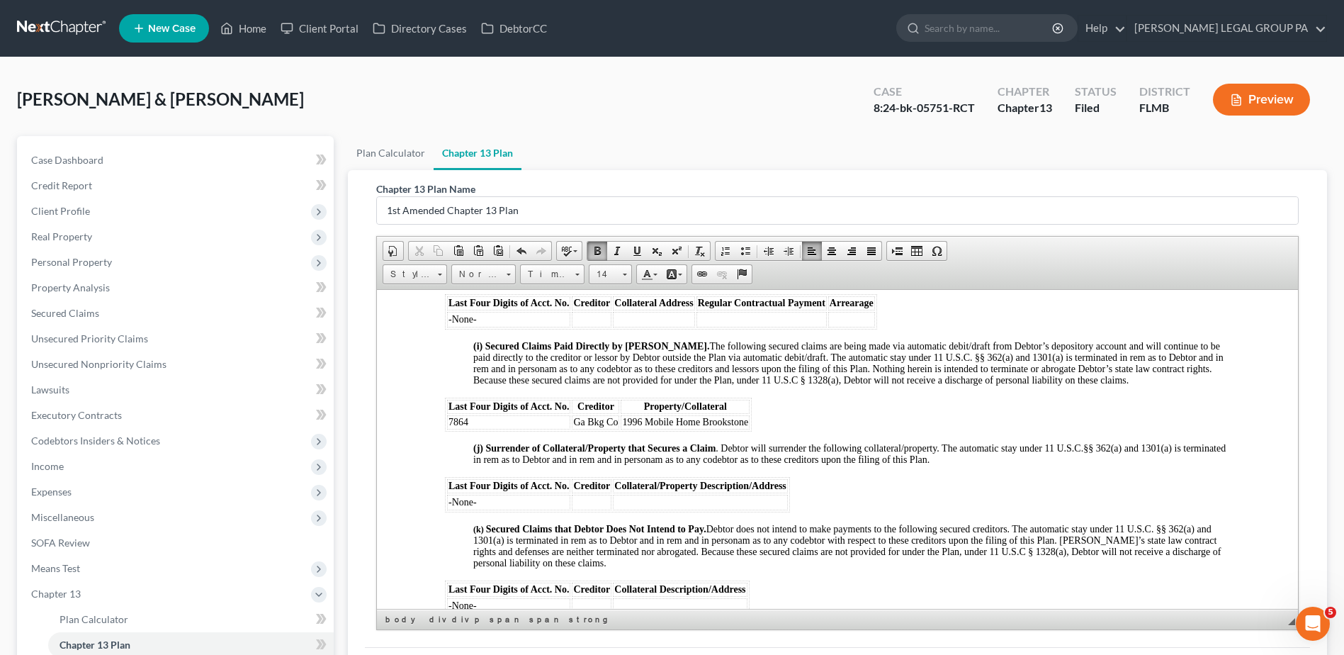
scroll to position [1966, 0]
click at [488, 536] on strong "Secured Claims that Debtor Does Not Intend to Pay." at bounding box center [596, 530] width 220 height 11
click at [489, 353] on strong "(i) Secured Claims Paid Directly by [PERSON_NAME]." at bounding box center [591, 347] width 237 height 11
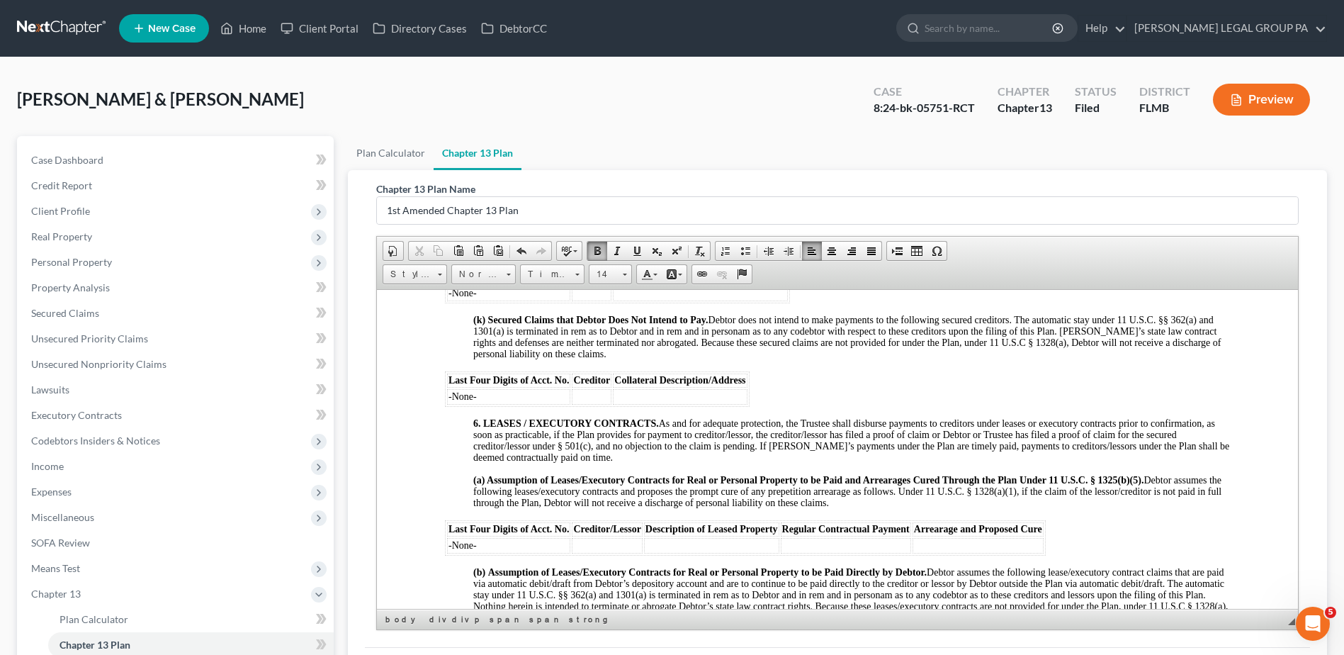
scroll to position [2179, 0]
drag, startPoint x: 500, startPoint y: 430, endPoint x: 651, endPoint y: 420, distance: 152.0
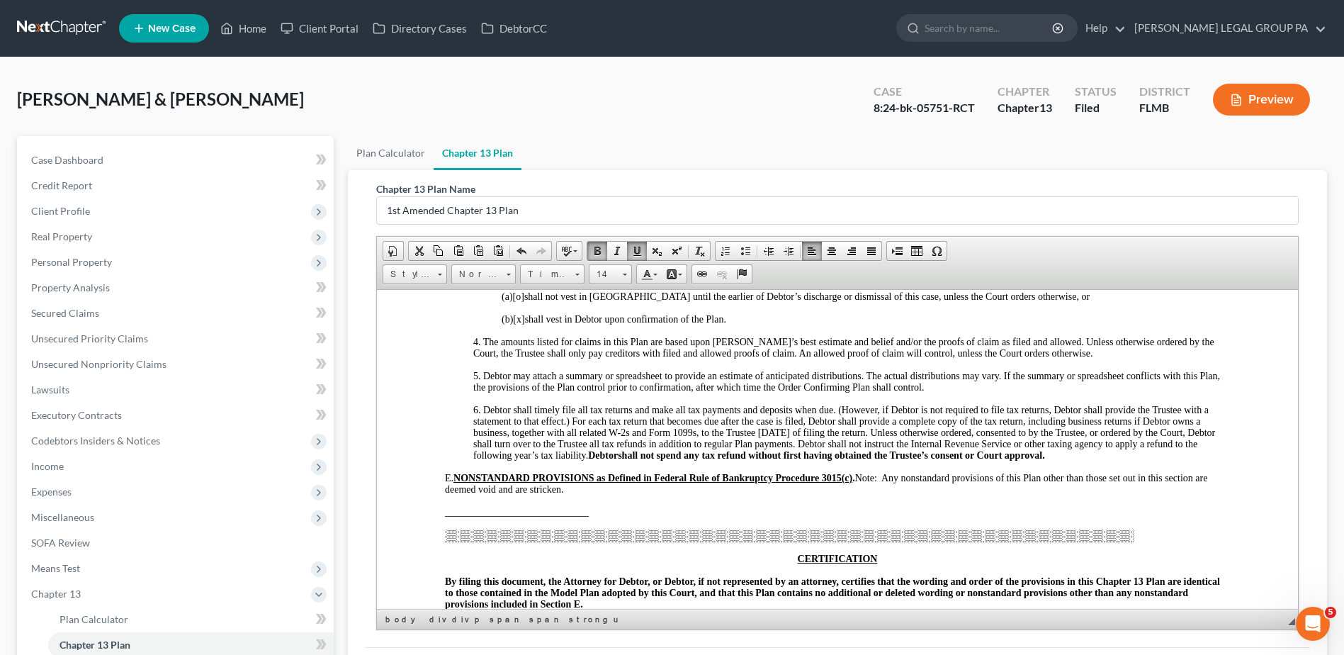
scroll to position [2817, 0]
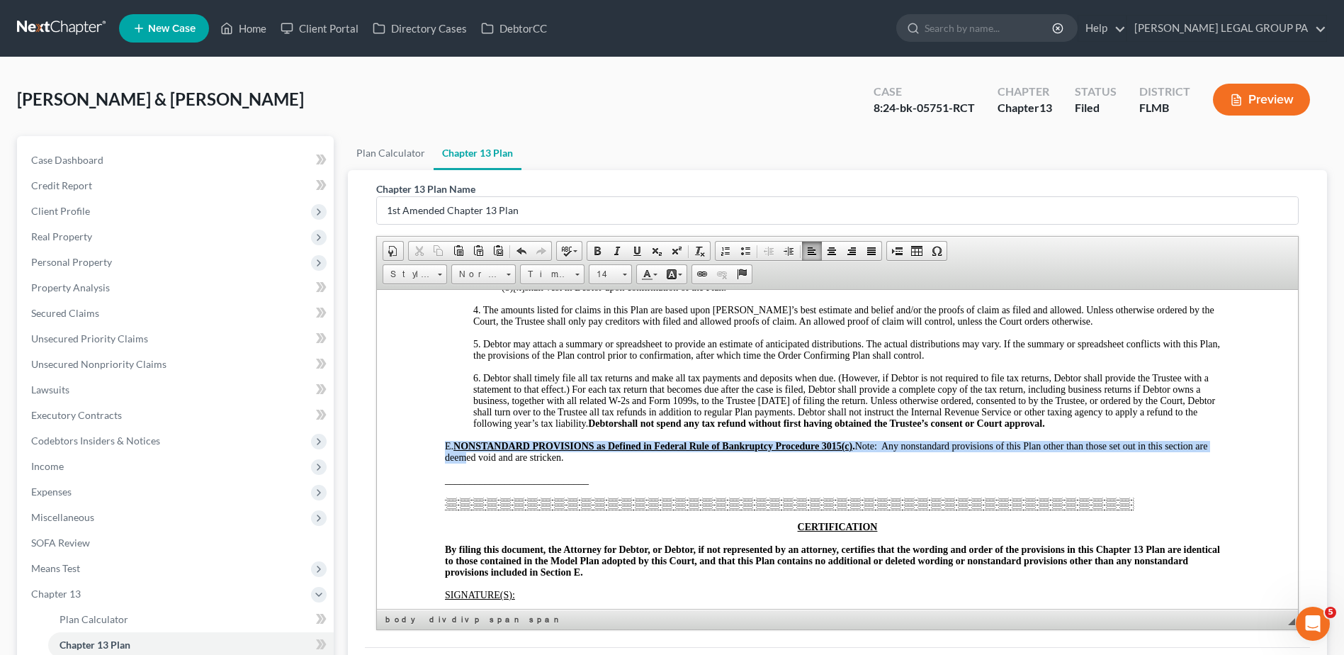
drag, startPoint x: 443, startPoint y: 467, endPoint x: 468, endPoint y: 473, distance: 26.1
click at [486, 451] on u "NONSTANDARD PROVISIONS as Defined in Federal Rule of Bankruptcy Procedure 3015(…" at bounding box center [653, 445] width 399 height 11
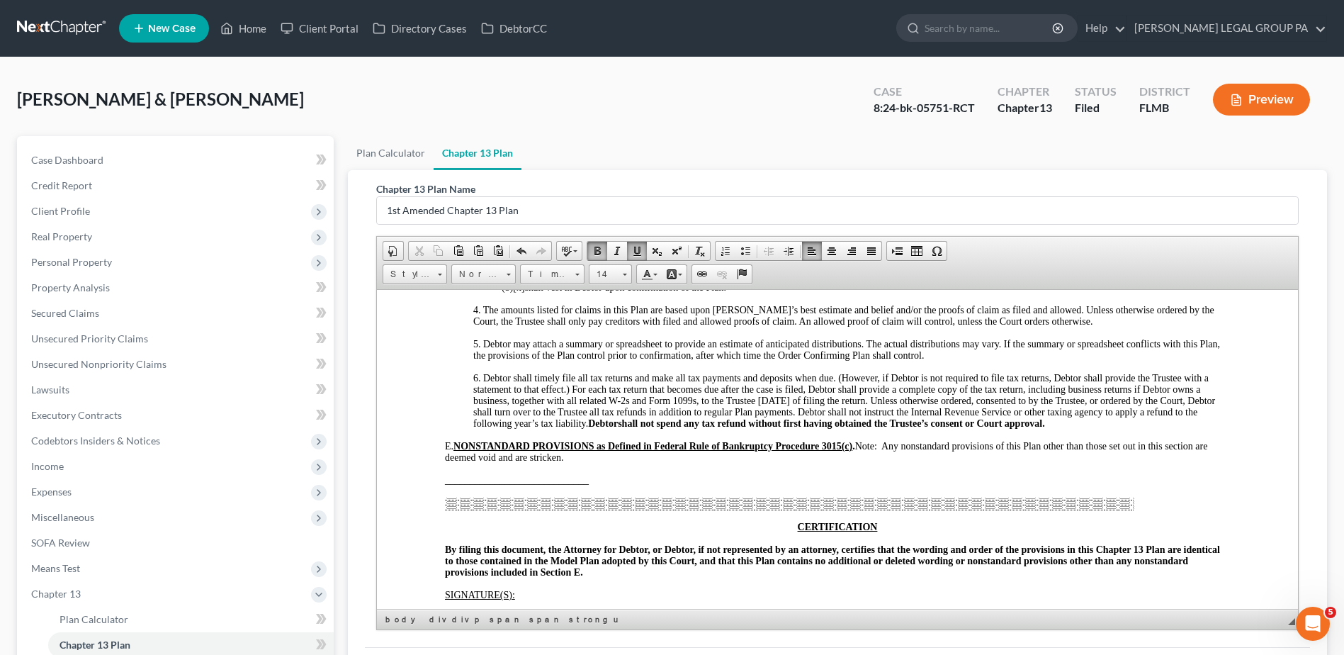
drag, startPoint x: 445, startPoint y: 465, endPoint x: 458, endPoint y: 467, distance: 12.9
click at [458, 462] on span "E. NONSTANDARD PROVISIONS as Defined in Federal Rule of Bankruptcy Procedure 30…" at bounding box center [826, 451] width 762 height 22
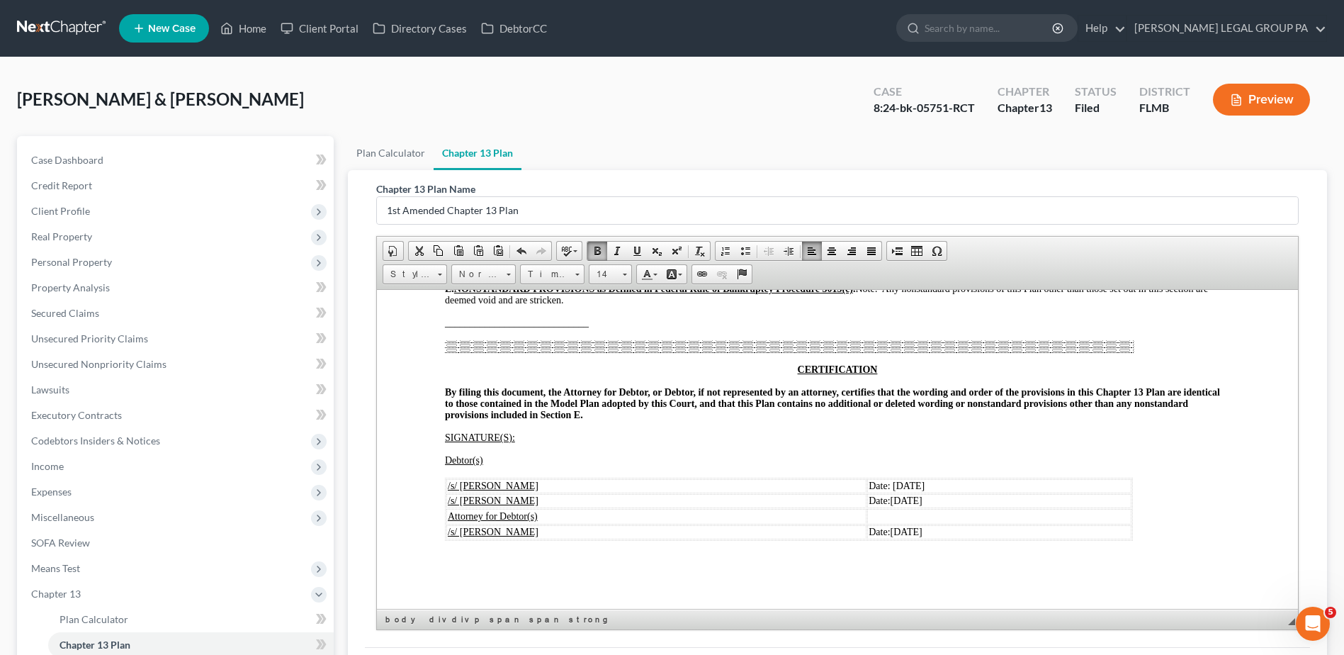
scroll to position [2995, 0]
drag, startPoint x: 882, startPoint y: 496, endPoint x: 865, endPoint y: 495, distance: 16.4
click at [891, 495] on span "01/16/2025" at bounding box center [907, 500] width 32 height 11
drag, startPoint x: 865, startPoint y: 483, endPoint x: 879, endPoint y: 485, distance: 13.6
click at [880, 485] on span "Date: 01/16/2025" at bounding box center [897, 485] width 56 height 11
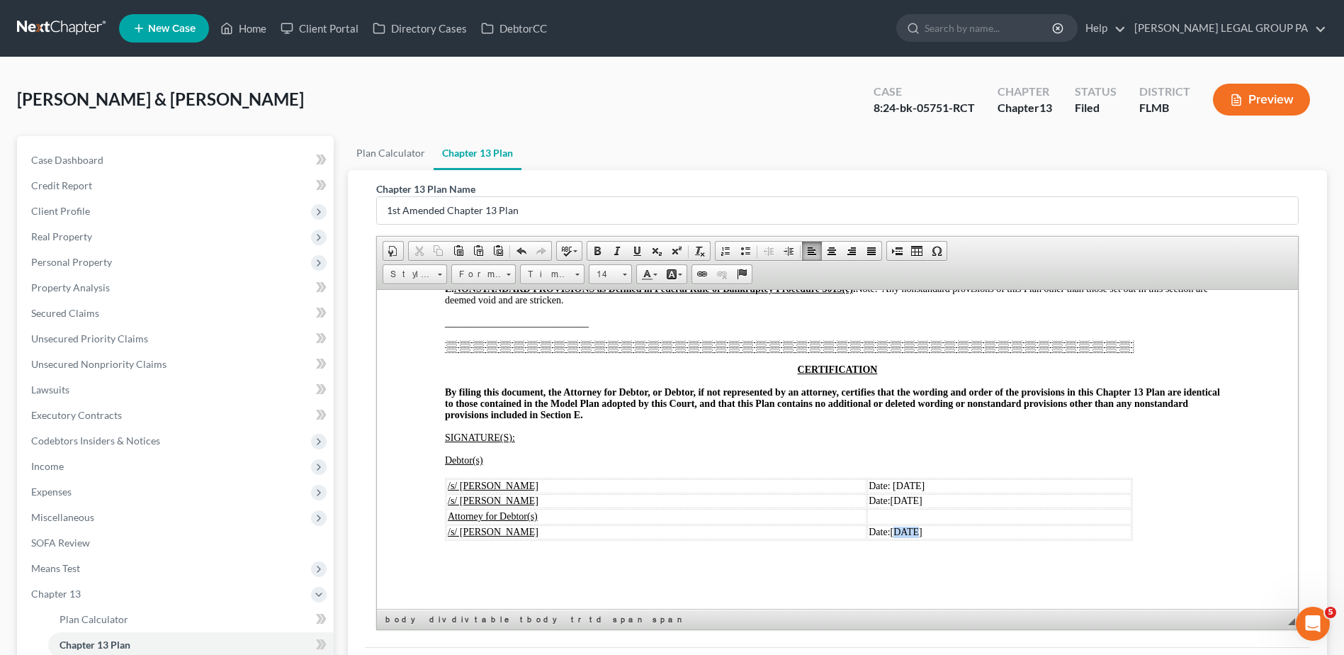
drag, startPoint x: 865, startPoint y: 529, endPoint x: 882, endPoint y: 530, distance: 17.0
click at [891, 530] on span "01/16/2025" at bounding box center [907, 531] width 32 height 11
click at [923, 436] on p "SIGNATURE(S):" at bounding box center [837, 437] width 785 height 11
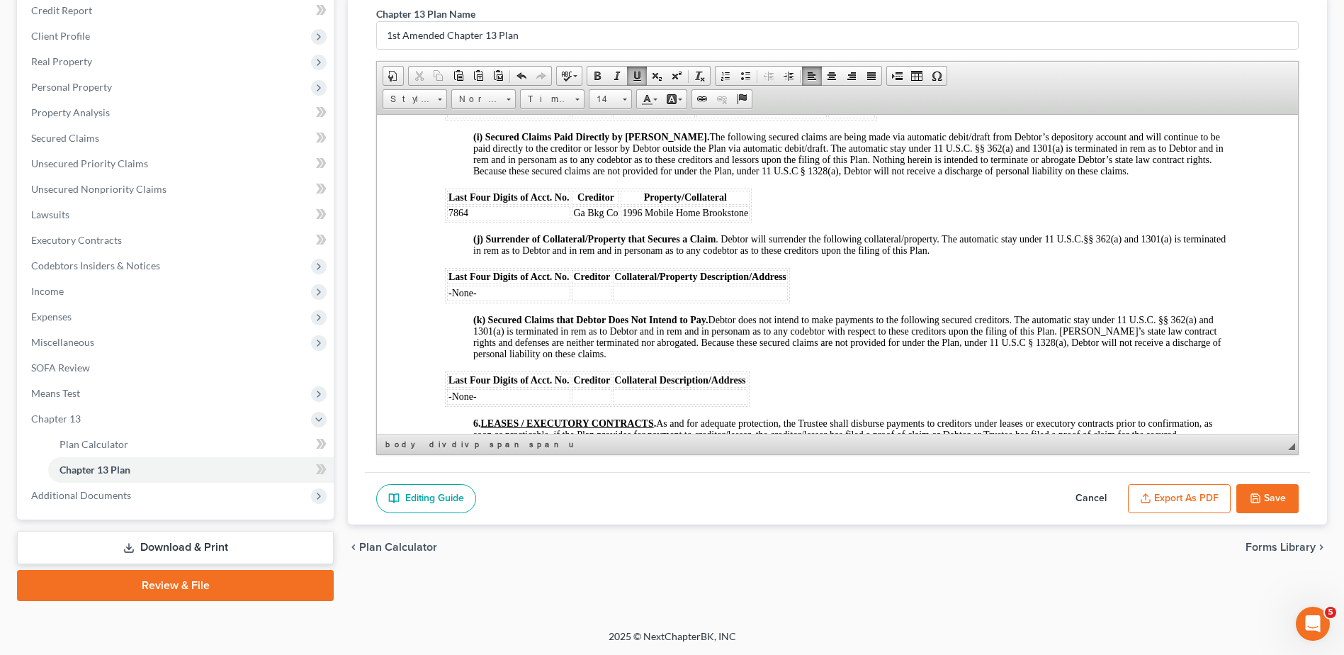
scroll to position [1862, 0]
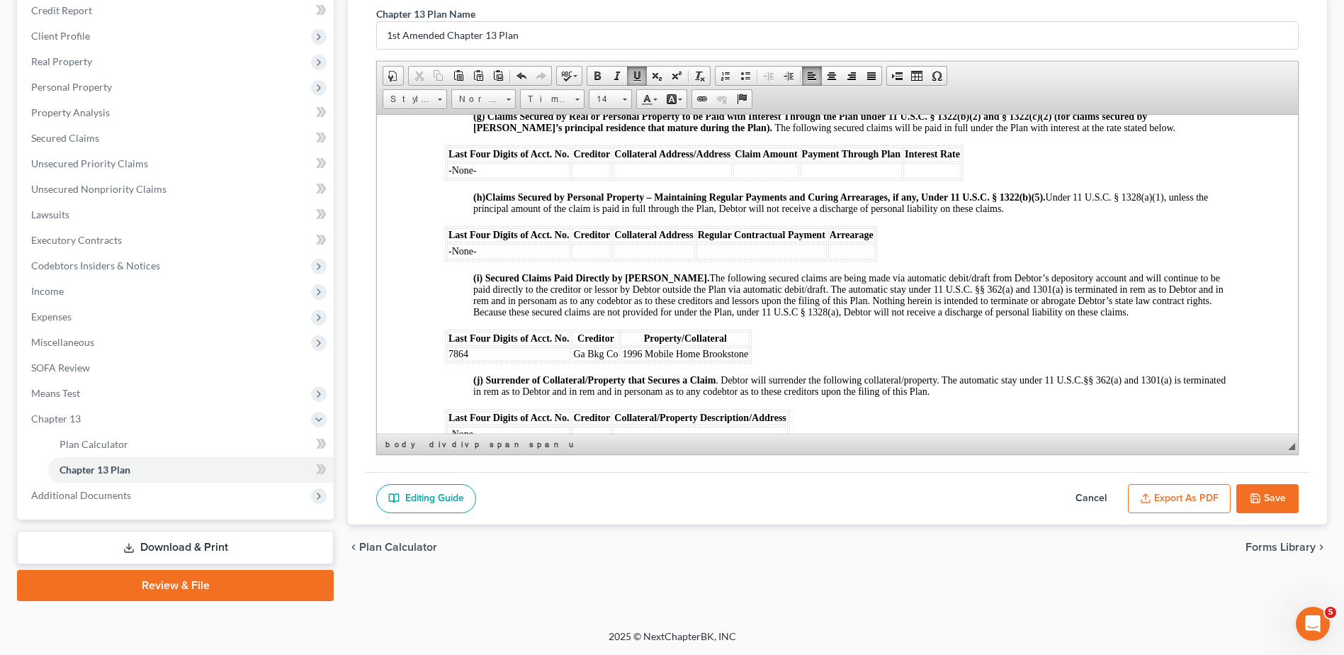
click at [1260, 506] on button "Save" at bounding box center [1268, 499] width 62 height 30
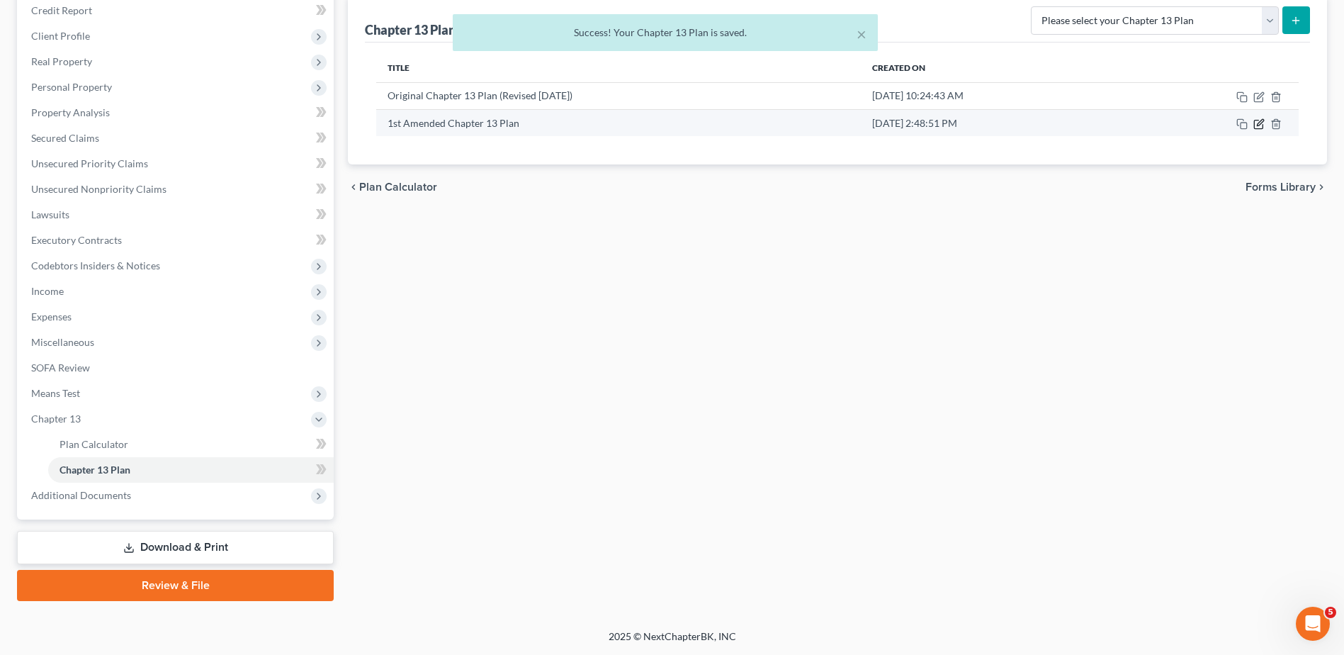
click at [1257, 125] on icon "button" at bounding box center [1260, 122] width 6 height 6
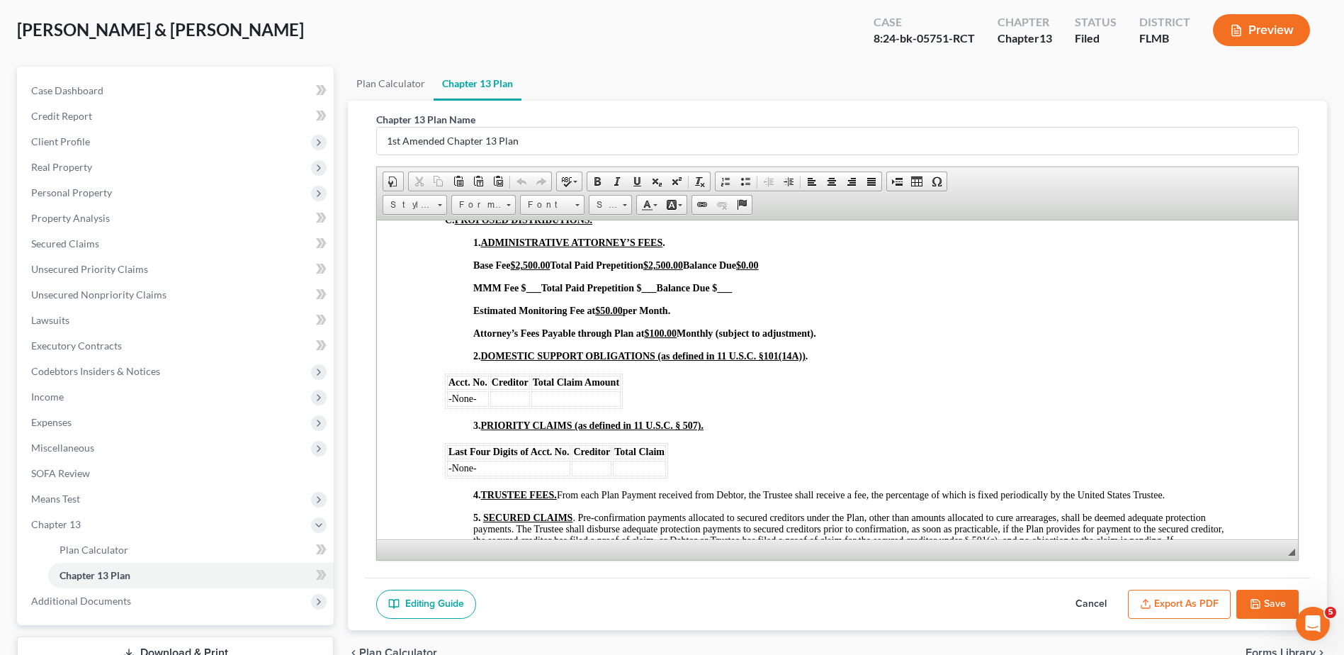
scroll to position [175, 0]
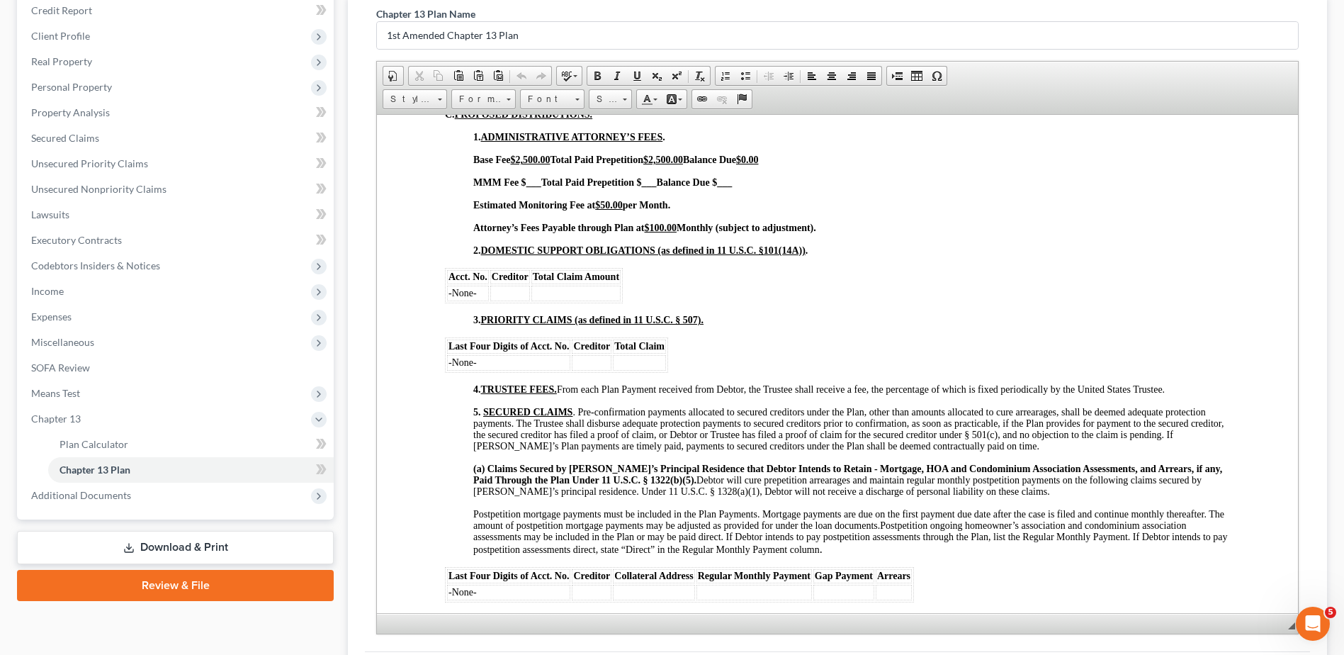
drag, startPoint x: 1295, startPoint y: 449, endPoint x: 1266, endPoint y: 619, distance: 171.8
click at [1273, 626] on span "◢ Elements path" at bounding box center [837, 623] width 921 height 21
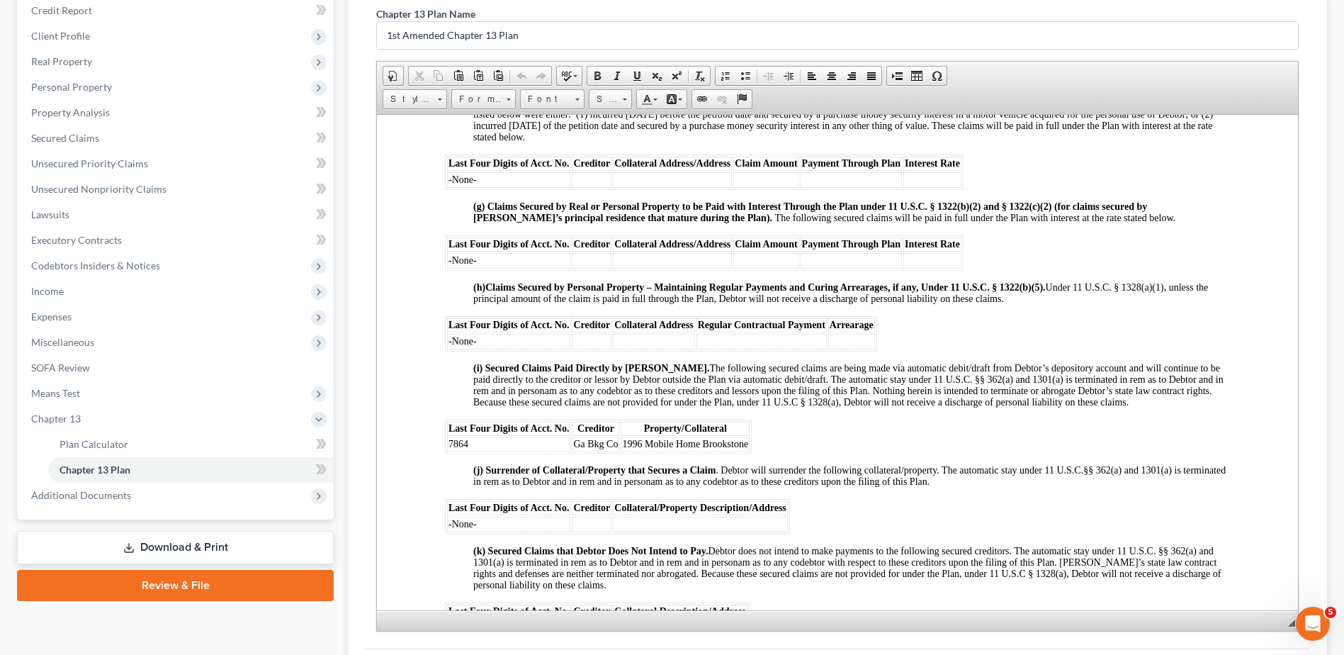
scroll to position [1701, 0]
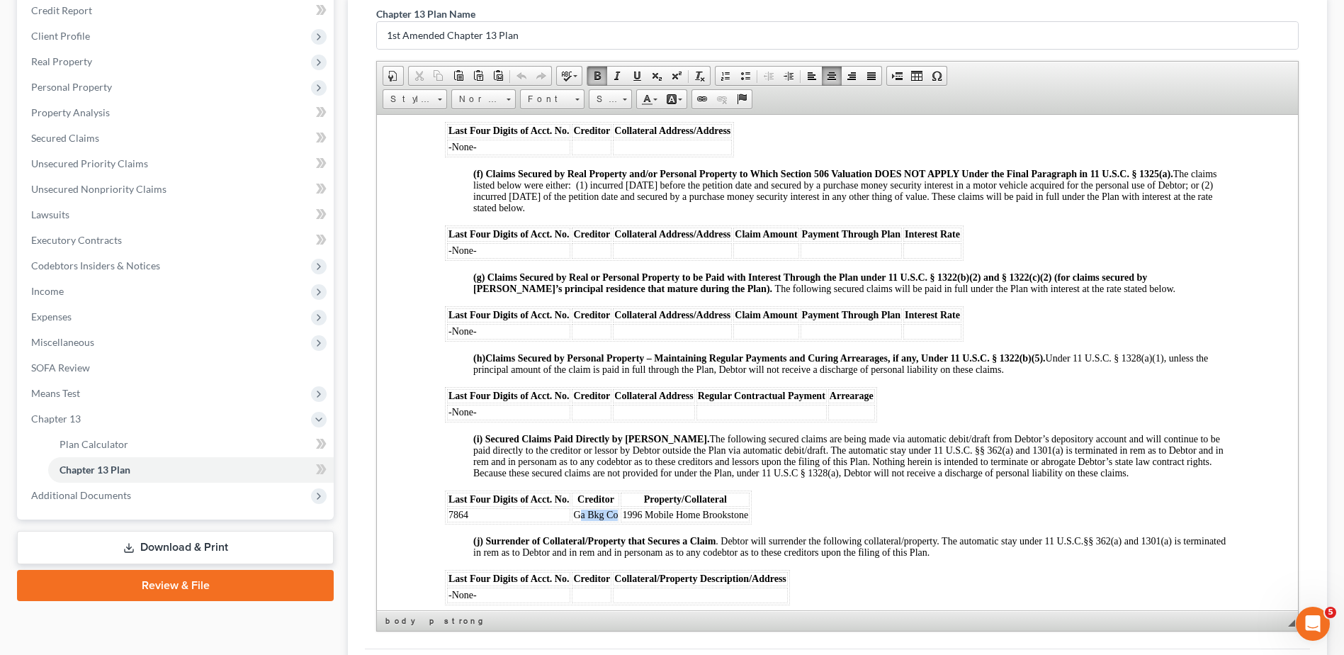
drag, startPoint x: 580, startPoint y: 522, endPoint x: 617, endPoint y: 526, distance: 37.7
click at [617, 519] on span "Ga Bkg Co" at bounding box center [595, 514] width 45 height 11
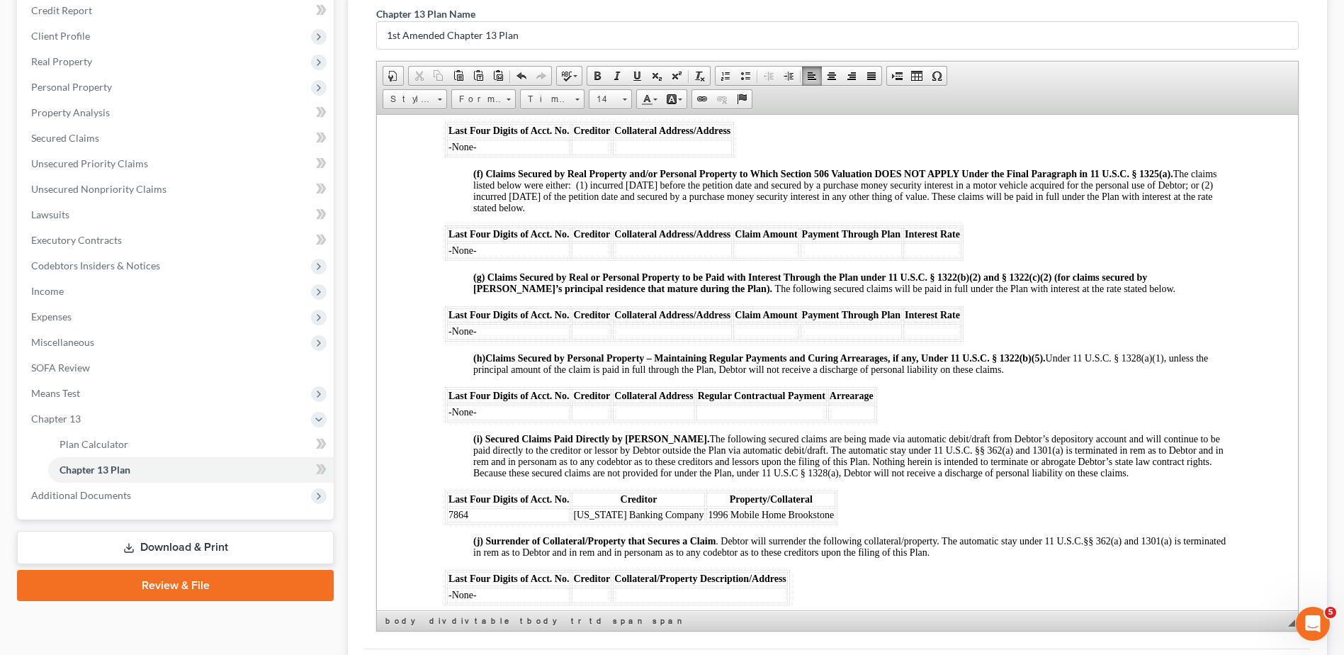
drag, startPoint x: 684, startPoint y: 521, endPoint x: 693, endPoint y: 522, distance: 9.2
click at [685, 522] on table "Last Four Digits of Acct. No. Creditor Property/Collateral 7864 Georgia Banking…" at bounding box center [641, 507] width 393 height 34
drag, startPoint x: 719, startPoint y: 524, endPoint x: 729, endPoint y: 524, distance: 10.6
click at [722, 519] on span "2550 SRE 580 Lot 212/1996 Mobile Home Brookstone" at bounding box center [846, 514] width 276 height 11
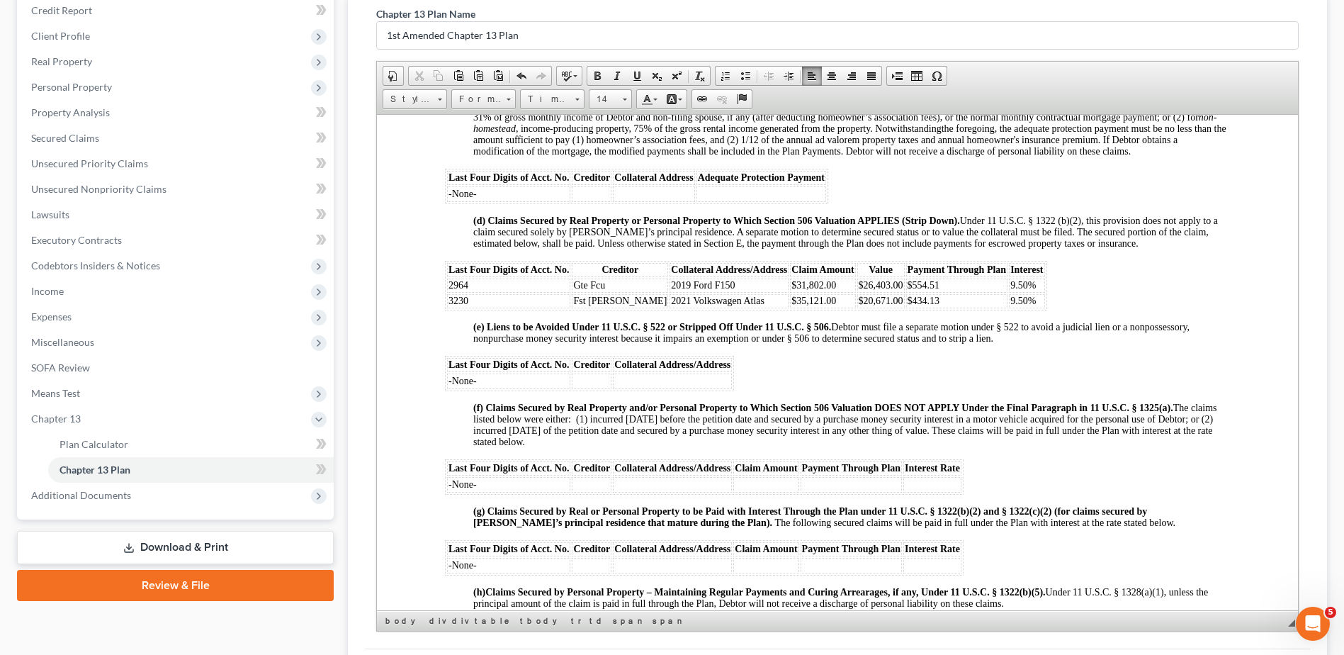
scroll to position [1488, 0]
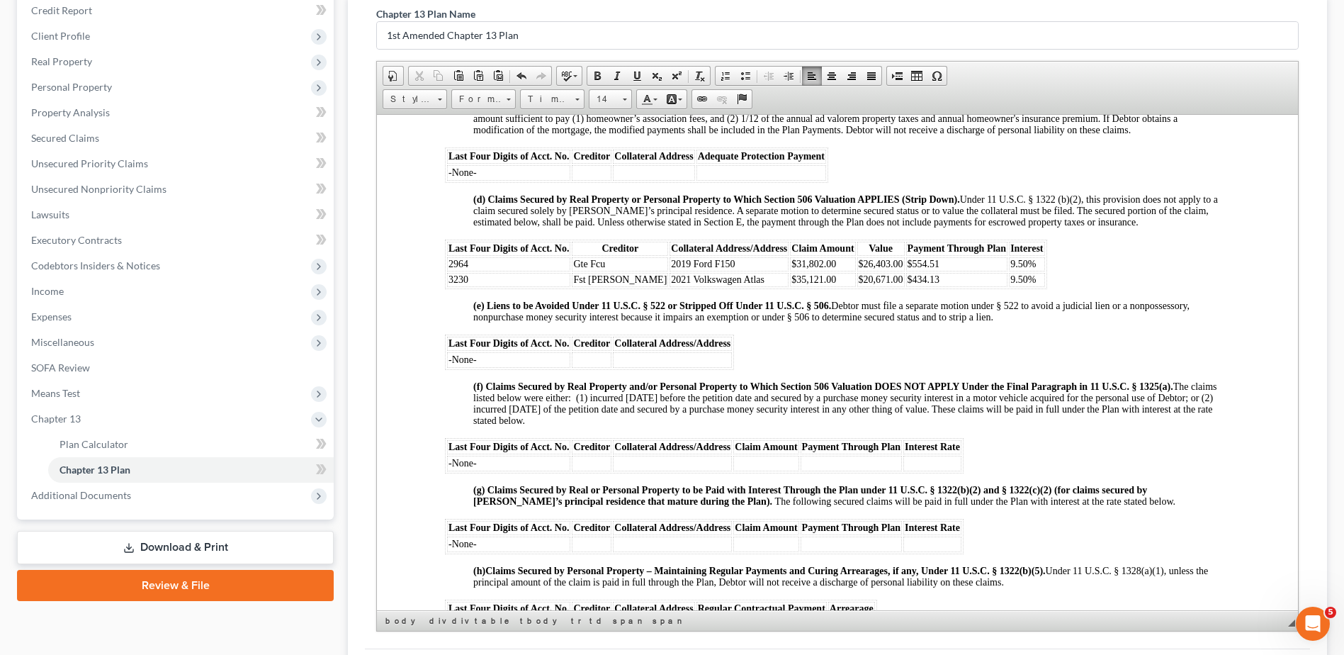
click at [500, 471] on td "-None-" at bounding box center [508, 463] width 123 height 16
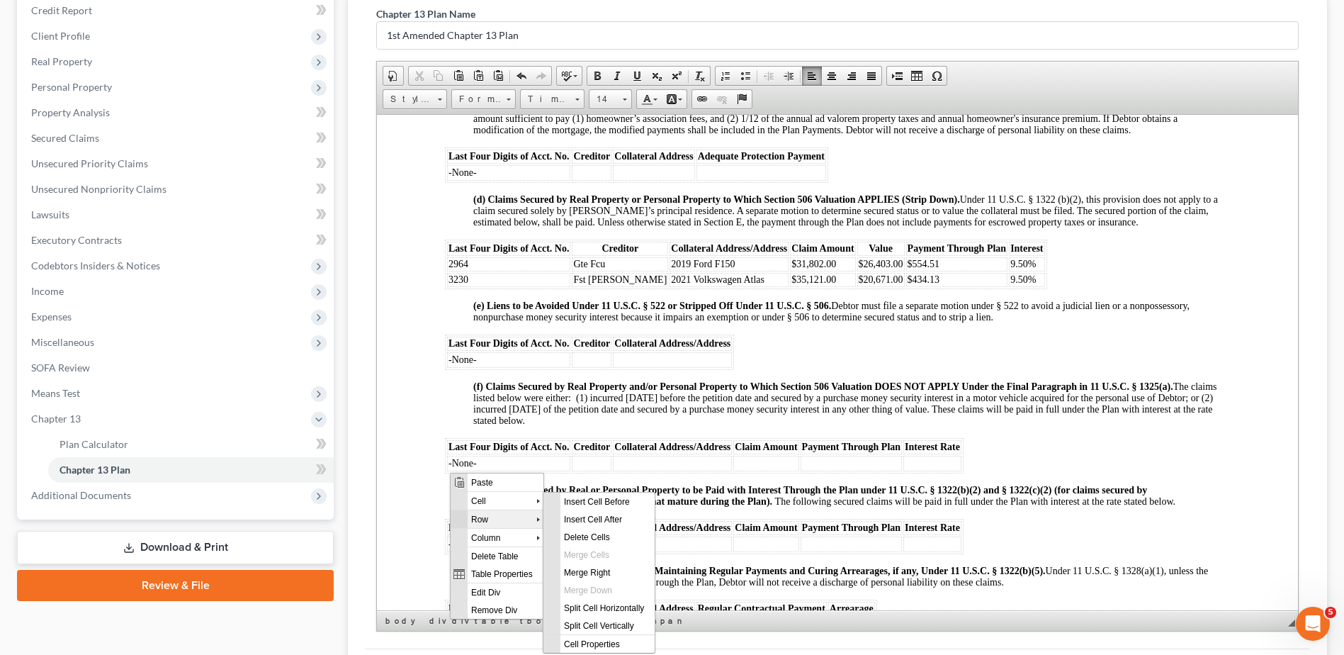
scroll to position [0, 0]
click at [501, 513] on span "Row" at bounding box center [502, 519] width 69 height 18
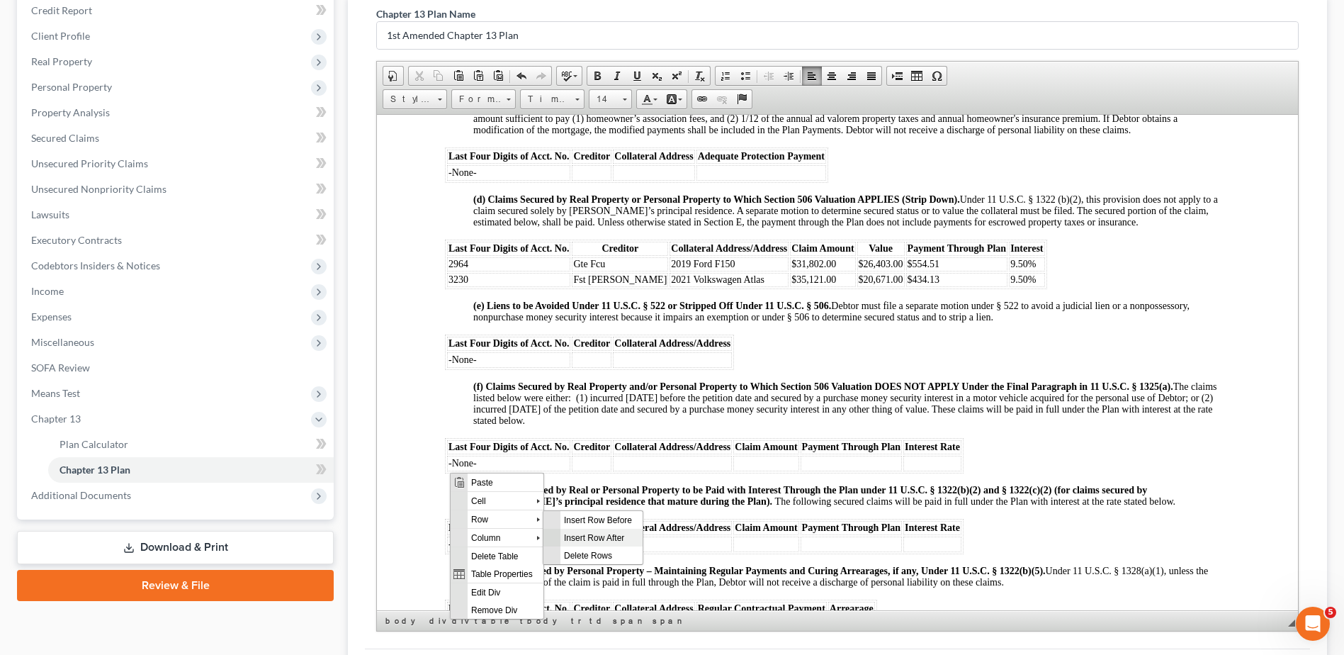
click at [601, 533] on span "Insert Row After" at bounding box center [602, 537] width 82 height 18
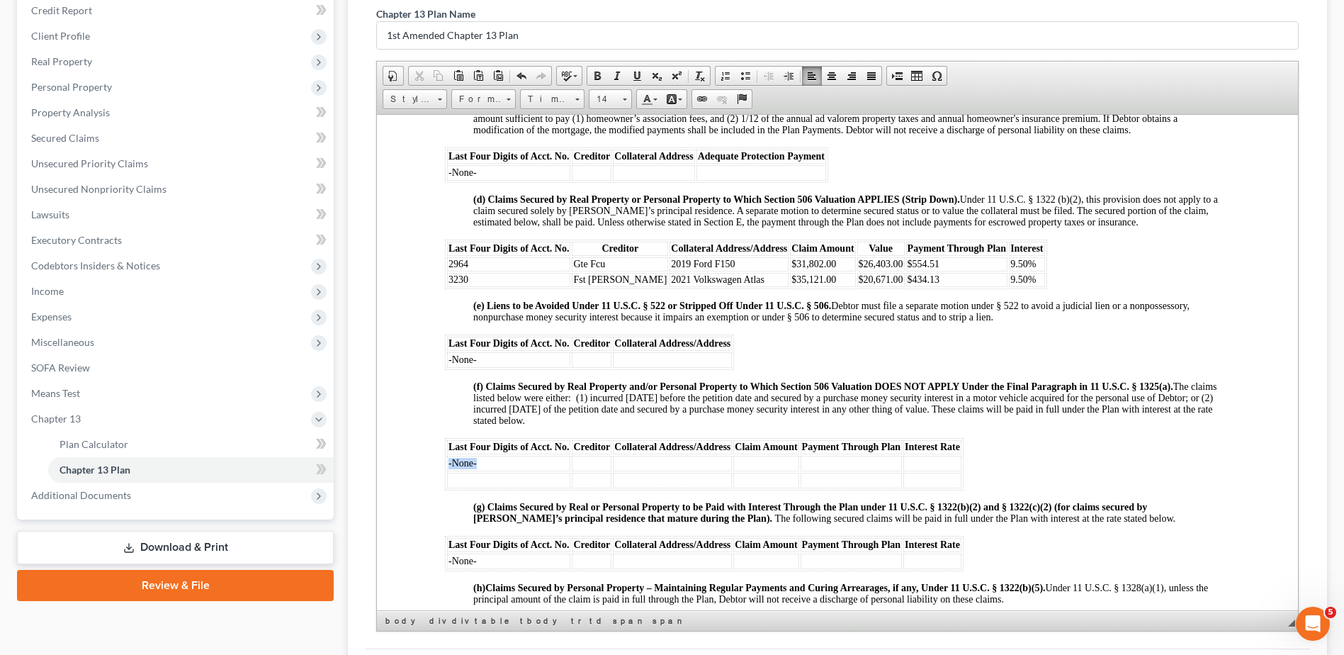
drag, startPoint x: 482, startPoint y: 474, endPoint x: 451, endPoint y: 476, distance: 30.5
click at [449, 471] on td "-None-" at bounding box center [508, 463] width 123 height 16
click at [525, 471] on td "-None-" at bounding box center [508, 463] width 123 height 16
click at [784, 470] on td at bounding box center [796, 463] width 65 height 16
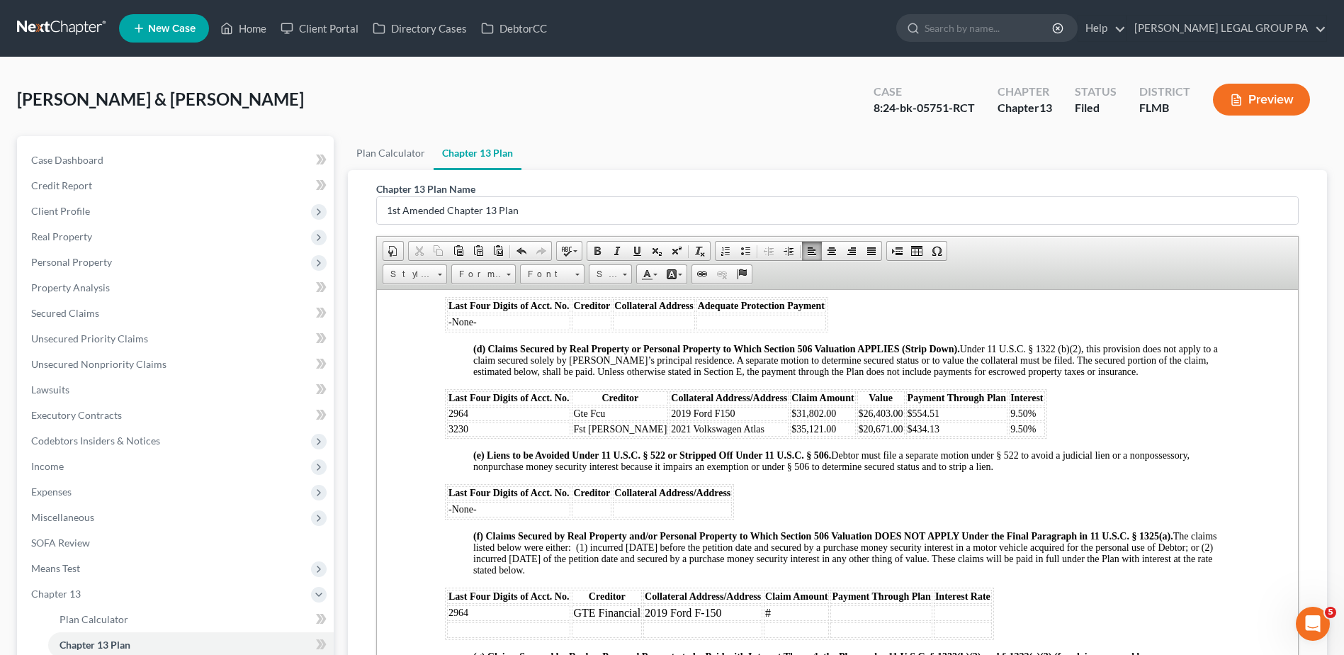
scroll to position [1488, 0]
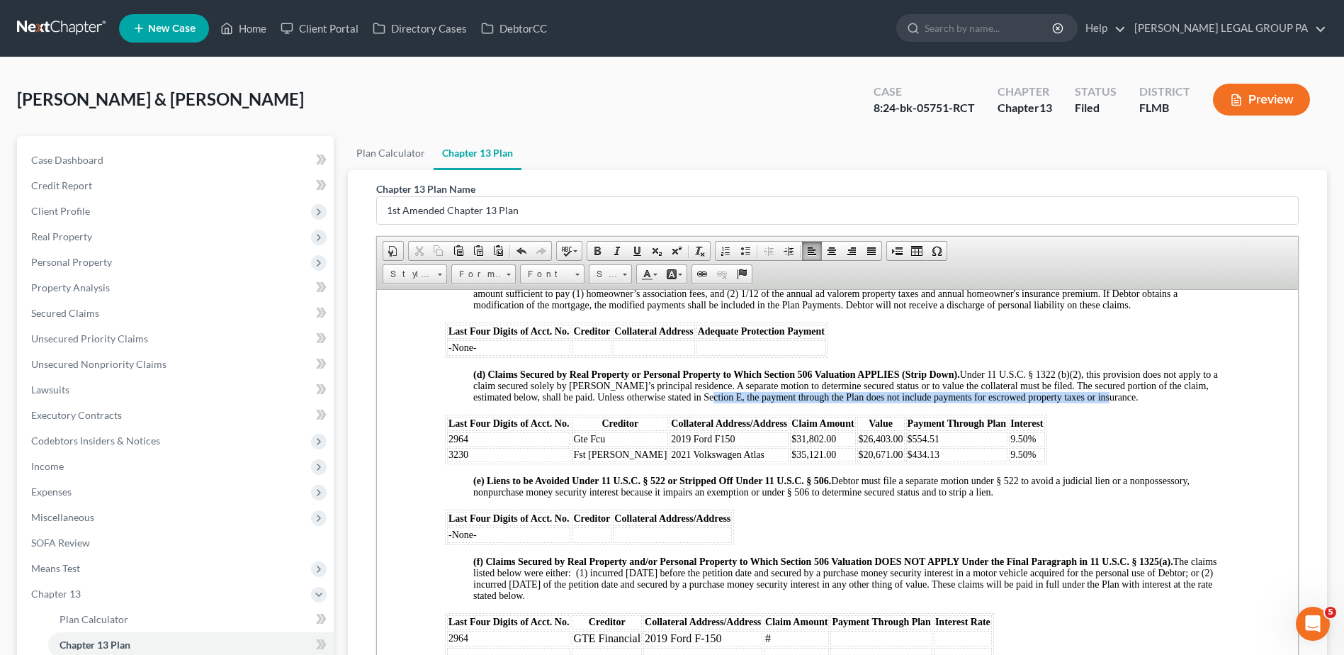
drag, startPoint x: 1083, startPoint y: 404, endPoint x: 702, endPoint y: 410, distance: 380.6
click at [702, 403] on p "(d) Claims Secured by Real Property or Personal Property to Which Section 506 V…" at bounding box center [851, 385] width 757 height 34
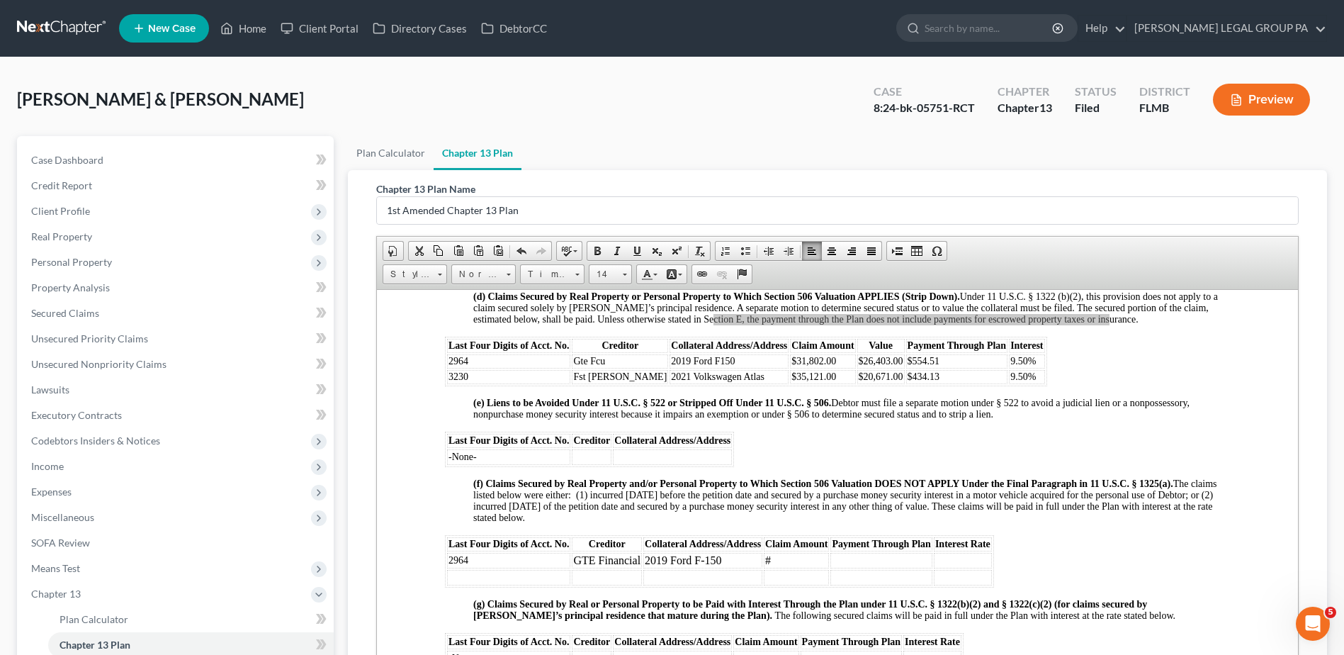
scroll to position [1490, 0]
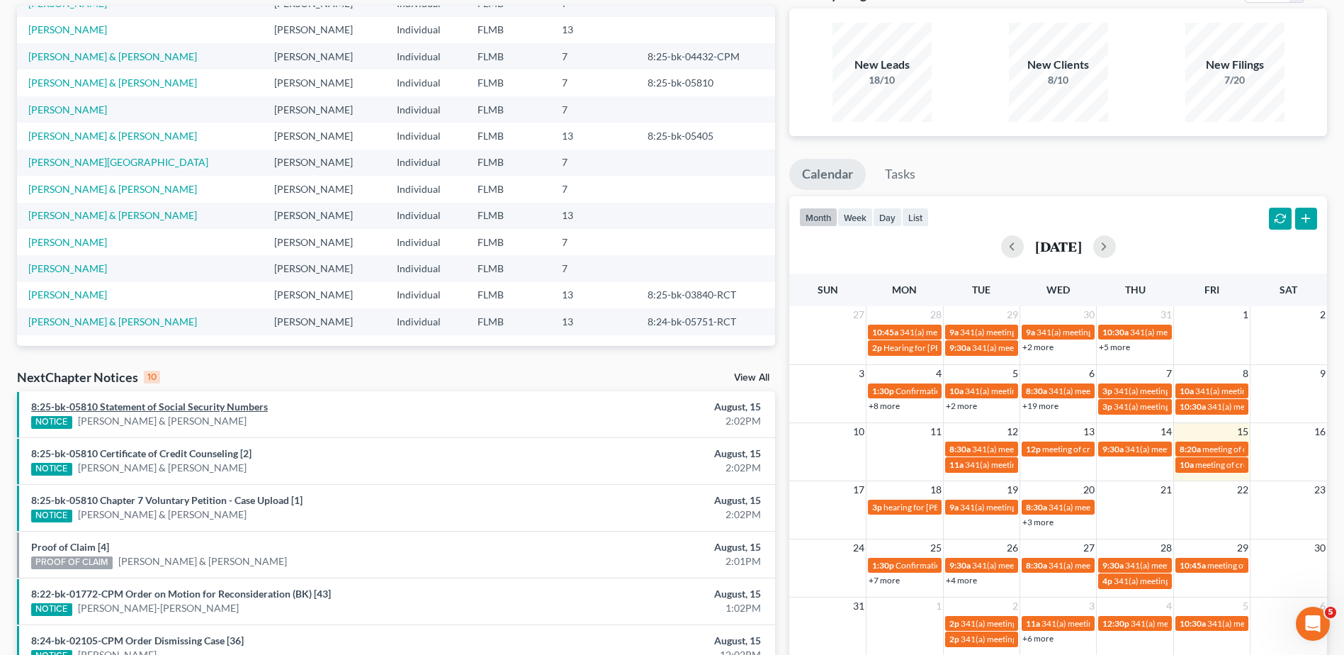
scroll to position [142, 0]
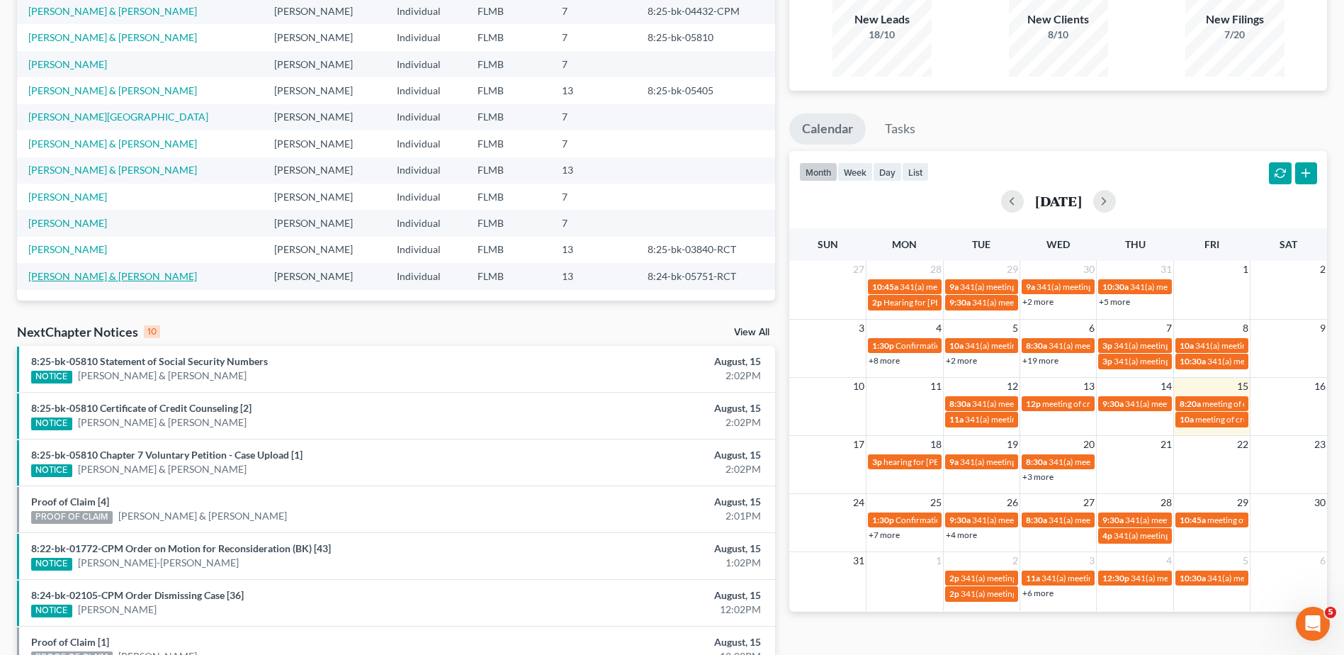
click at [103, 275] on link "[PERSON_NAME] & [PERSON_NAME]" at bounding box center [112, 276] width 169 height 12
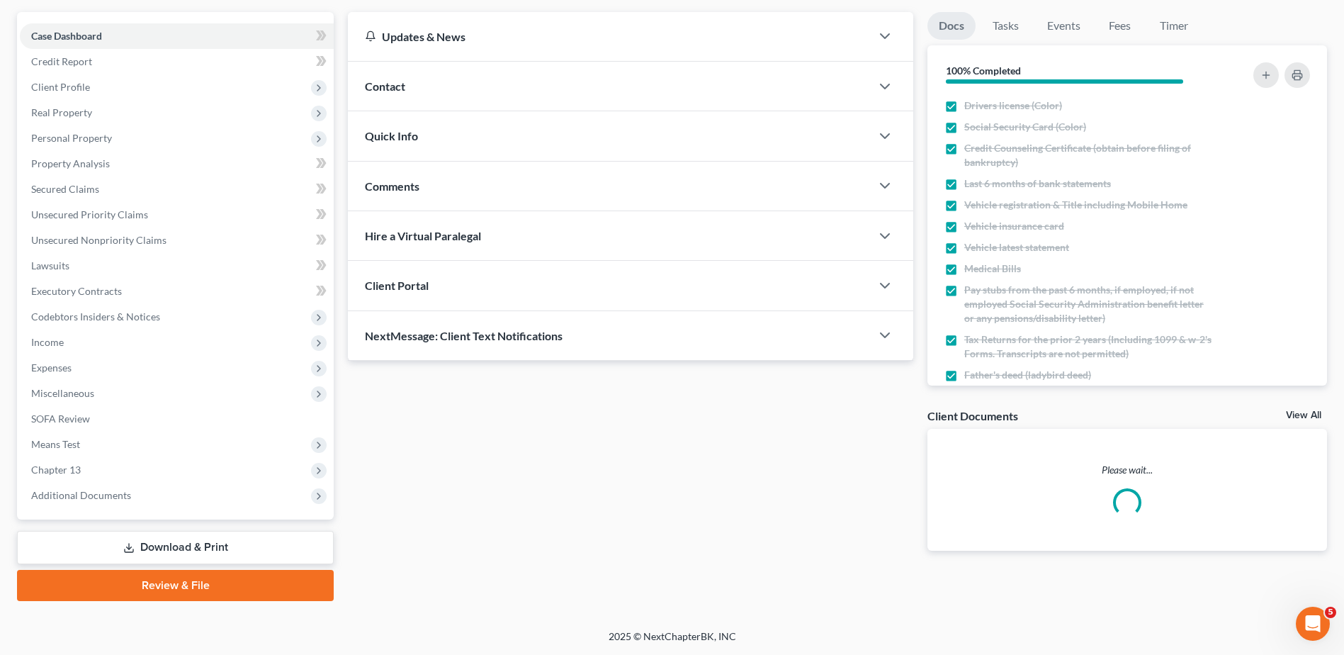
scroll to position [144, 0]
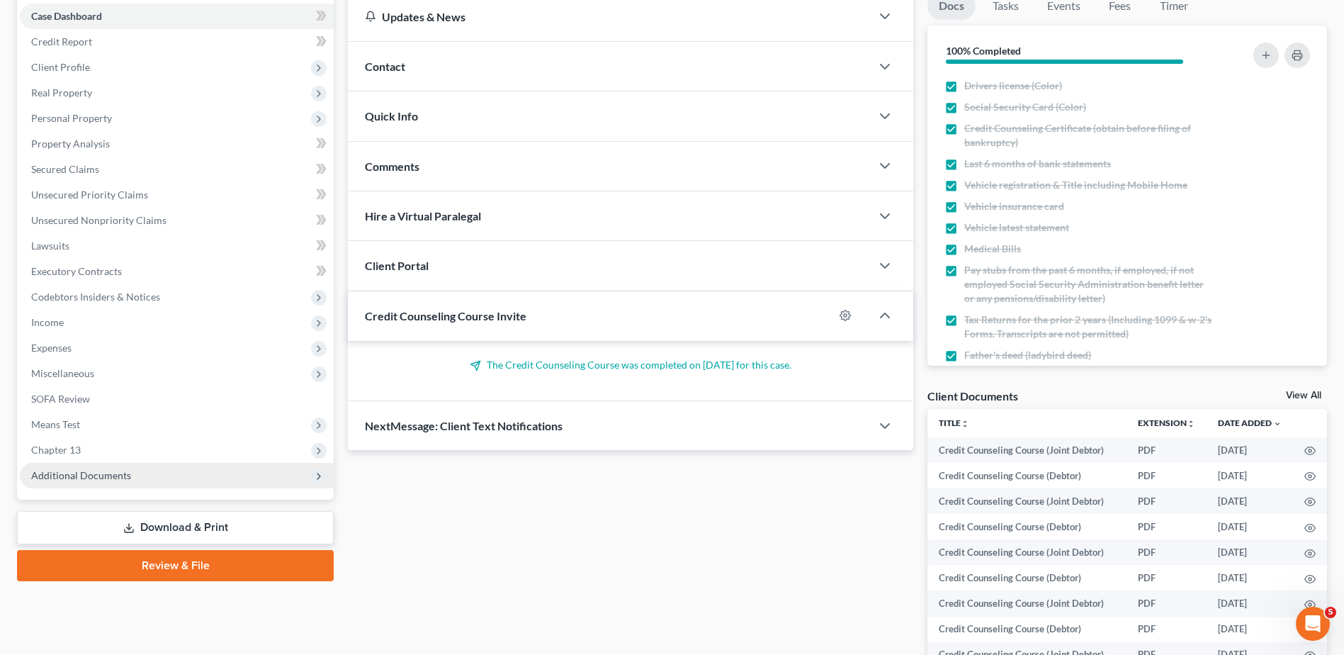
click at [119, 481] on span "Additional Documents" at bounding box center [177, 476] width 314 height 26
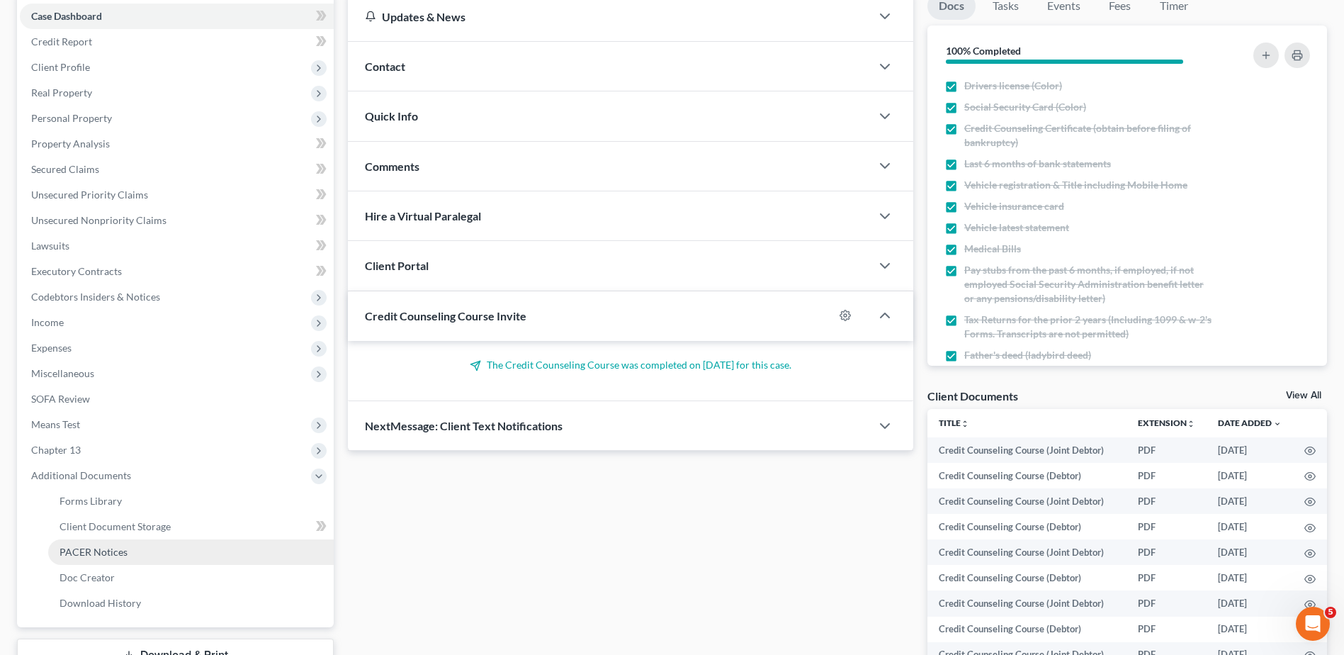
click at [118, 546] on span "PACER Notices" at bounding box center [94, 552] width 68 height 12
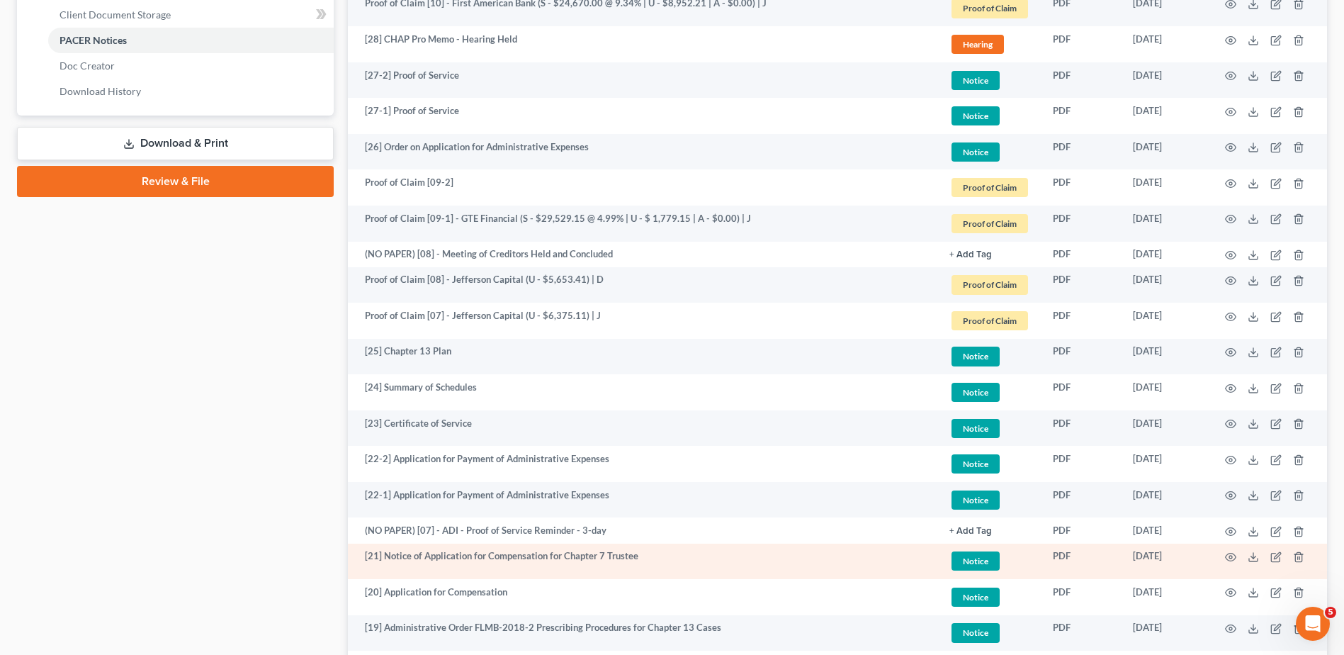
scroll to position [921, 0]
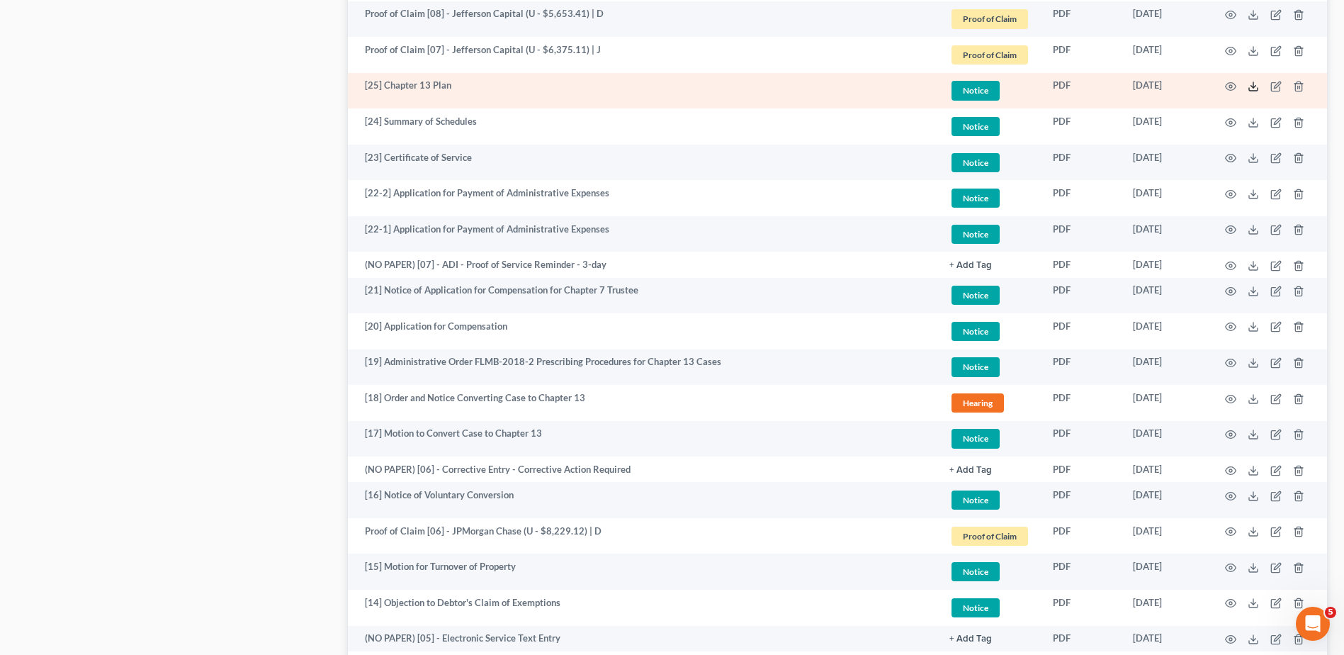
click at [1253, 85] on icon at bounding box center [1253, 86] width 11 height 11
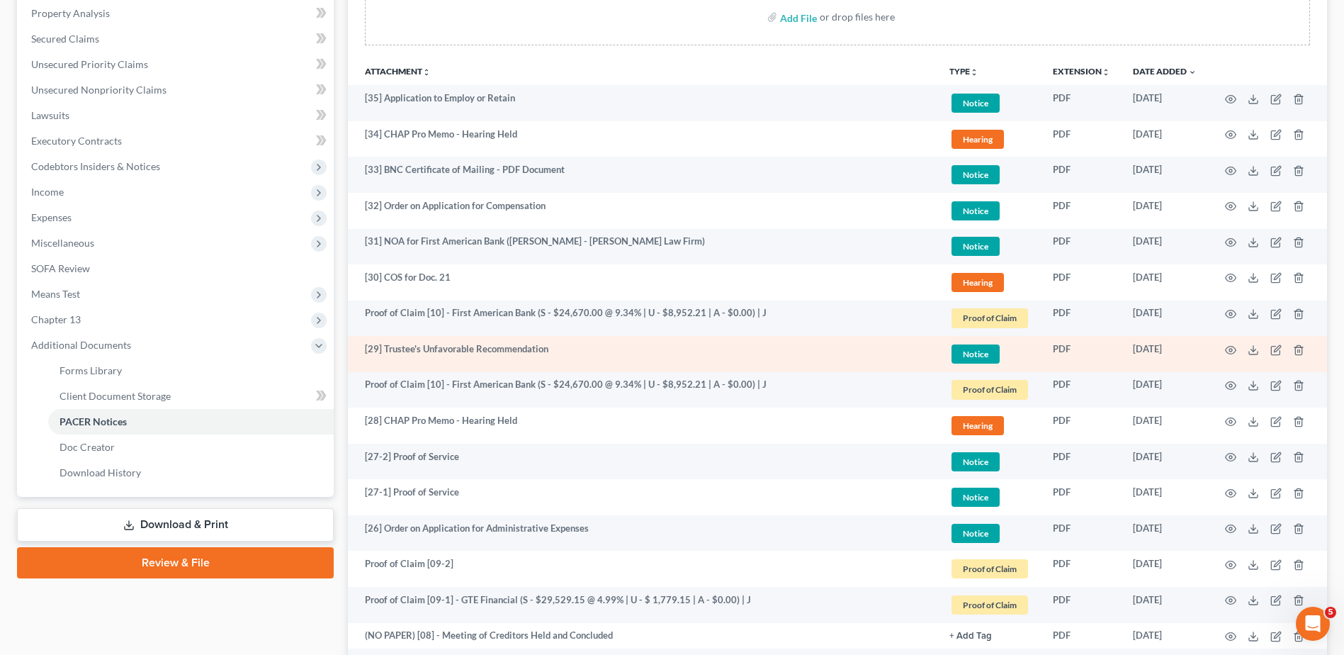
scroll to position [354, 0]
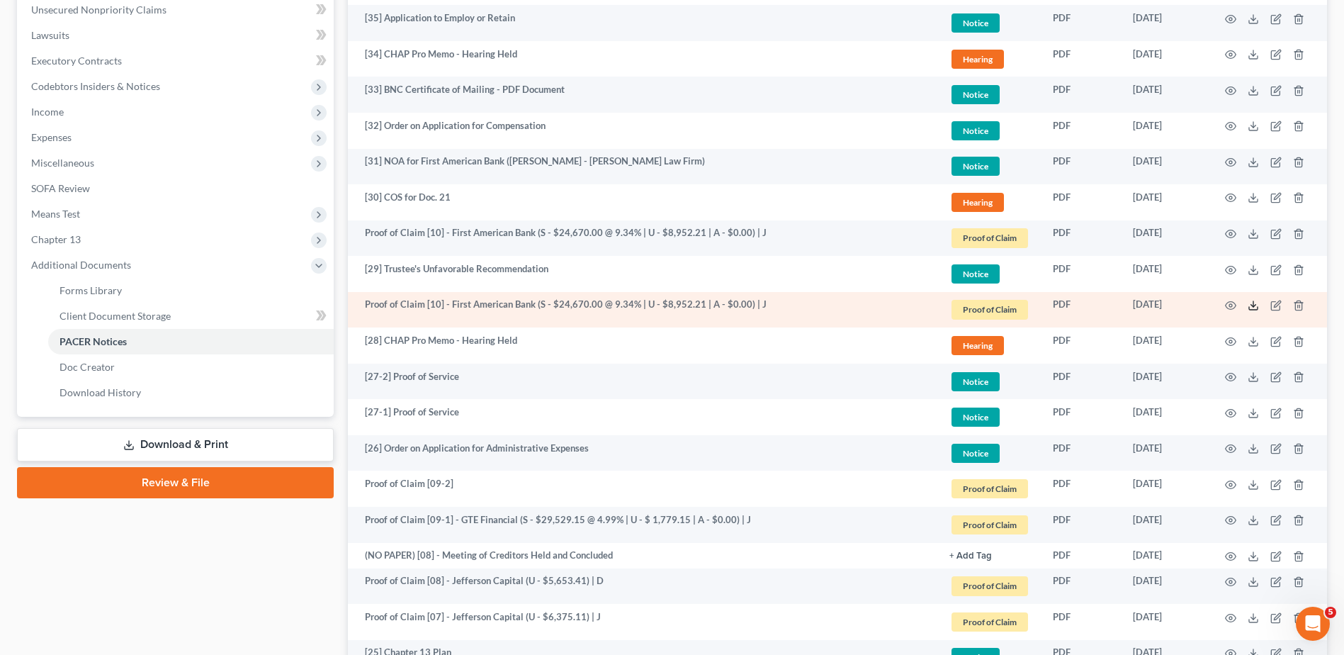
click at [1254, 304] on icon at bounding box center [1253, 305] width 11 height 11
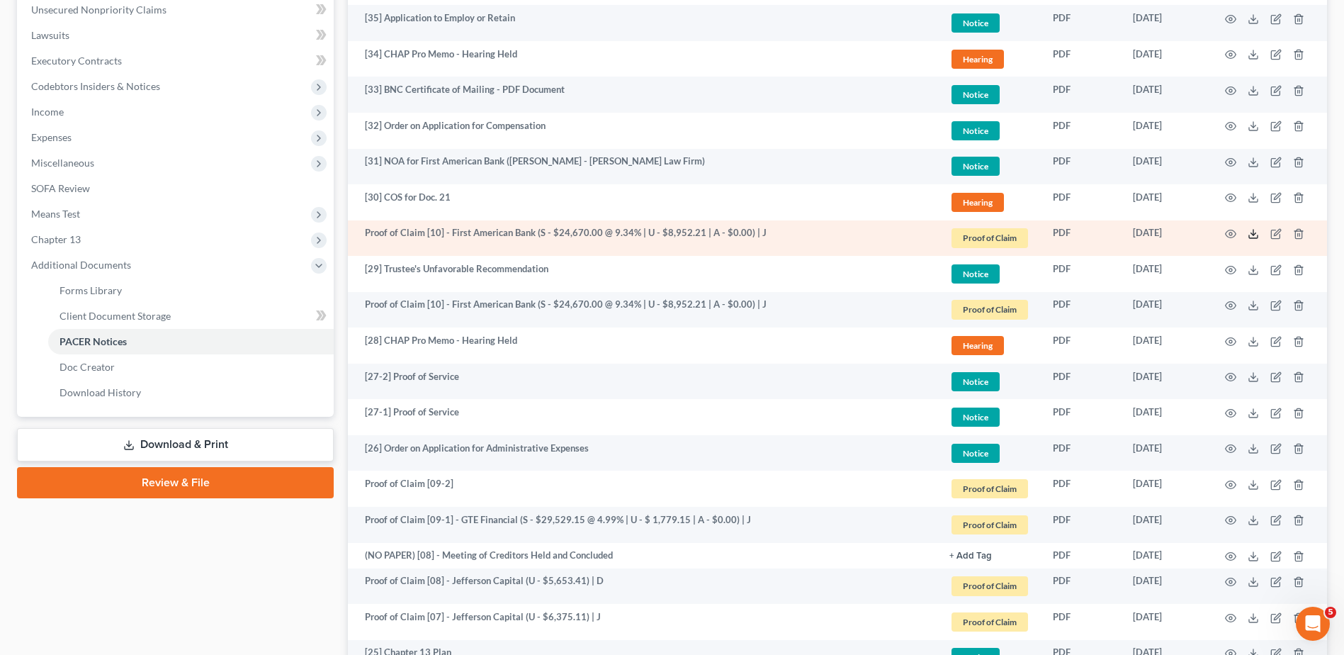
click at [1251, 235] on icon at bounding box center [1253, 233] width 11 height 11
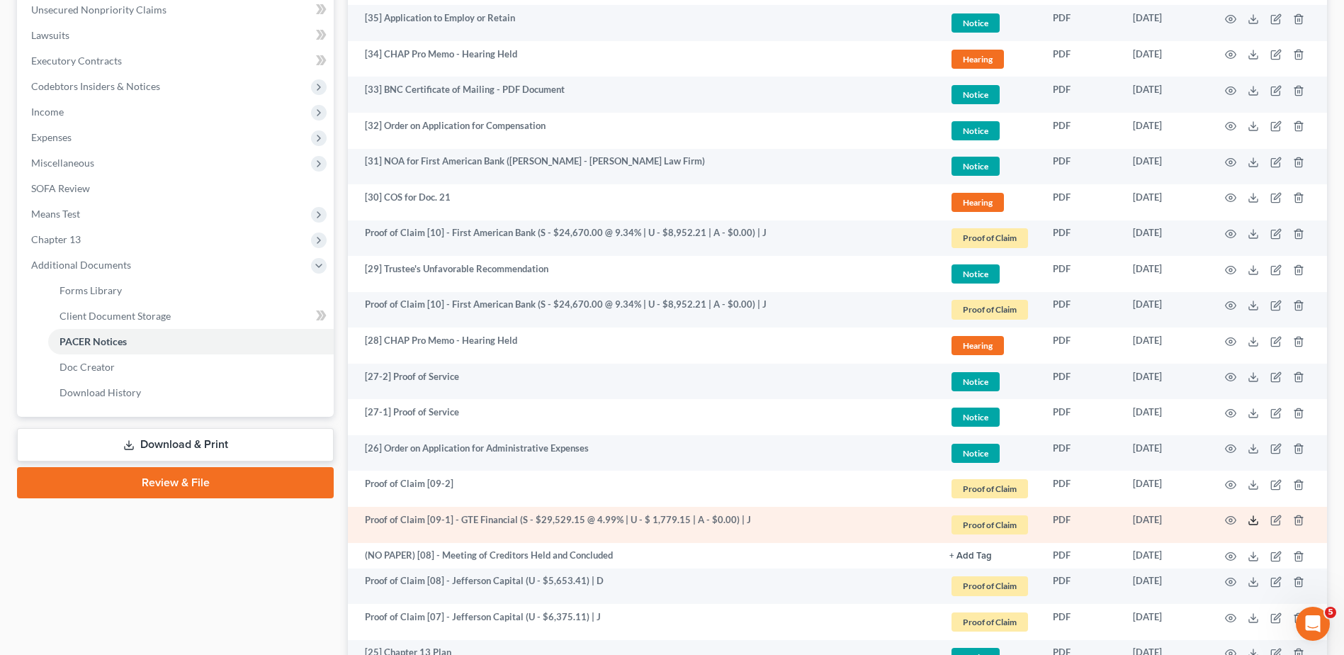
click at [1253, 522] on icon at bounding box center [1253, 519] width 11 height 11
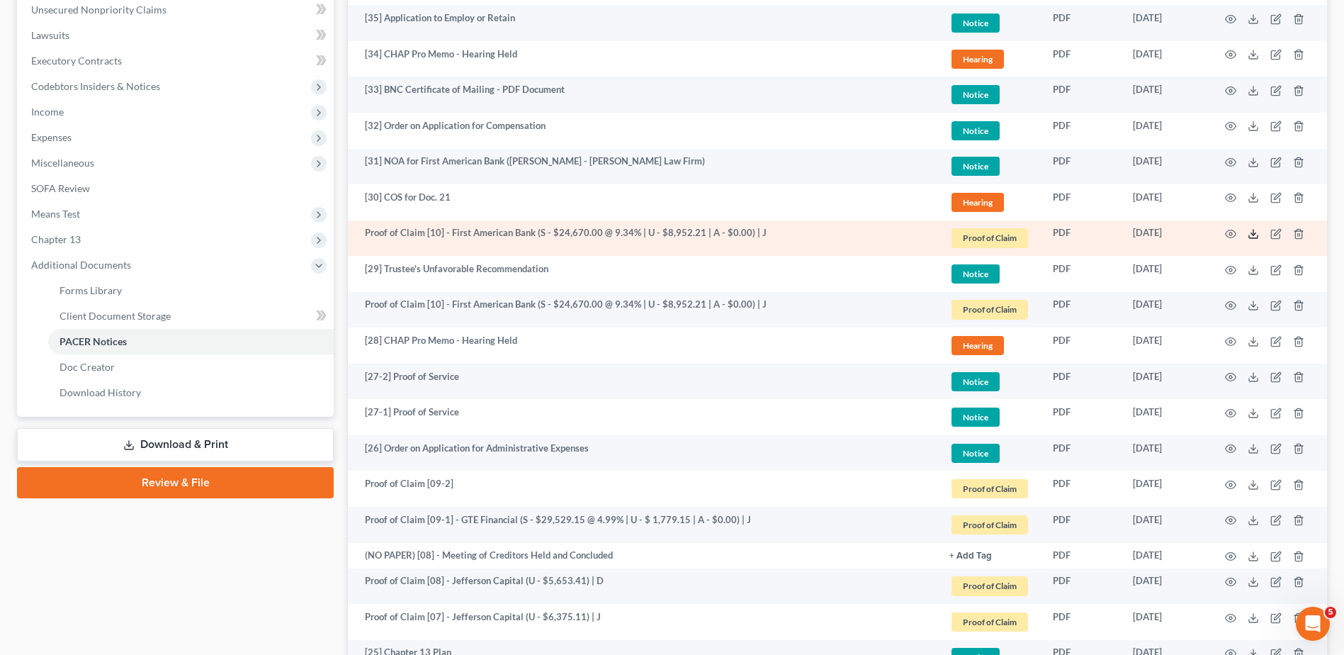
click at [1252, 235] on icon at bounding box center [1253, 233] width 11 height 11
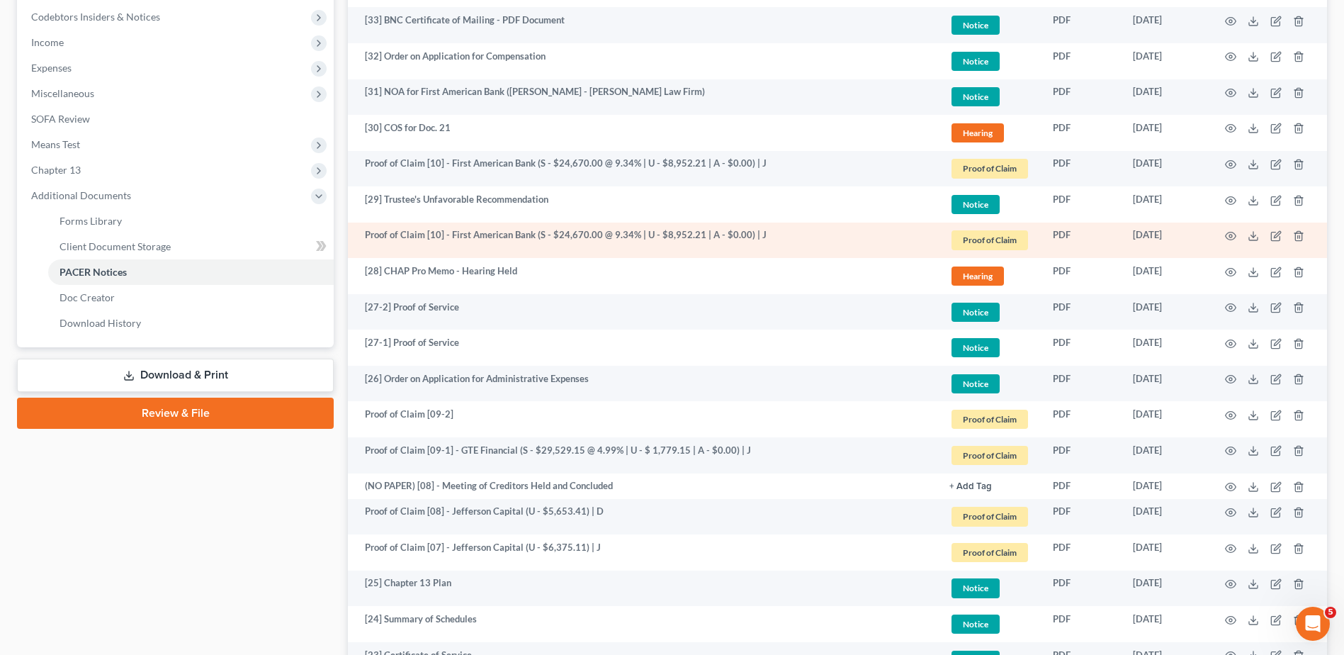
scroll to position [417, 0]
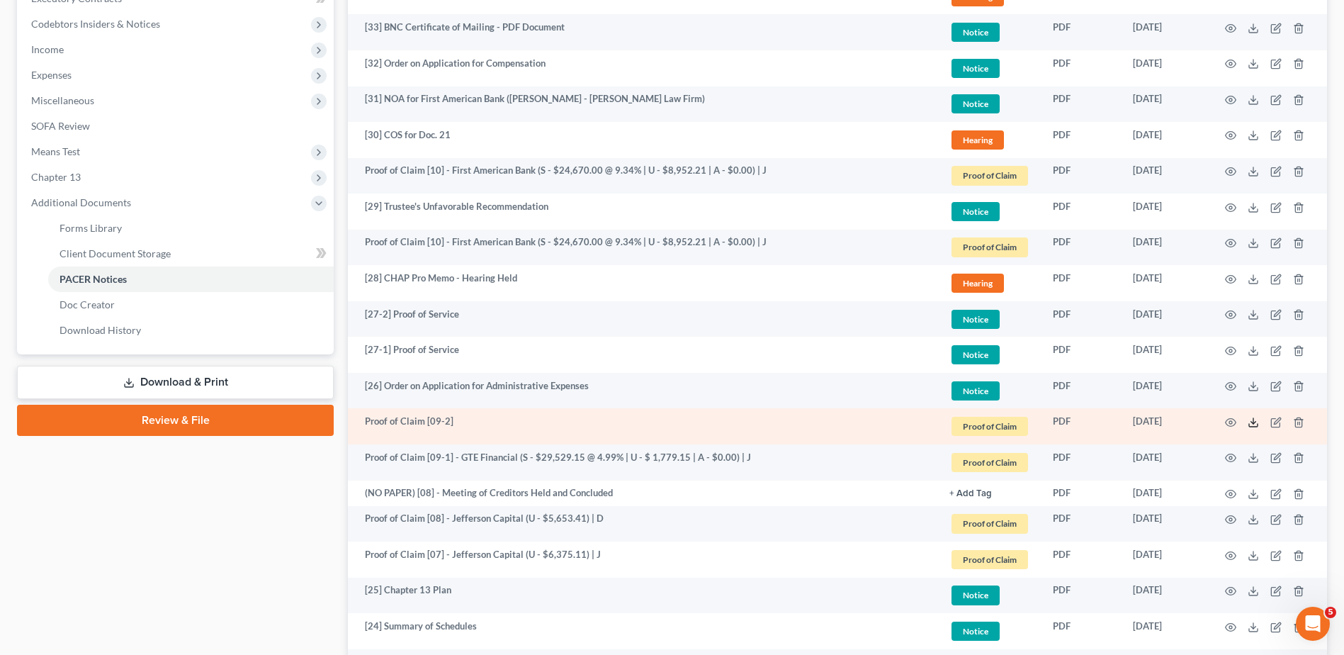
click at [1251, 422] on icon at bounding box center [1253, 422] width 11 height 11
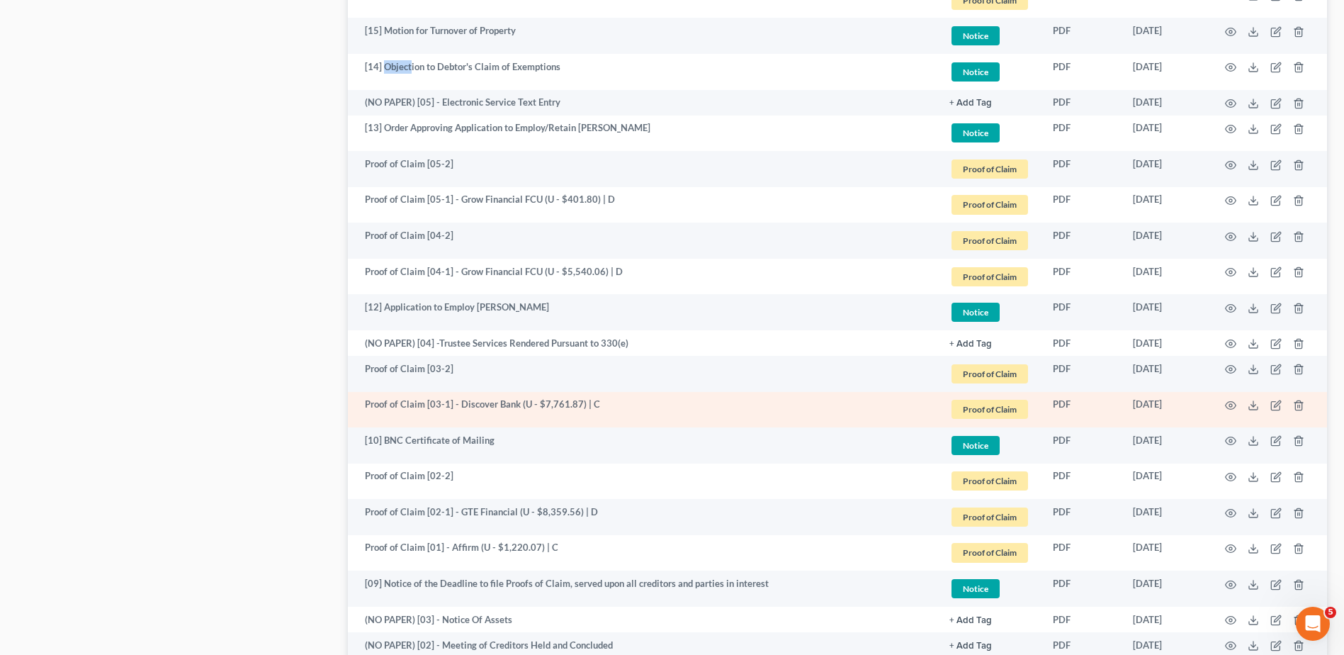
scroll to position [1173, 0]
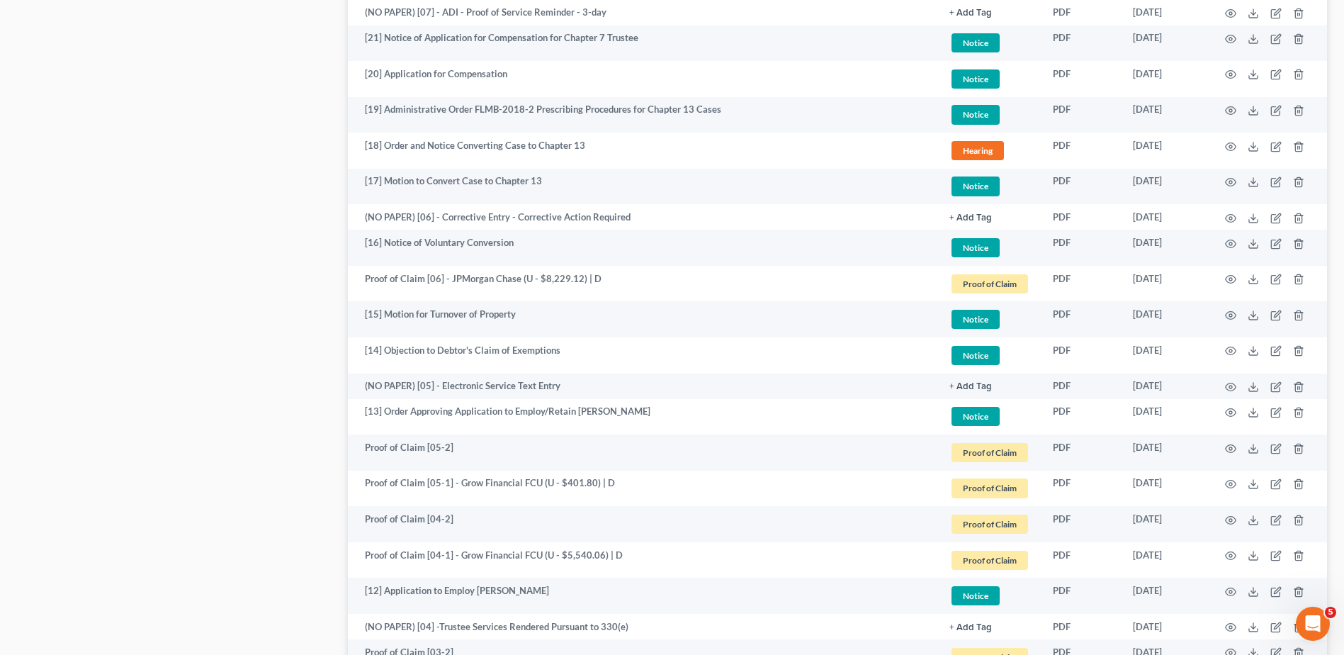
click at [293, 257] on div "Case Dashboard Payments Invoices Payments Payments Credit Report Client Profile" at bounding box center [175, 137] width 331 height 2348
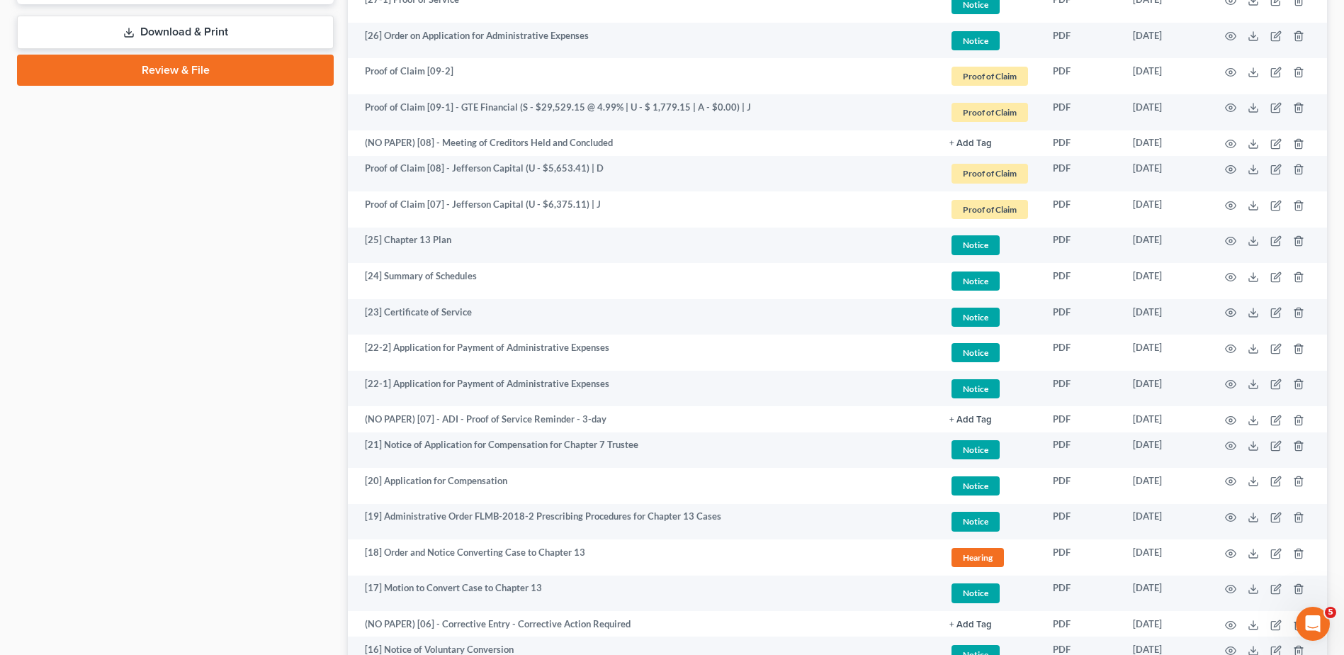
scroll to position [677, 0]
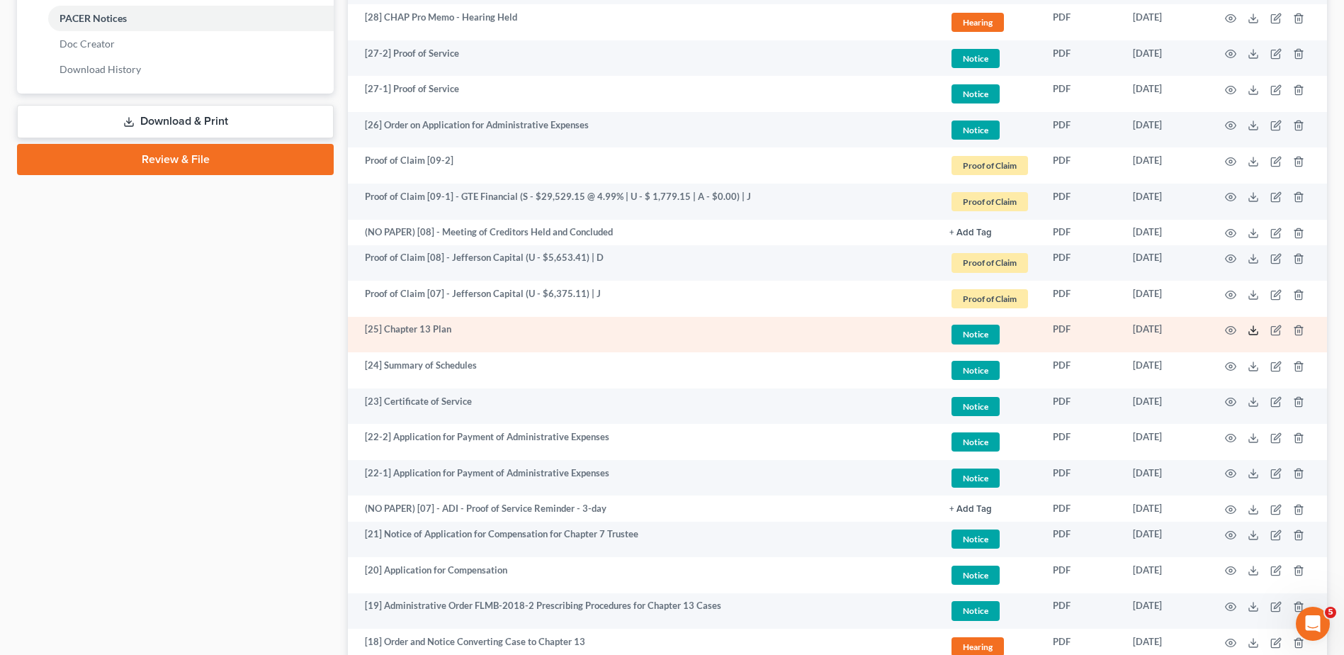
click at [1252, 334] on icon at bounding box center [1253, 330] width 11 height 11
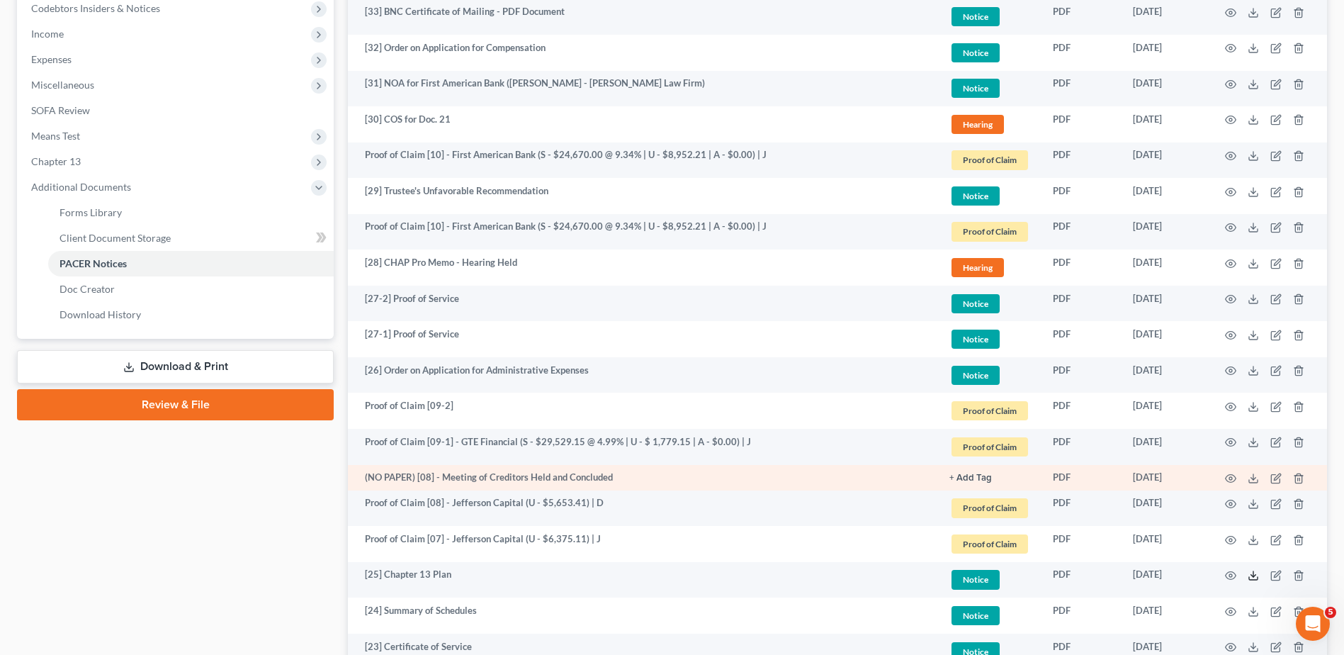
scroll to position [536, 0]
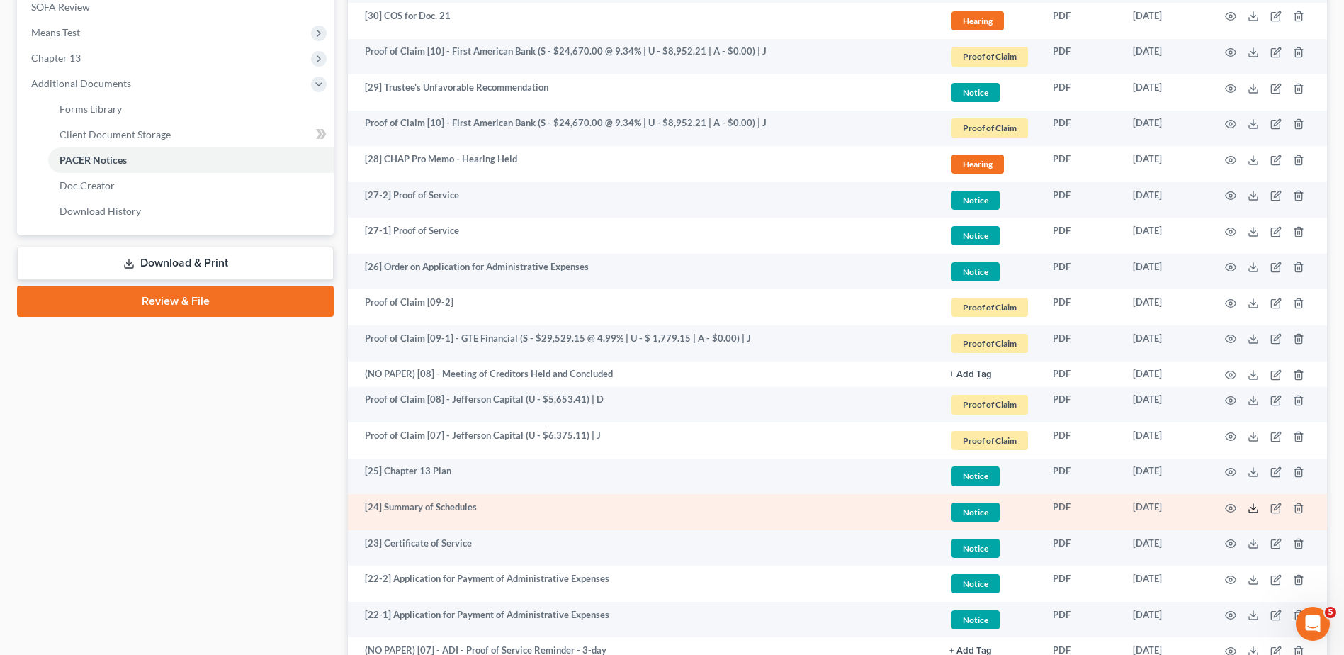
click at [1250, 511] on icon at bounding box center [1253, 507] width 11 height 11
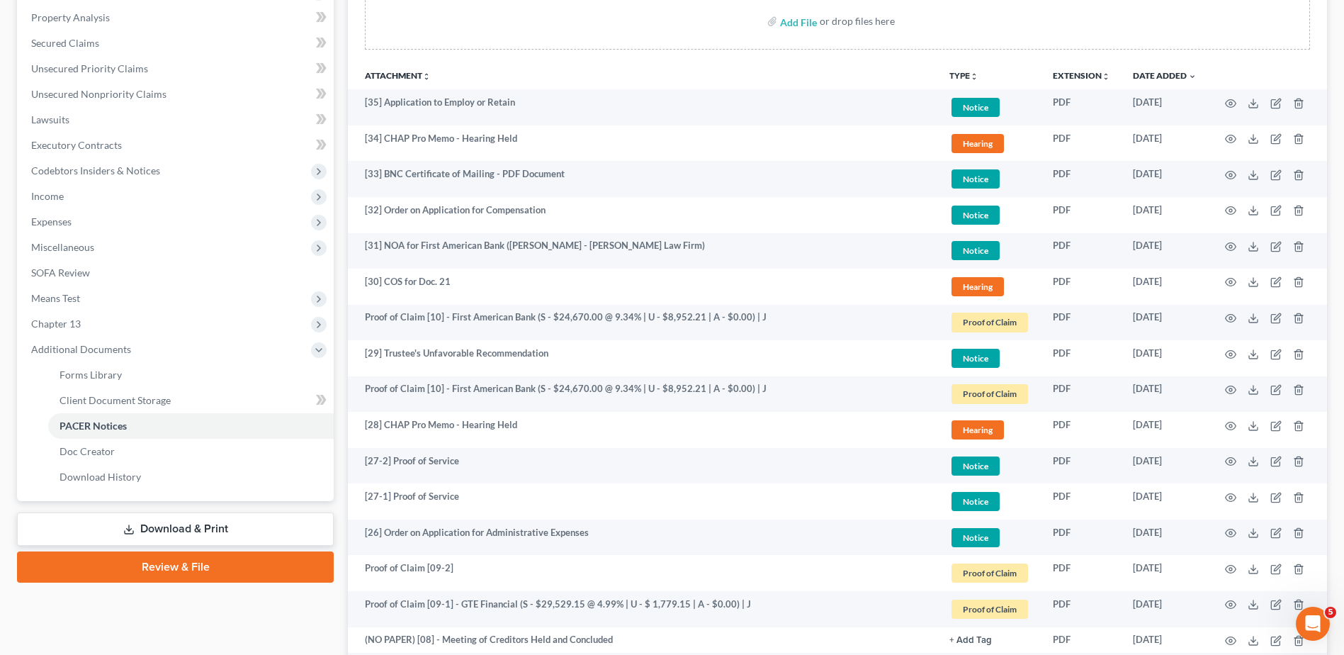
scroll to position [0, 0]
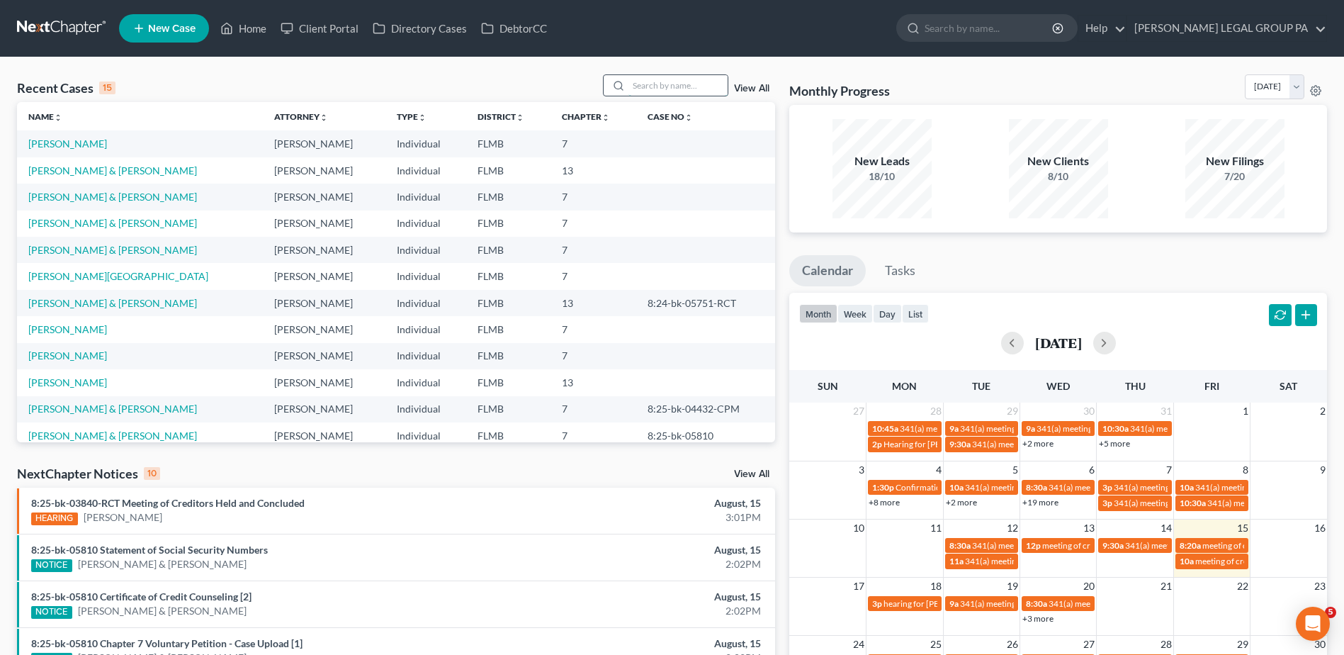
click at [715, 84] on input "search" at bounding box center [678, 85] width 99 height 21
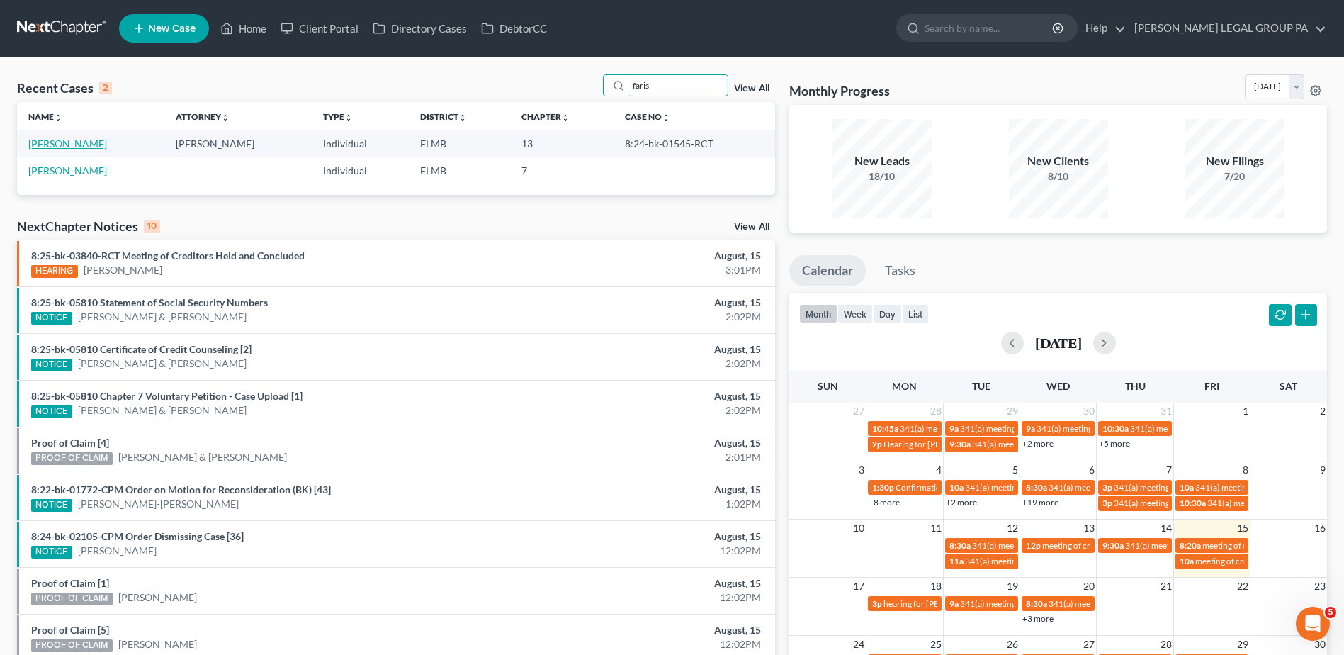
type input "faris"
click at [62, 143] on link "Faris, David" at bounding box center [67, 143] width 79 height 12
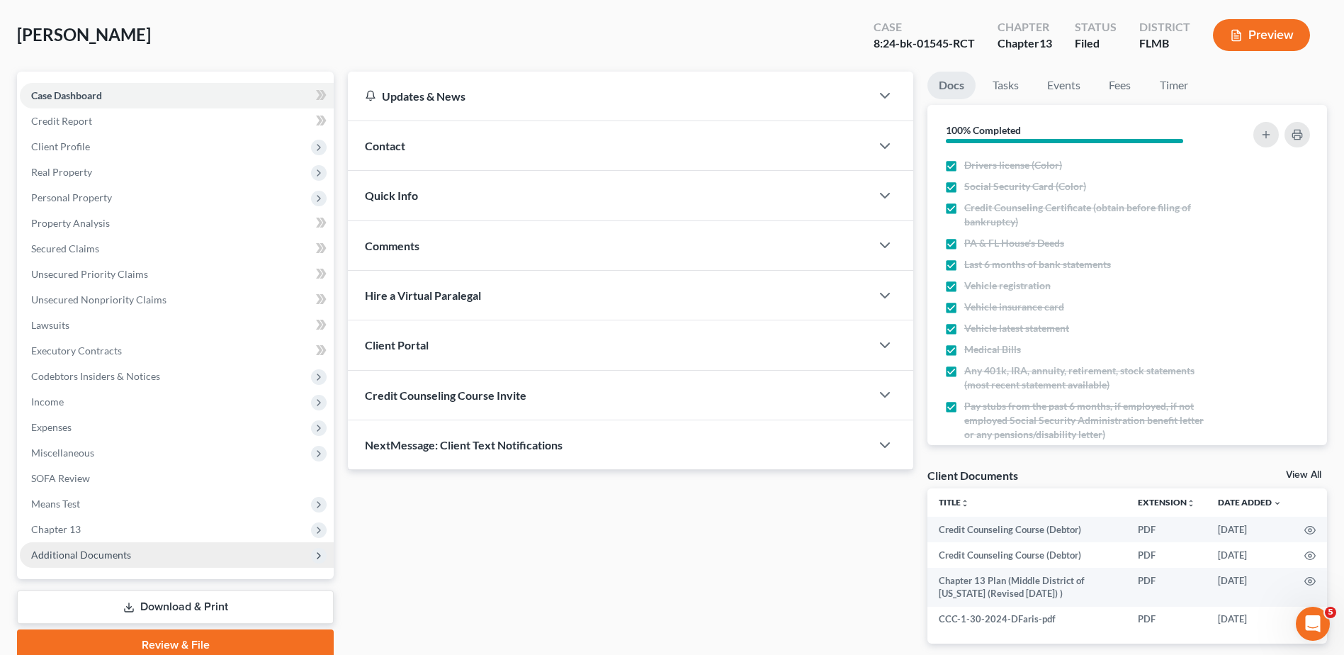
scroll to position [130, 0]
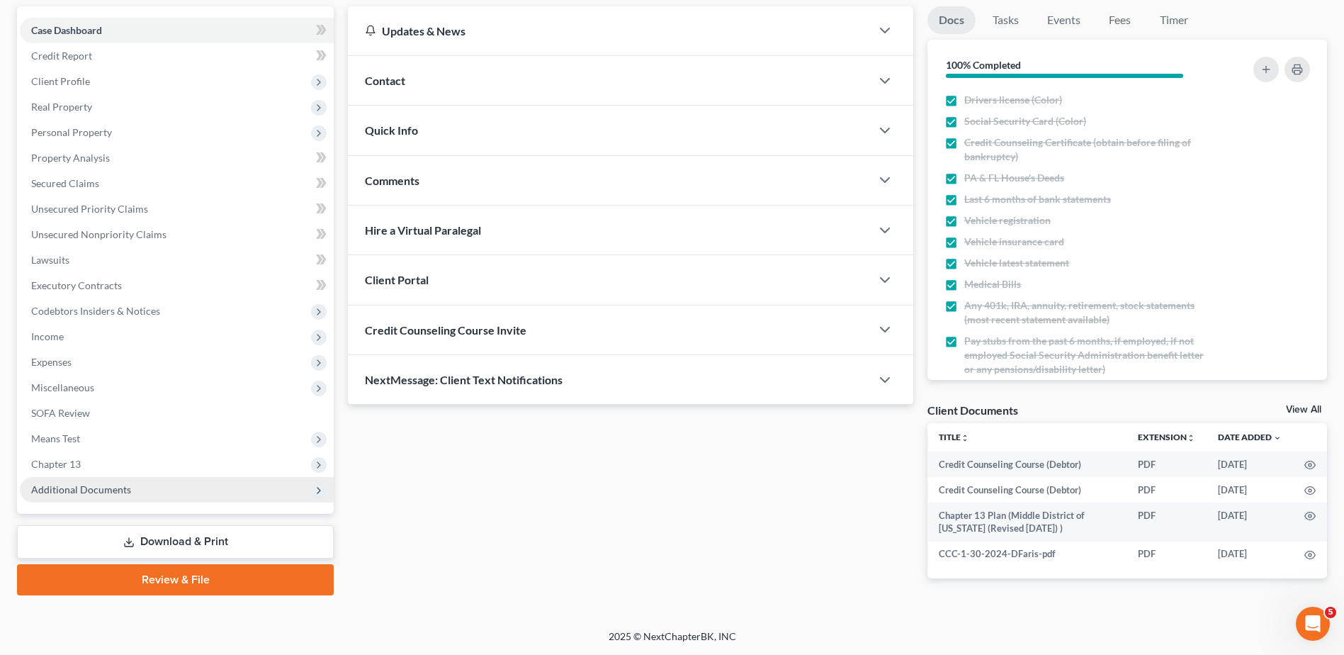
click at [128, 479] on span "Additional Documents" at bounding box center [177, 490] width 314 height 26
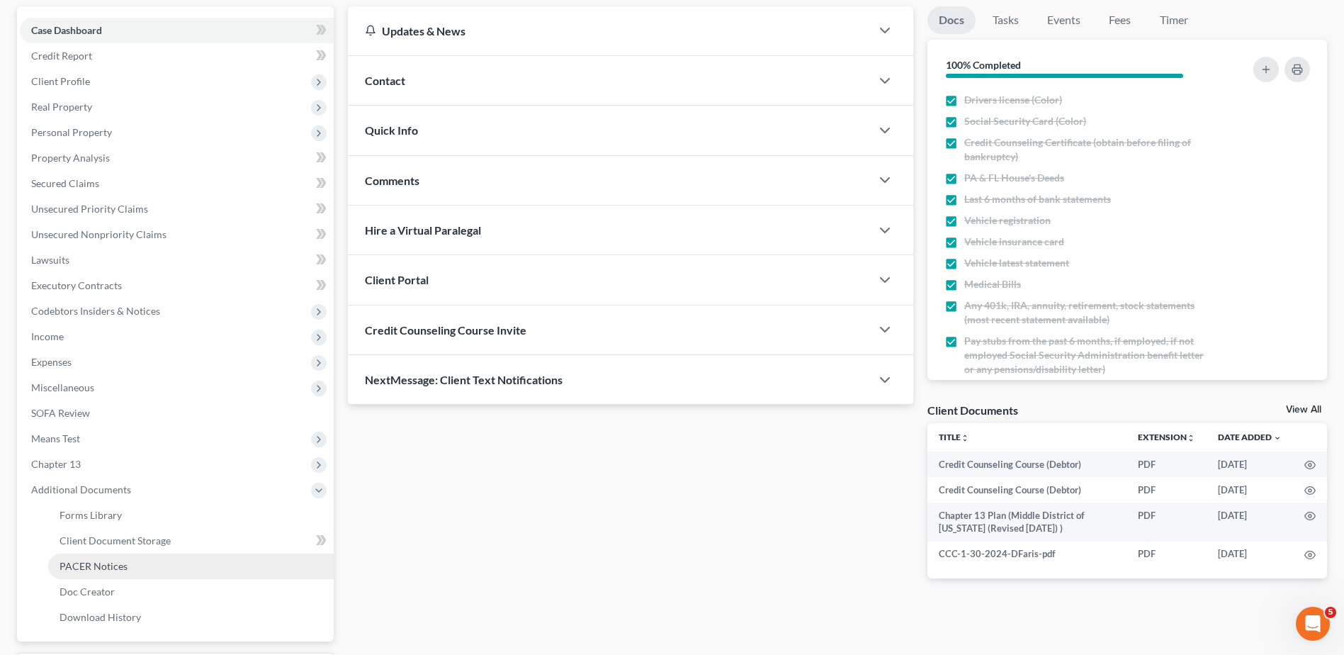
click at [138, 563] on link "PACER Notices" at bounding box center [191, 566] width 286 height 26
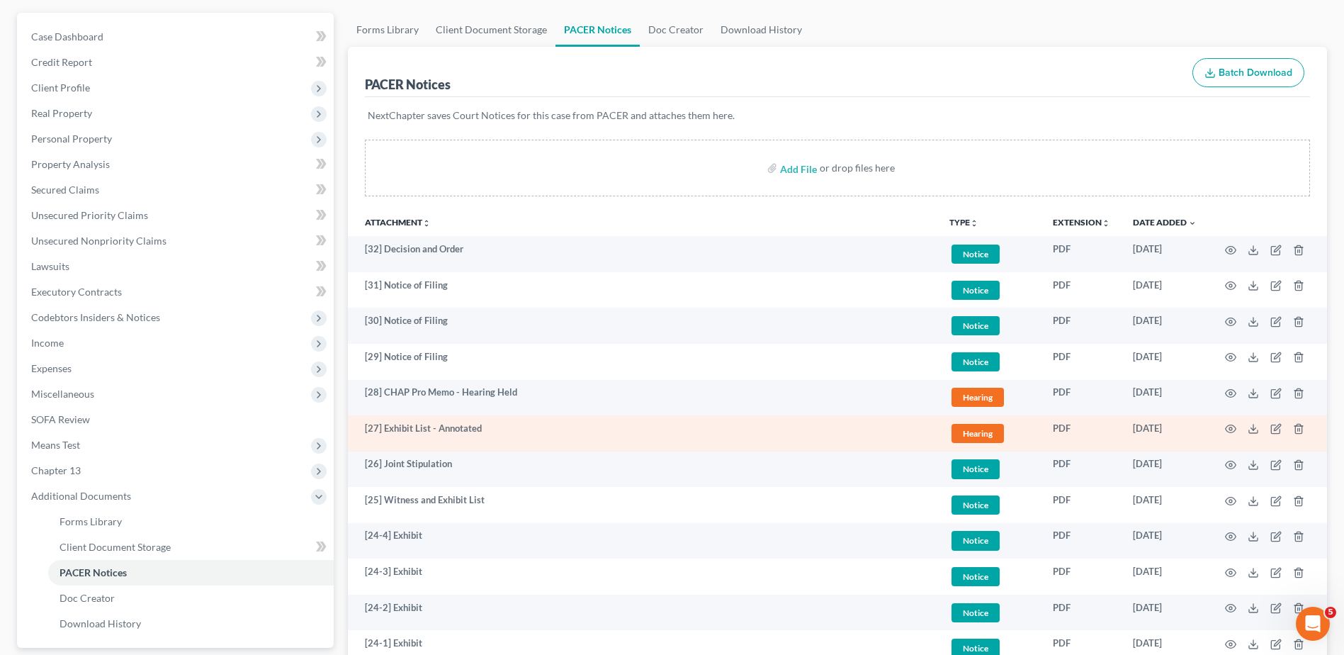
scroll to position [142, 0]
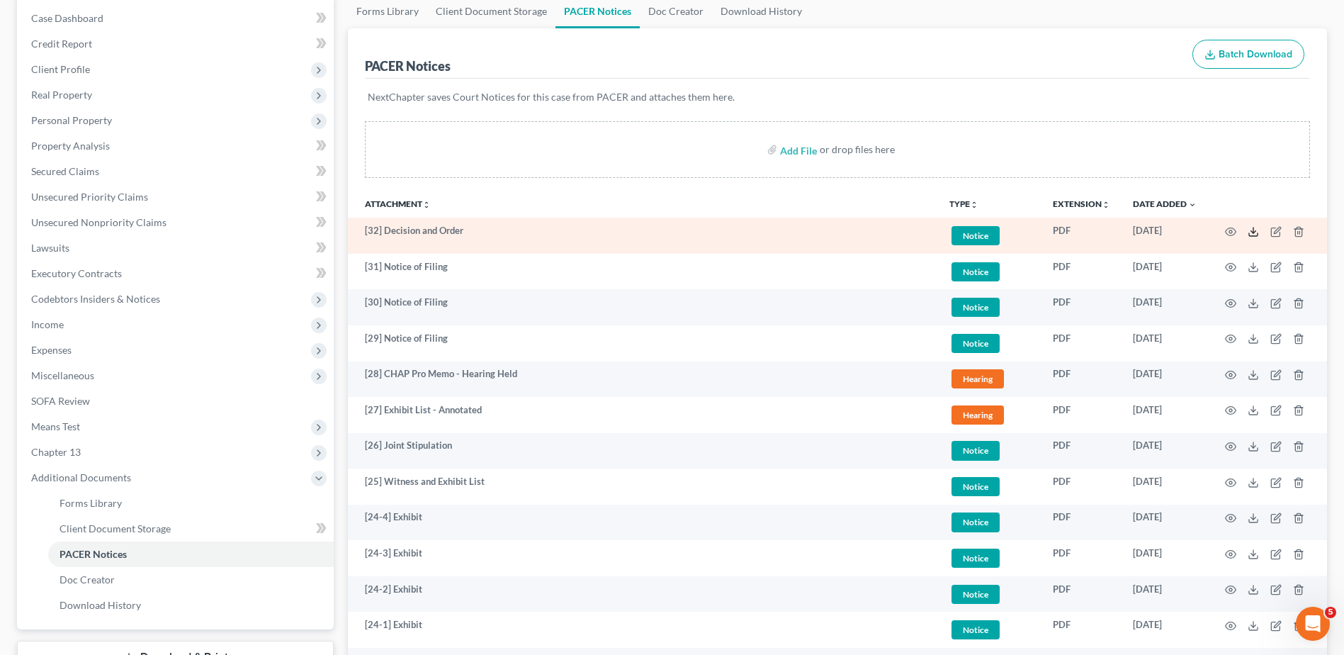
click at [1253, 231] on icon at bounding box center [1253, 231] width 11 height 11
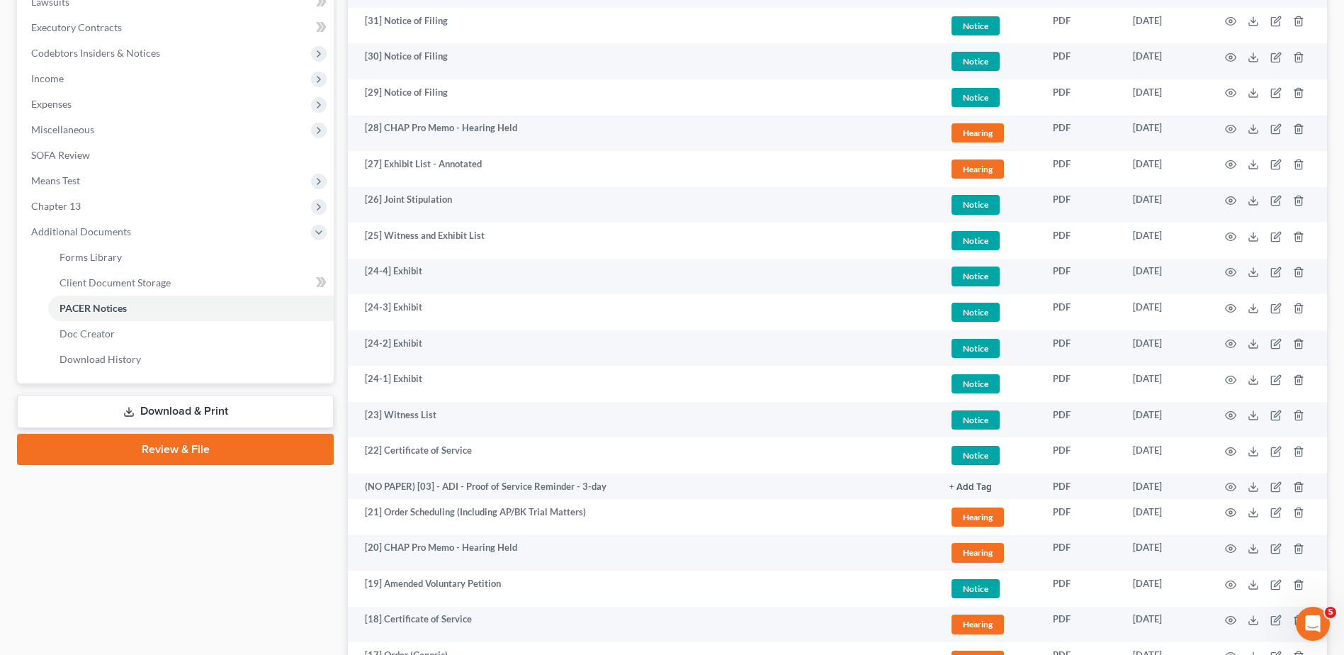
scroll to position [71, 0]
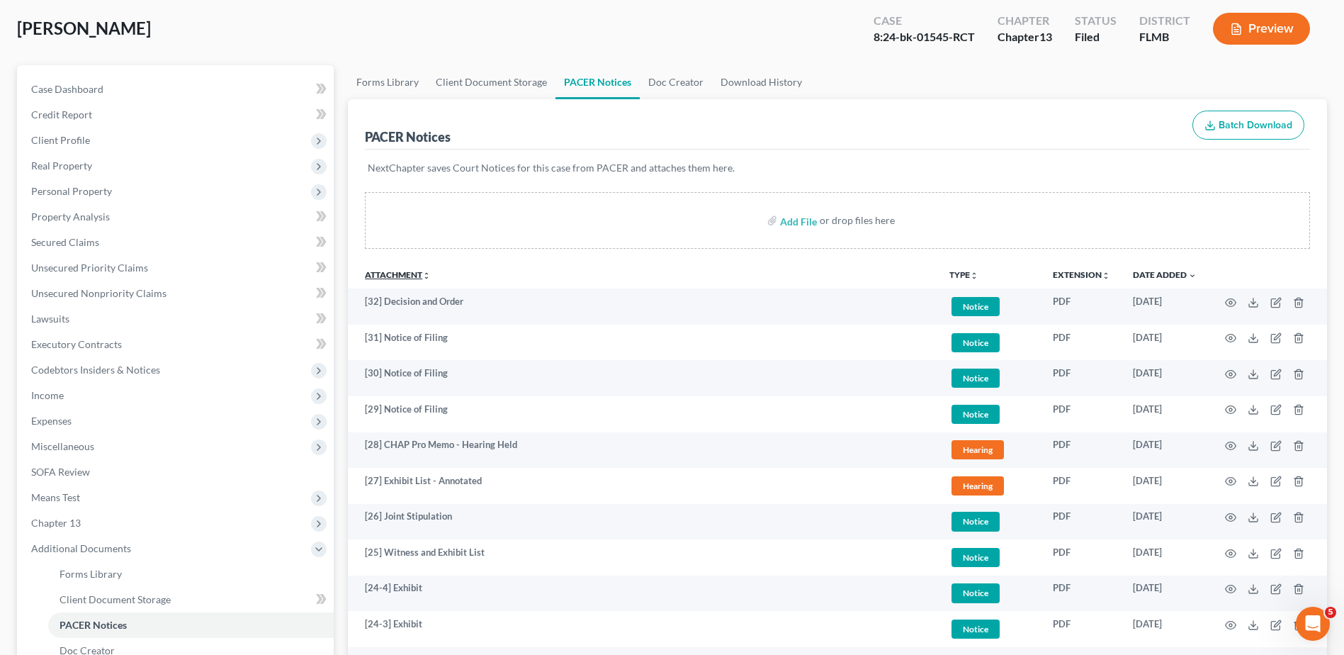
click at [410, 273] on link "Attachment unfold_more expand_more expand_less" at bounding box center [398, 274] width 66 height 11
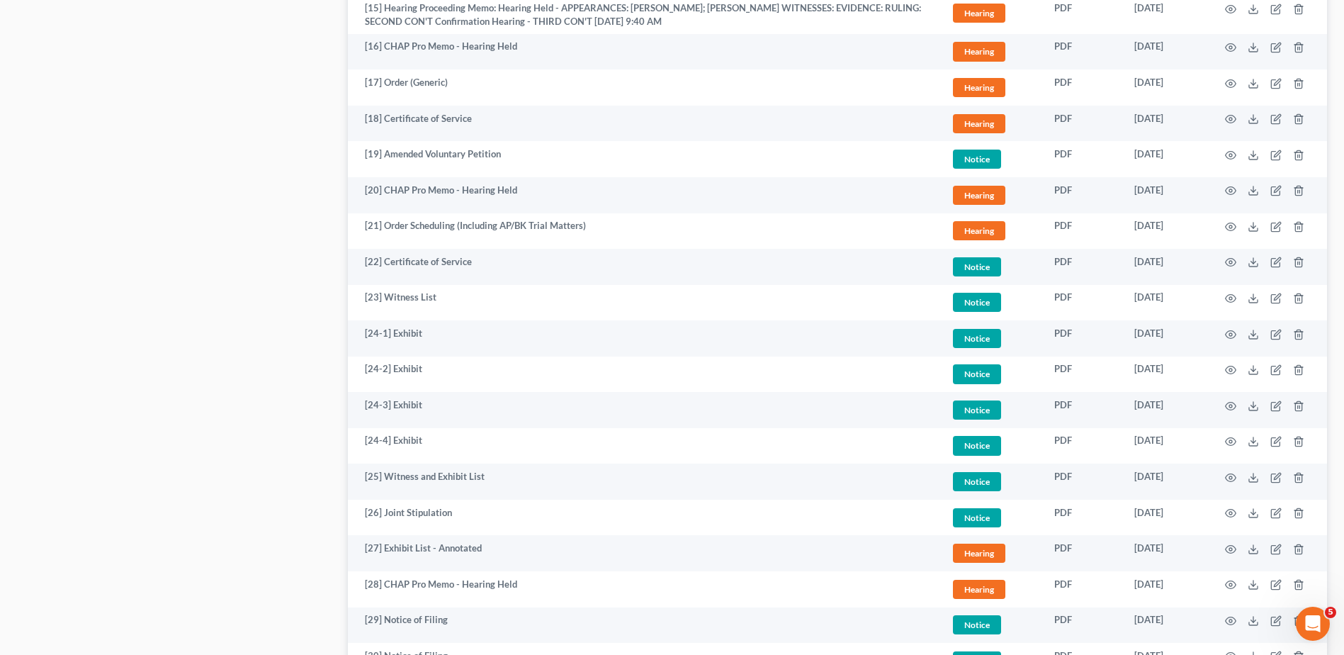
scroll to position [1370, 0]
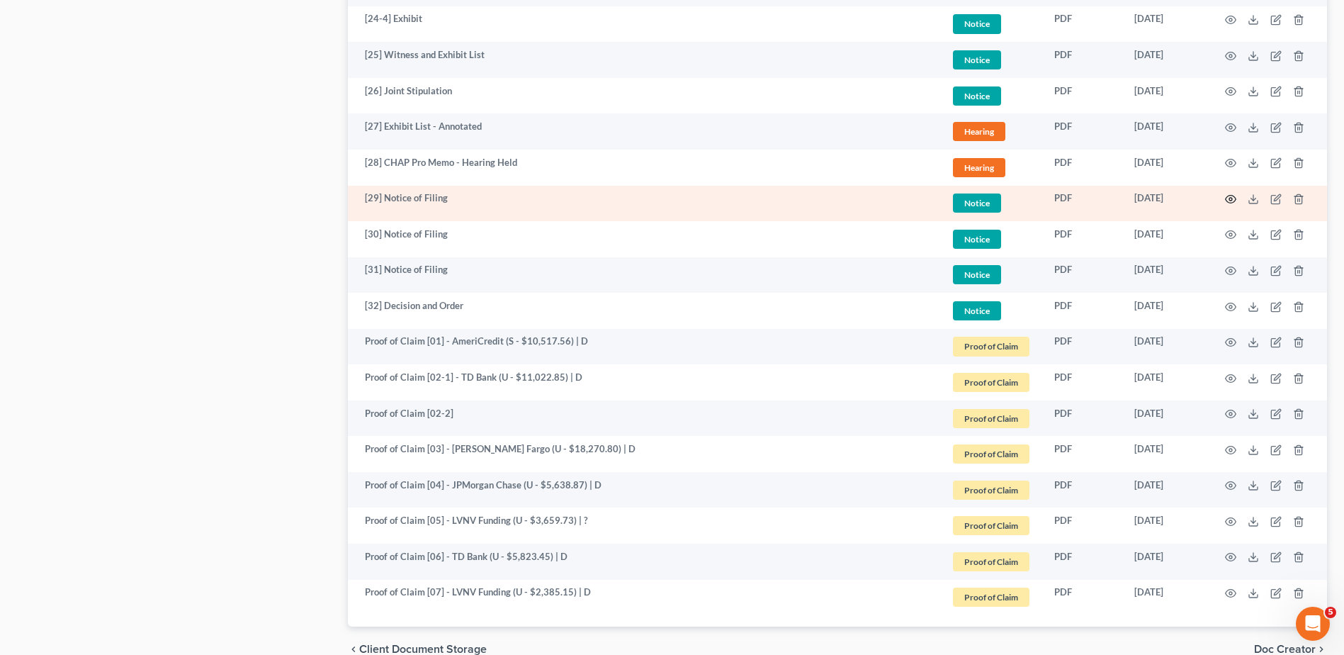
click at [1234, 194] on icon "button" at bounding box center [1230, 198] width 11 height 11
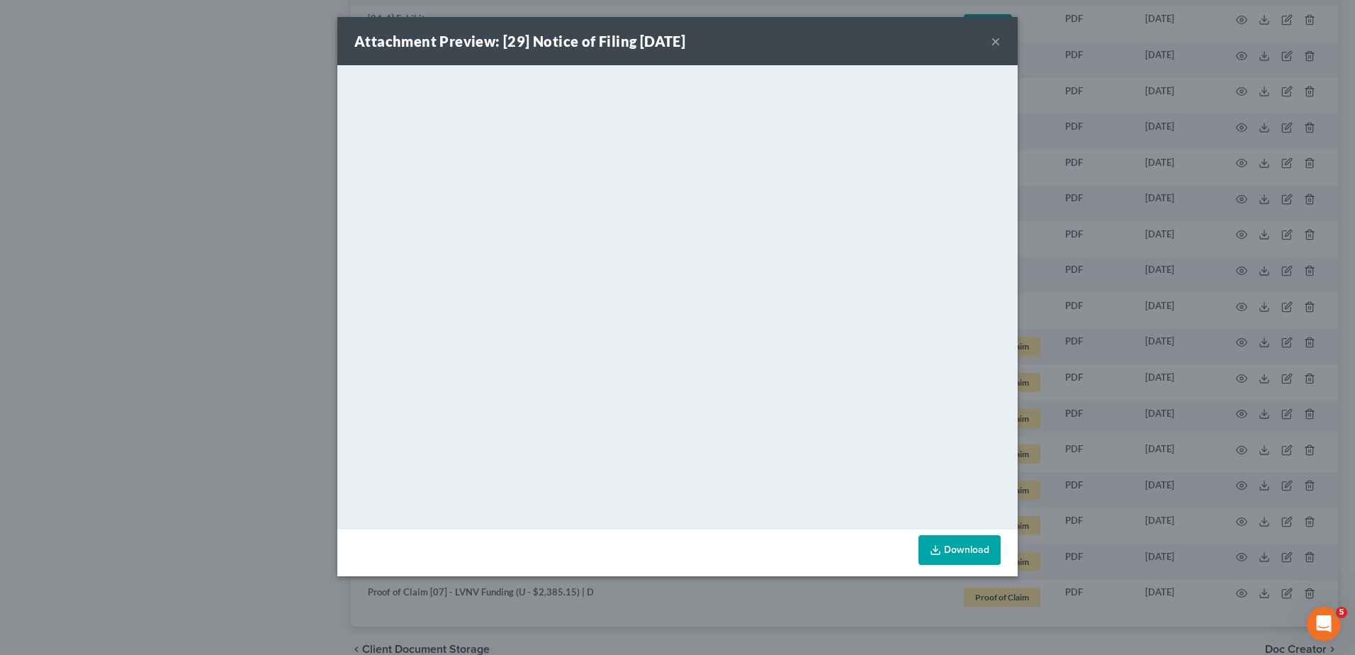
click at [994, 43] on button "×" at bounding box center [996, 41] width 10 height 17
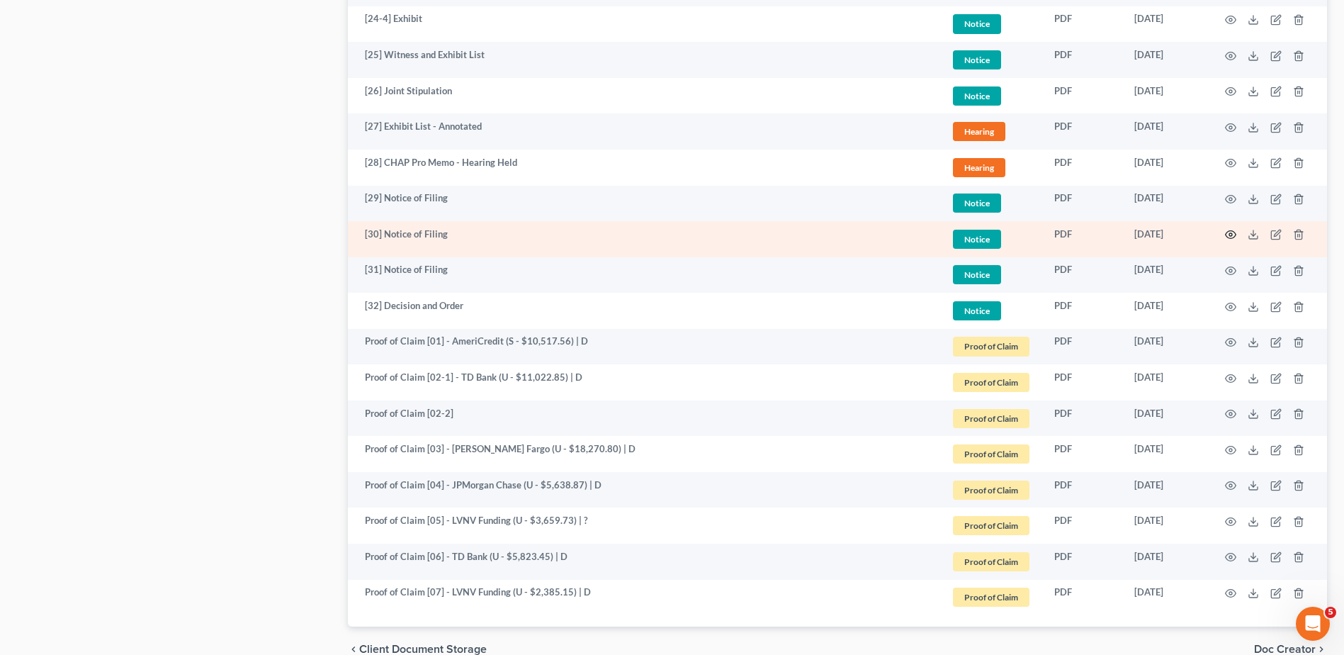
click at [1229, 235] on icon "button" at bounding box center [1230, 234] width 11 height 11
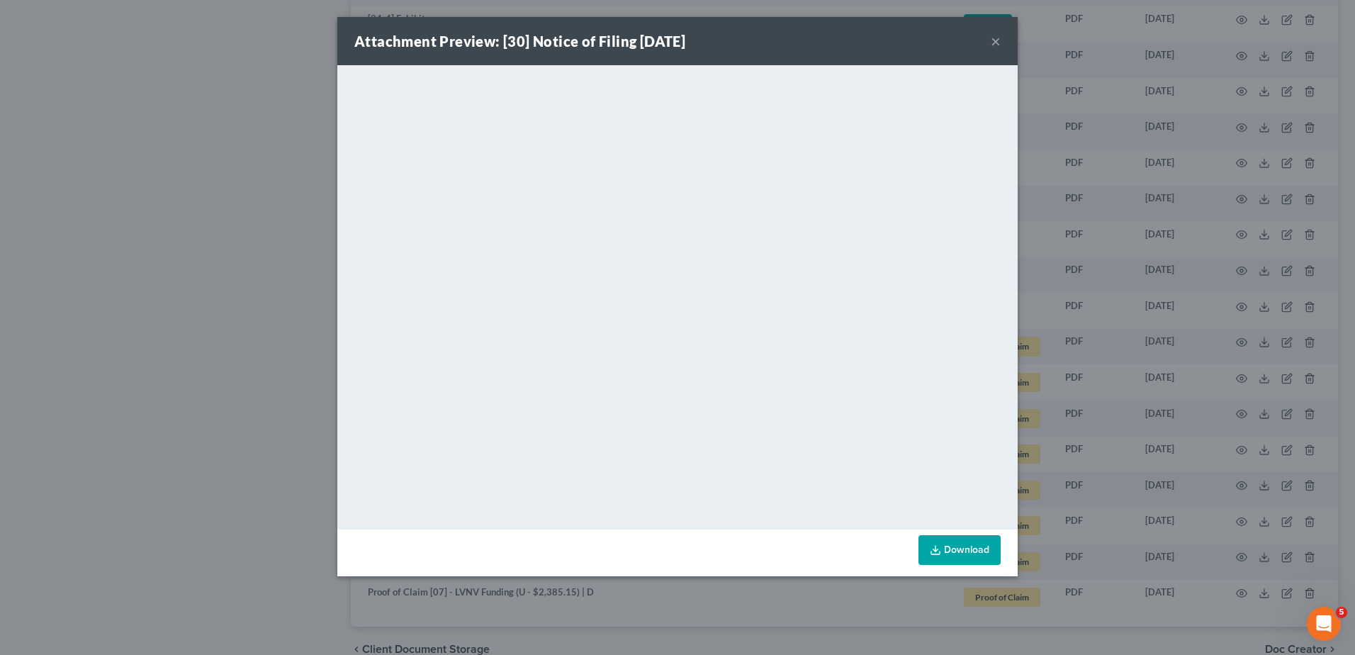
click at [998, 45] on button "×" at bounding box center [996, 41] width 10 height 17
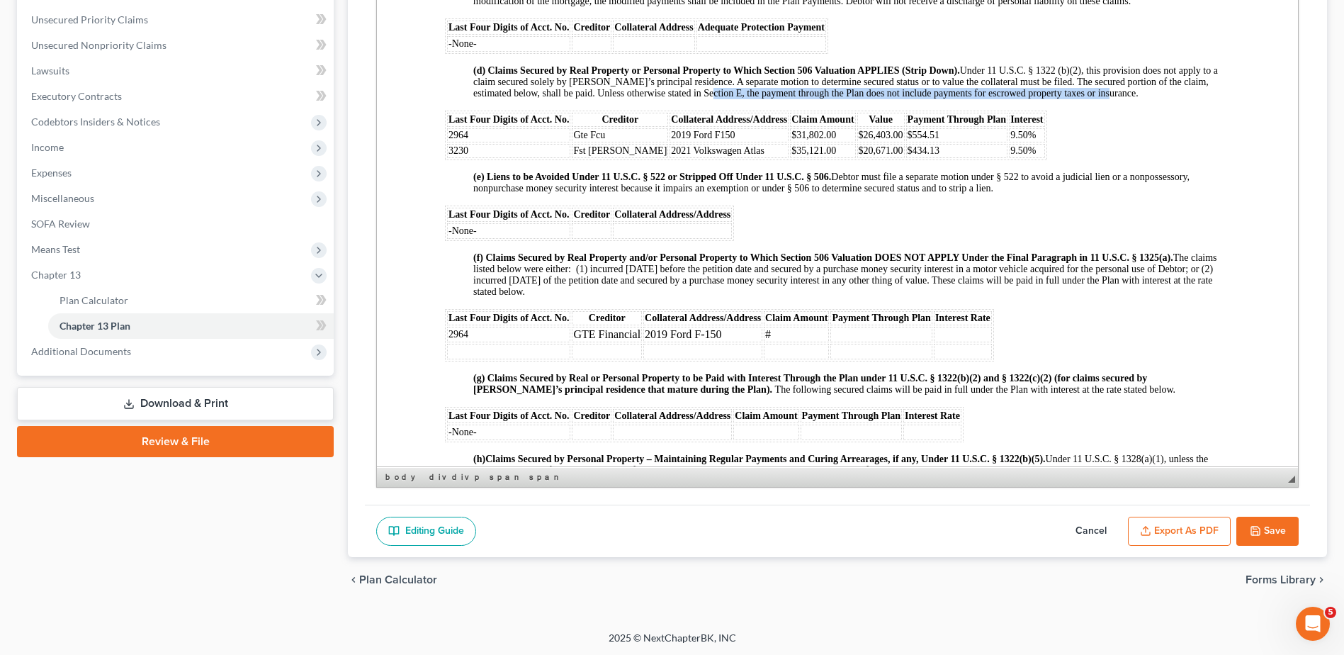
scroll to position [1419, 0]
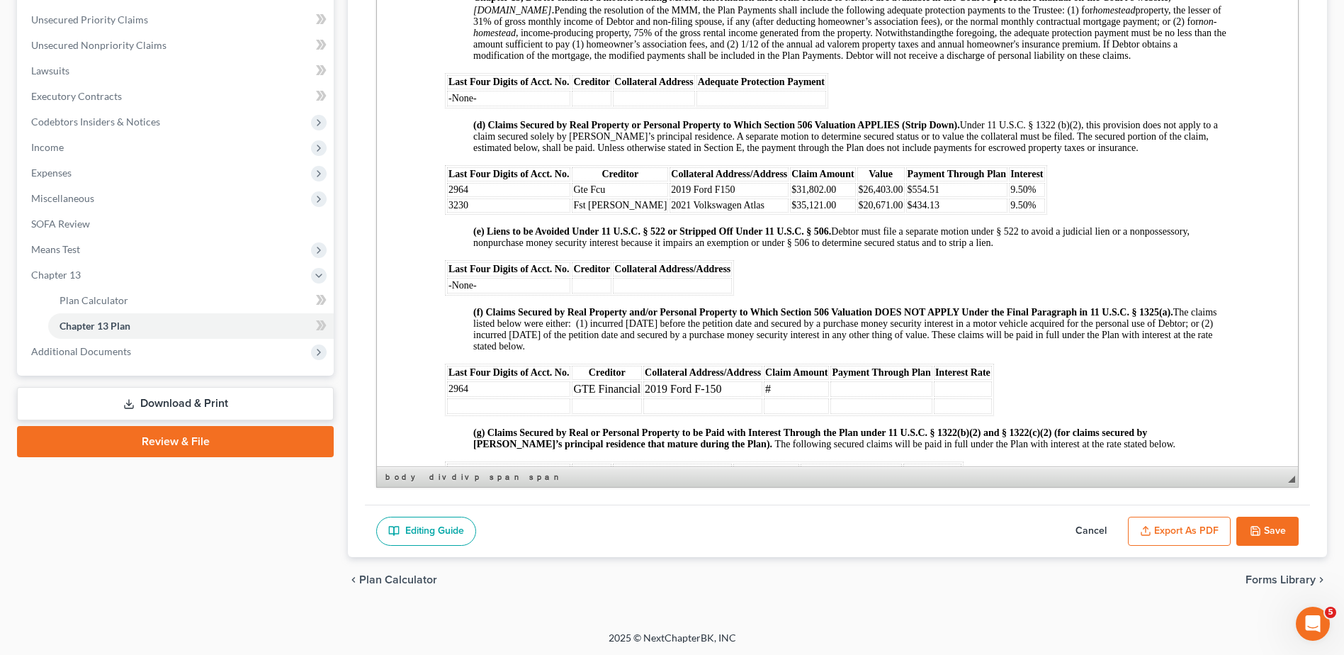
click at [597, 195] on span "Gte Fcu" at bounding box center [589, 189] width 32 height 11
click at [685, 195] on span "2019 Ford F150" at bounding box center [703, 189] width 64 height 11
drag, startPoint x: 765, startPoint y: 200, endPoint x: 792, endPoint y: 201, distance: 26.2
click at [792, 195] on span "$31,802.00" at bounding box center [814, 189] width 45 height 11
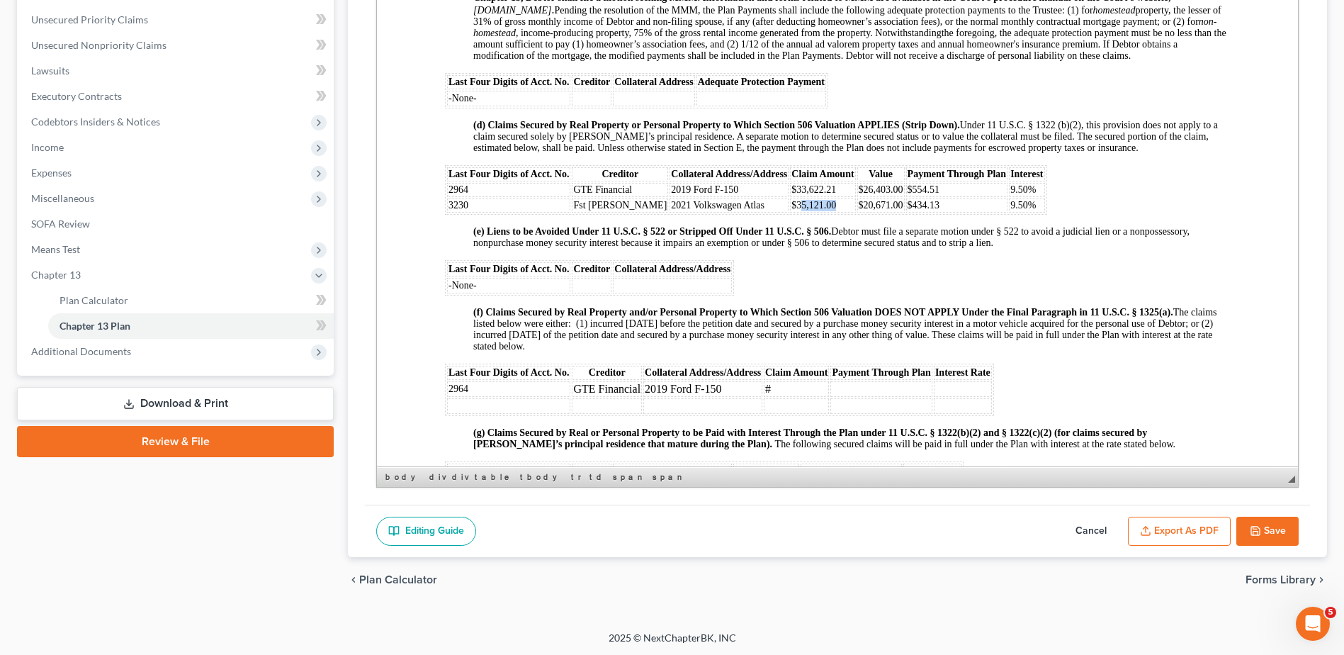
drag, startPoint x: 803, startPoint y: 213, endPoint x: 765, endPoint y: 215, distance: 38.3
click at [790, 213] on td "$35,121.00" at bounding box center [822, 205] width 65 height 14
drag, startPoint x: 777, startPoint y: 216, endPoint x: 770, endPoint y: 219, distance: 8.3
click at [792, 210] on span "$35,121.00" at bounding box center [814, 205] width 45 height 11
drag, startPoint x: 767, startPoint y: 215, endPoint x: 799, endPoint y: 214, distance: 31.9
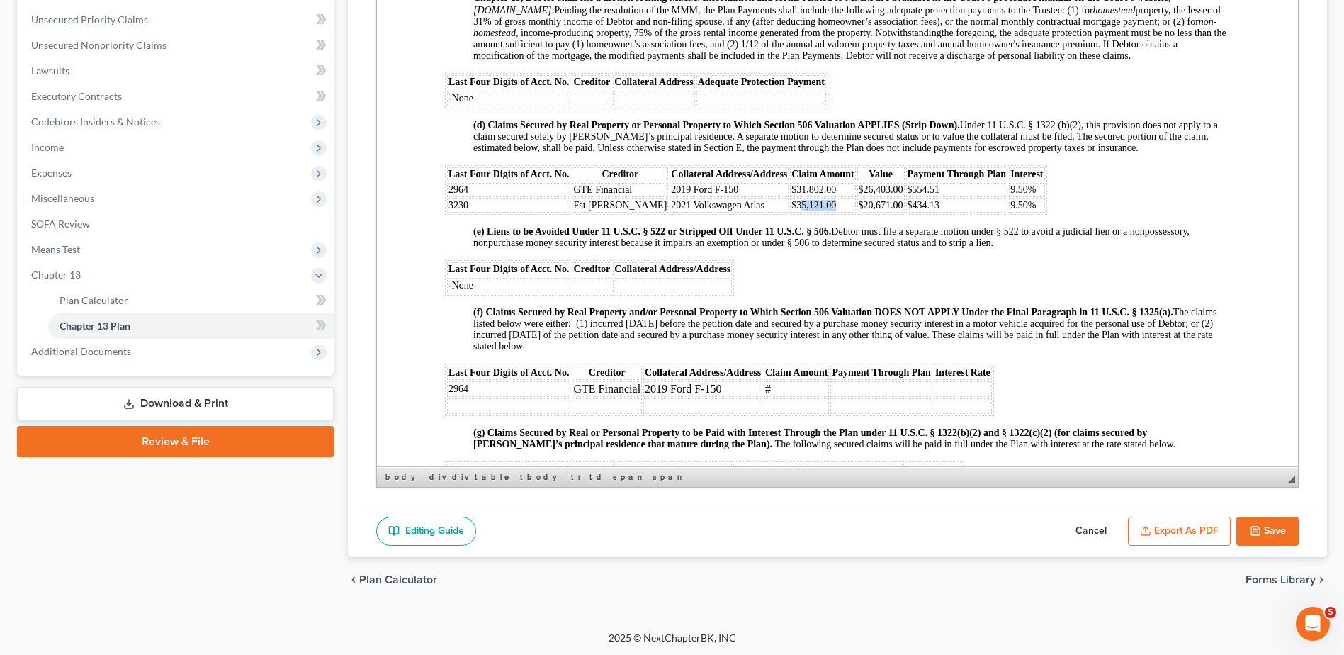
click at [799, 210] on span "$35,121.00" at bounding box center [814, 205] width 45 height 11
click at [859, 210] on span "$20,671.00" at bounding box center [881, 205] width 45 height 11
drag, startPoint x: 877, startPoint y: 215, endPoint x: 904, endPoint y: 216, distance: 26.2
click at [908, 210] on span "$434.13" at bounding box center [924, 205] width 33 height 11
drag, startPoint x: 766, startPoint y: 198, endPoint x: 800, endPoint y: 201, distance: 34.1
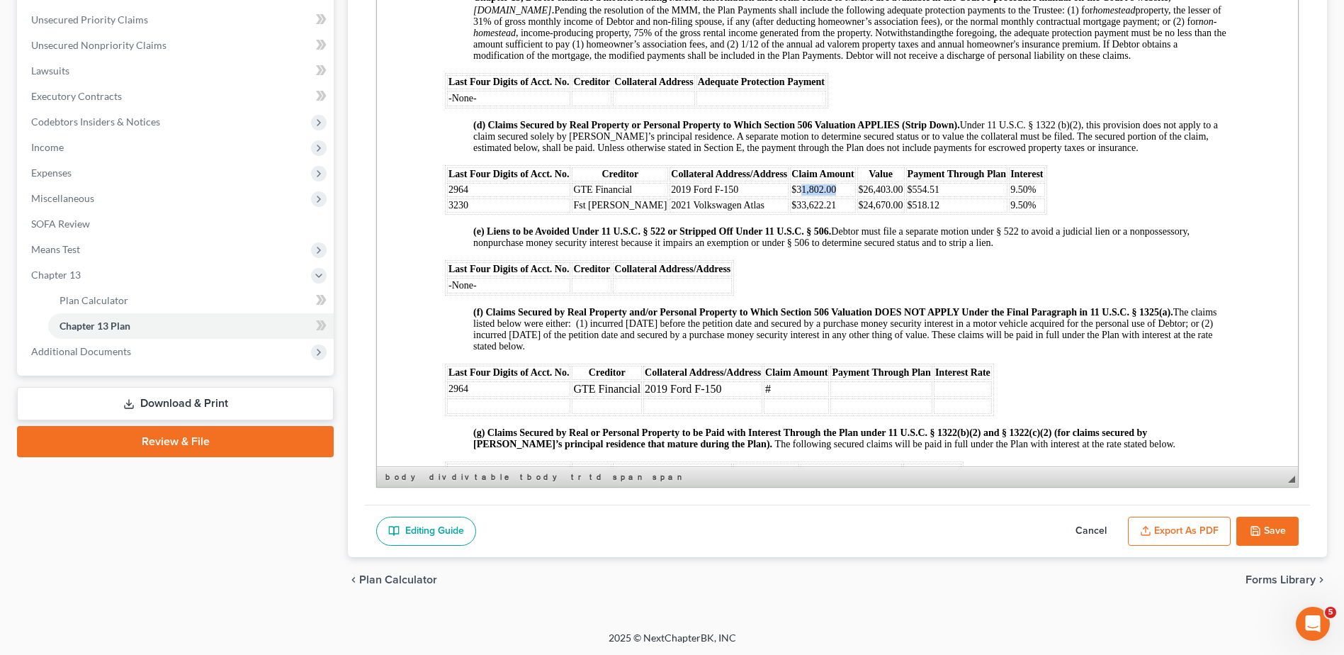
click at [800, 195] on span "$31,802.00" at bounding box center [814, 189] width 45 height 11
click at [792, 195] on span "$39,529.15" at bounding box center [814, 189] width 45 height 11
drag, startPoint x: 834, startPoint y: 200, endPoint x: 854, endPoint y: 200, distance: 19.8
click at [859, 195] on span "$26,403.00" at bounding box center [881, 189] width 45 height 11
click at [910, 197] on td "$554.51" at bounding box center [957, 190] width 102 height 14
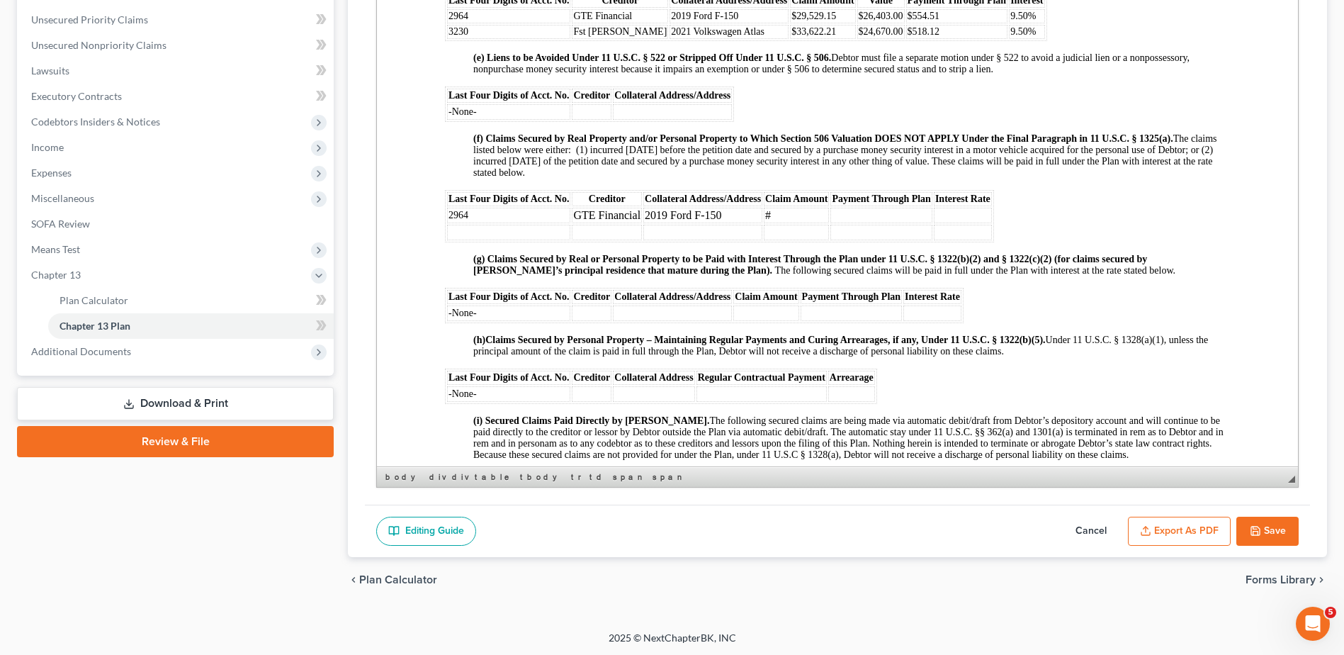
scroll to position [1631, 0]
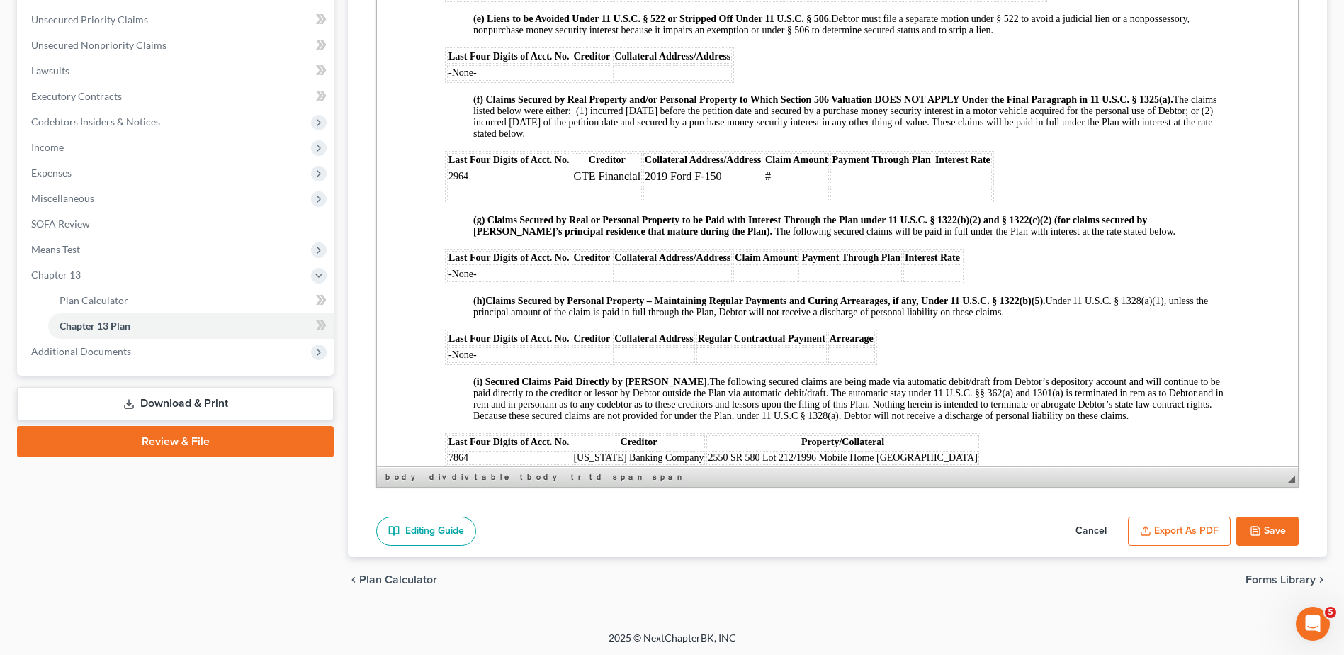
click at [456, 181] on span "2964" at bounding box center [459, 176] width 20 height 11
click at [590, 179] on td "GTE Financial" at bounding box center [607, 177] width 70 height 16
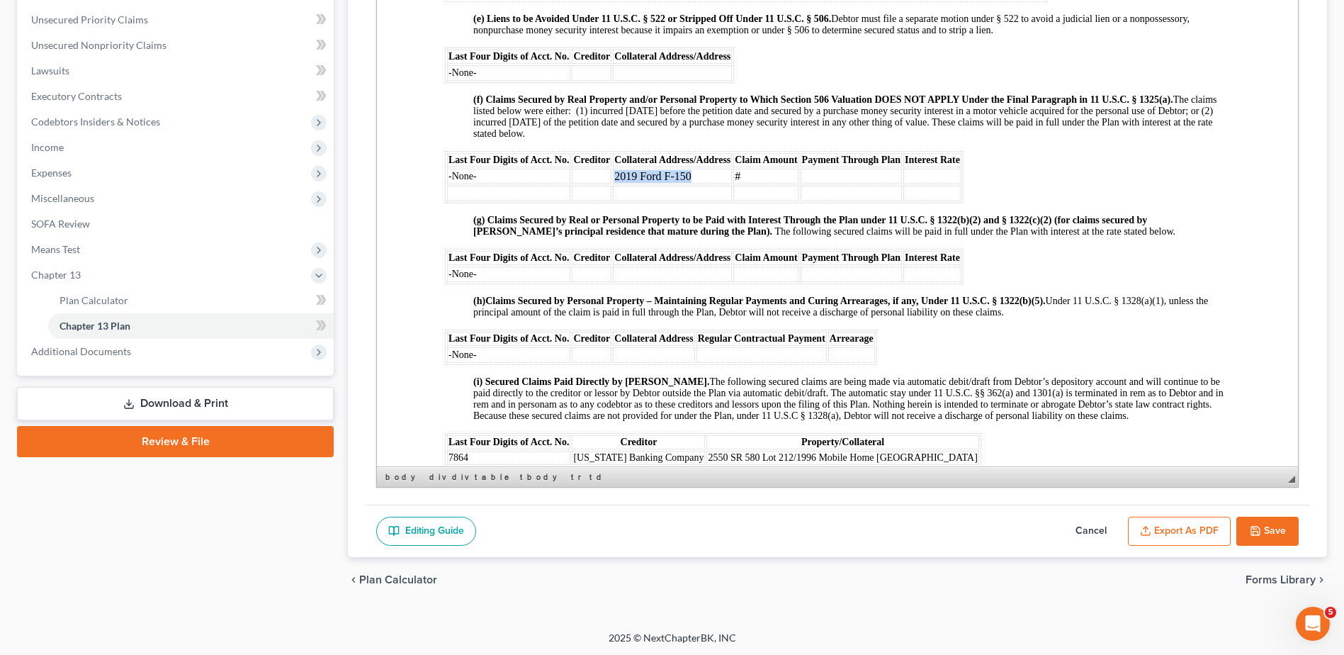
drag, startPoint x: 692, startPoint y: 186, endPoint x: 617, endPoint y: 185, distance: 74.4
click at [616, 184] on td "2019 Ford F-150" at bounding box center [672, 177] width 119 height 16
drag, startPoint x: 762, startPoint y: 187, endPoint x: 670, endPoint y: 206, distance: 94.8
click at [757, 184] on td "#" at bounding box center [765, 177] width 65 height 16
drag, startPoint x: 480, startPoint y: 201, endPoint x: 860, endPoint y: 209, distance: 380.6
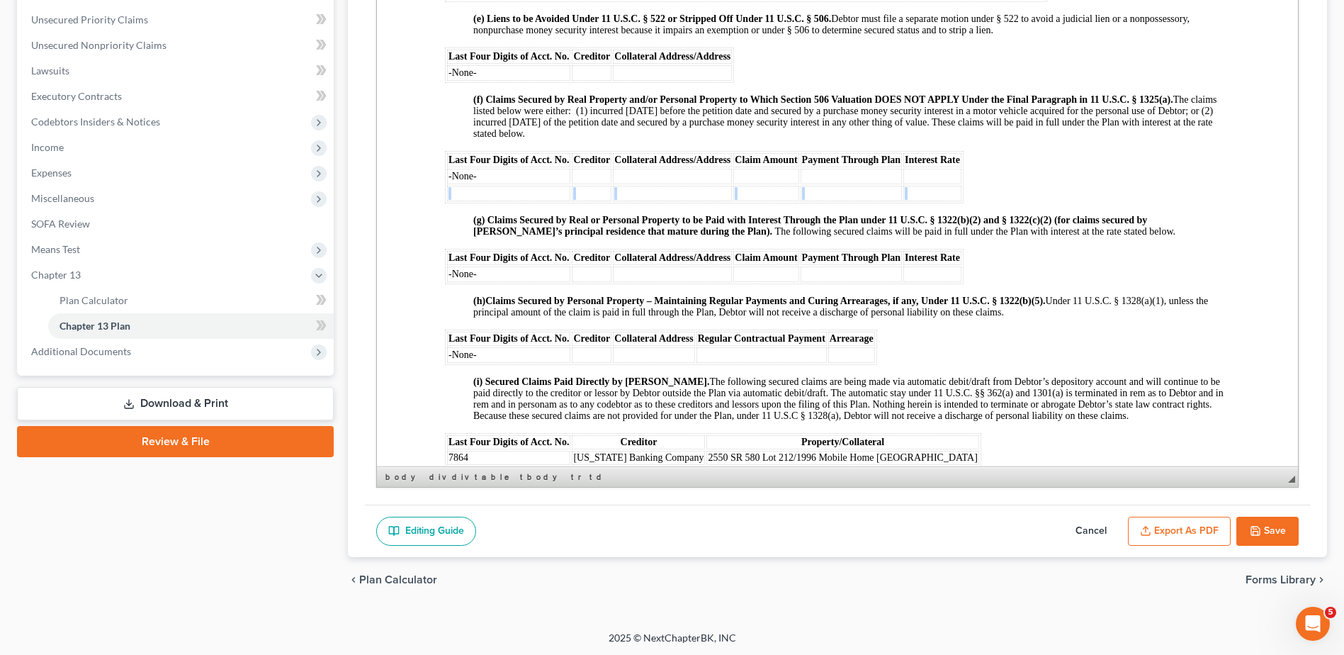
click at [913, 201] on tr at bounding box center [704, 194] width 514 height 16
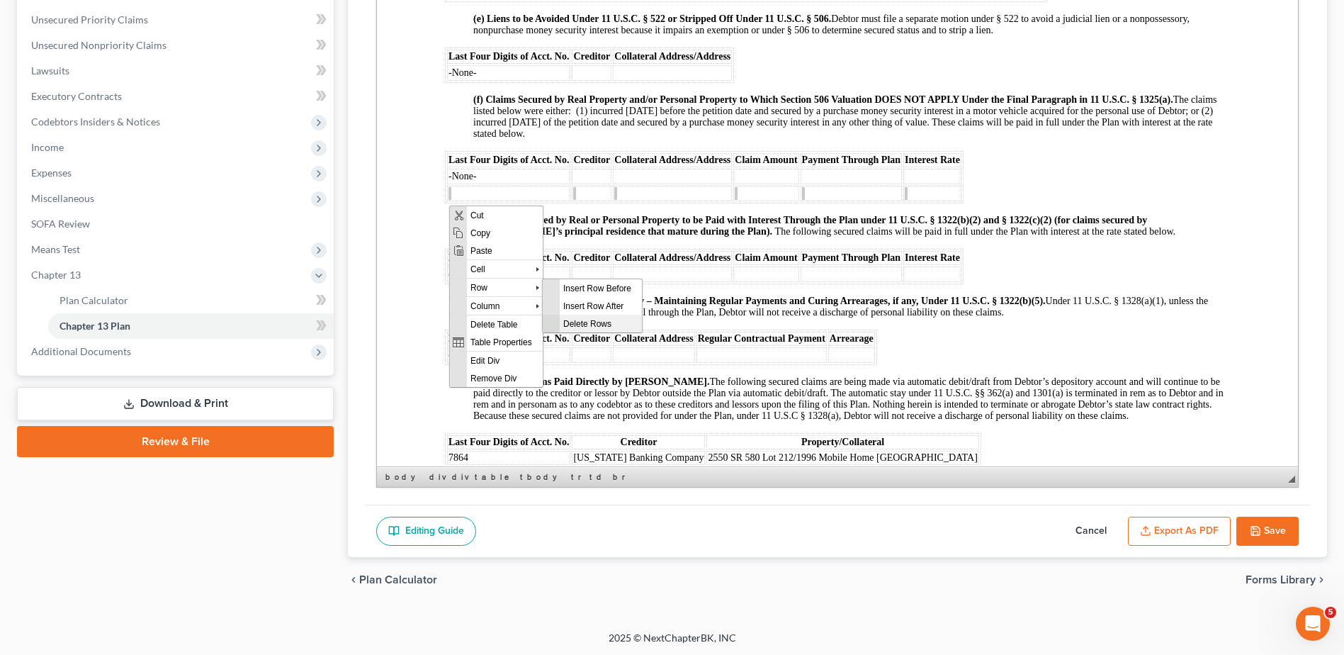
drag, startPoint x: 762, startPoint y: 627, endPoint x: 596, endPoint y: 320, distance: 349.7
click at [596, 320] on span "Delete Rows" at bounding box center [601, 323] width 82 height 18
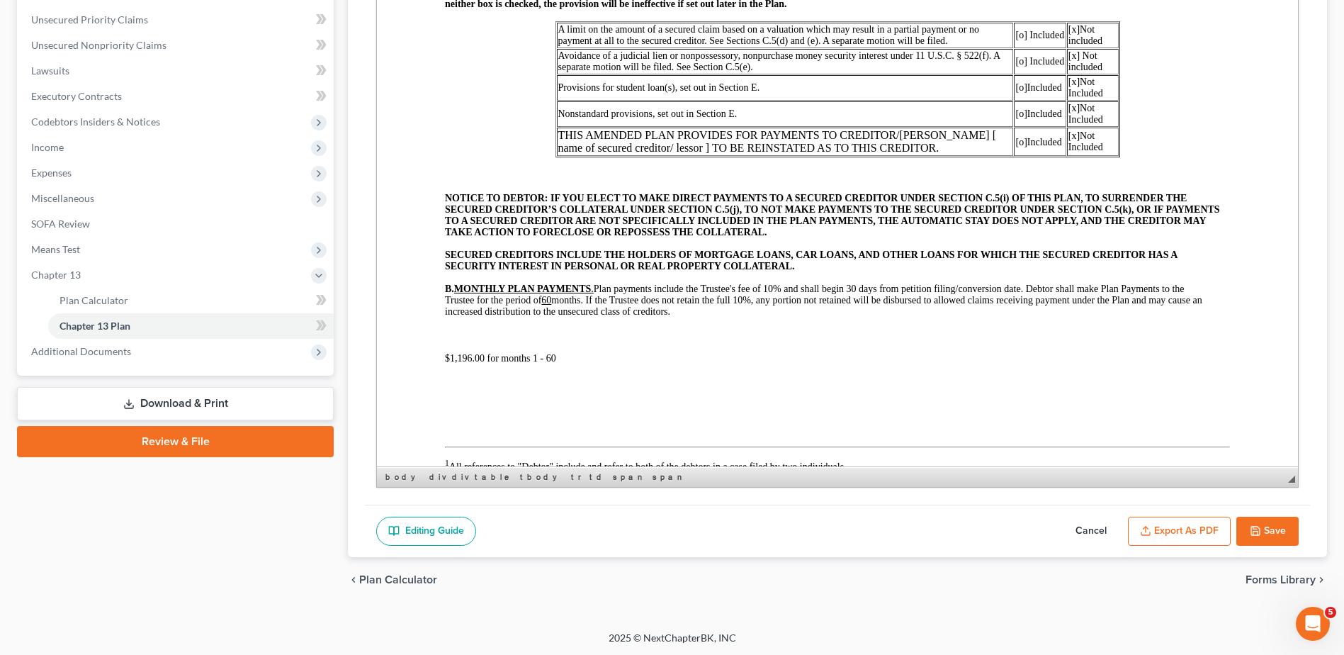
scroll to position [285, 0]
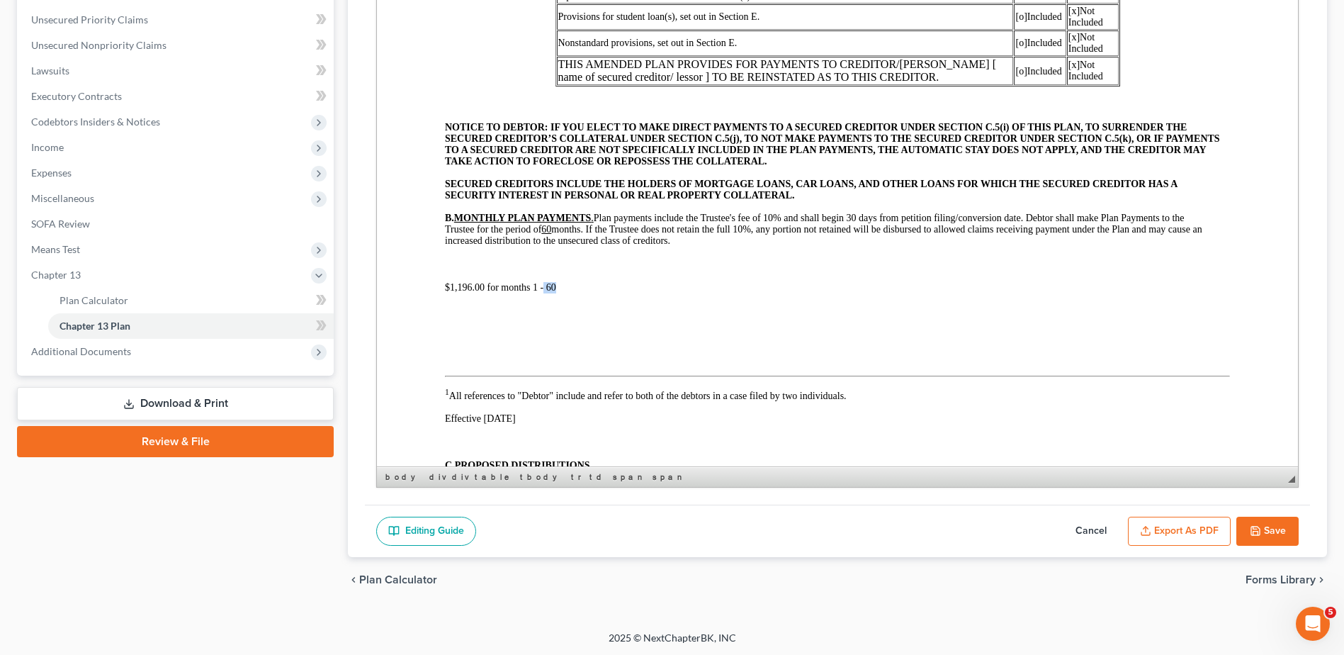
drag, startPoint x: 543, startPoint y: 285, endPoint x: 551, endPoint y: 288, distance: 8.3
click at [555, 287] on span "$1,196.00 for months 1 - 60" at bounding box center [500, 287] width 111 height 11
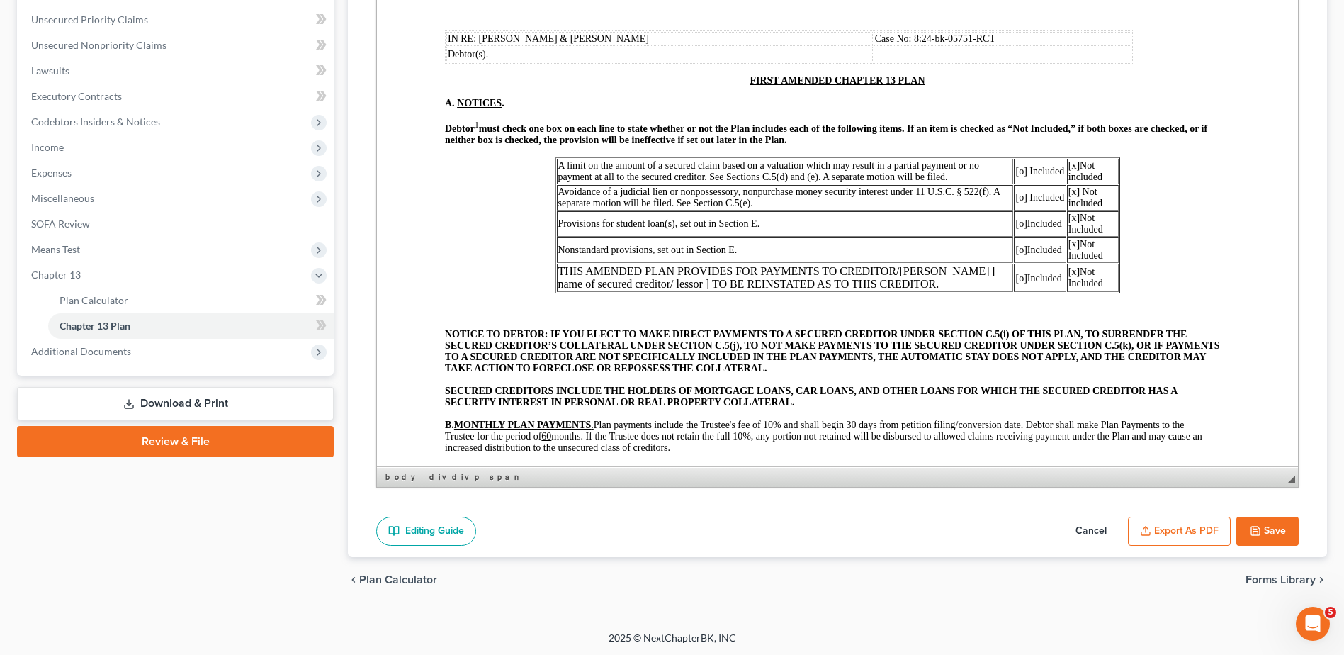
scroll to position [72, 0]
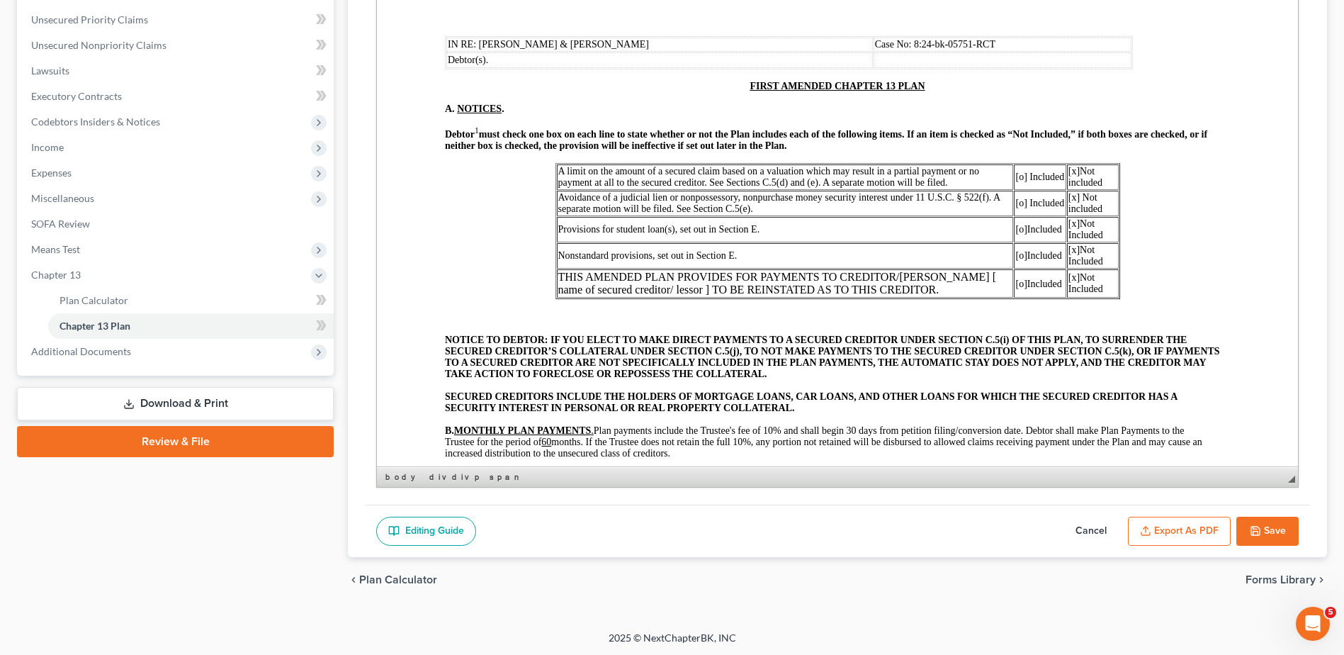
click at [1072, 172] on span "[x]" at bounding box center [1074, 171] width 11 height 11
copy span "[x]"
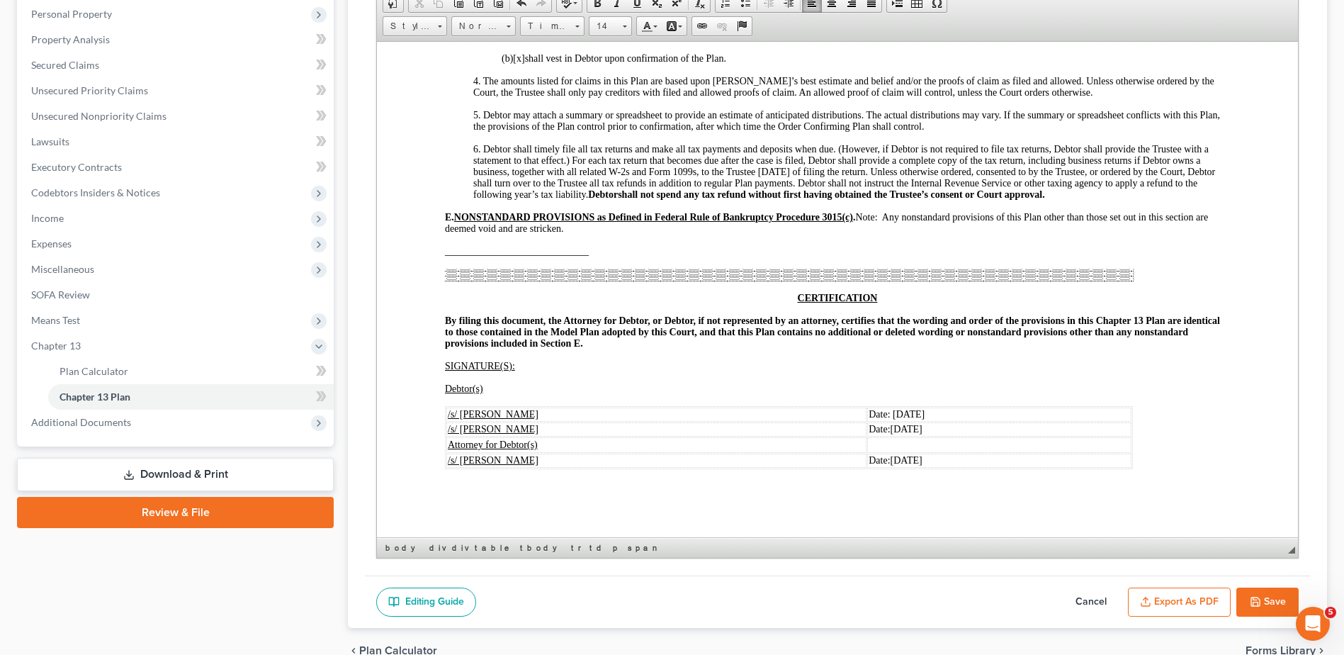
scroll to position [2842, 0]
click at [1202, 594] on button "Export as PDF" at bounding box center [1179, 602] width 103 height 30
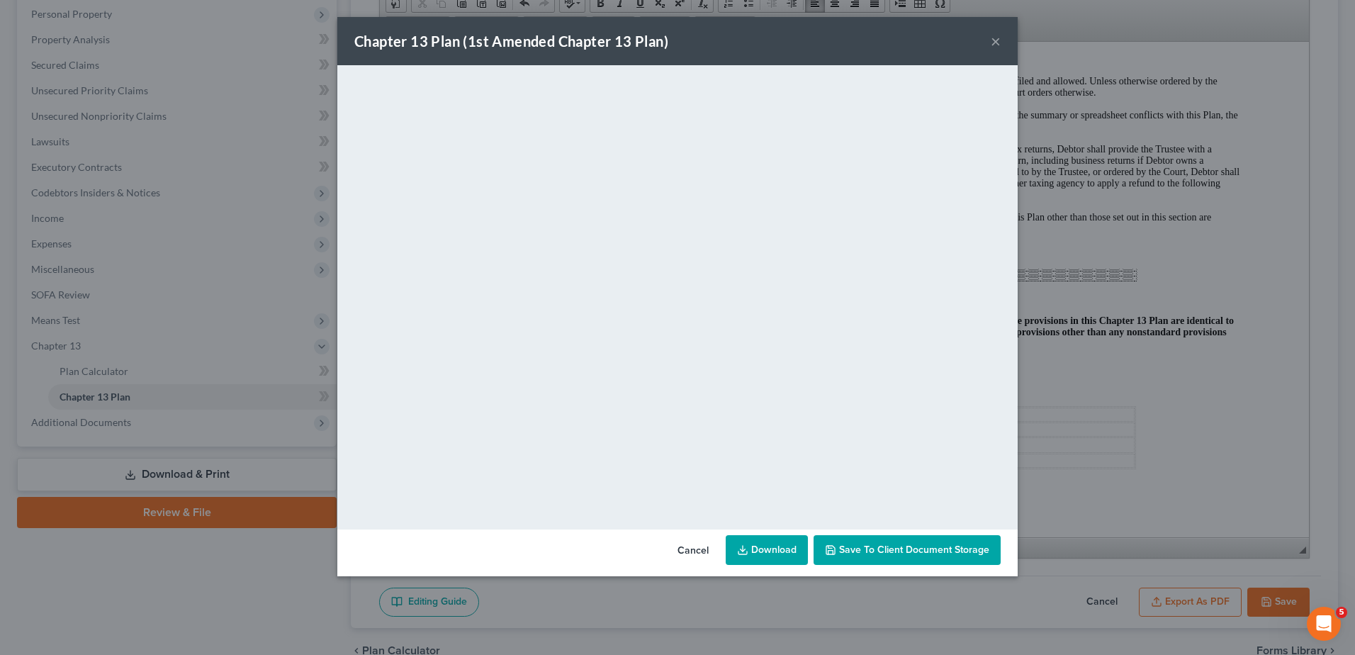
click at [779, 548] on link "Download" at bounding box center [767, 550] width 82 height 30
click at [994, 40] on button "×" at bounding box center [996, 41] width 10 height 17
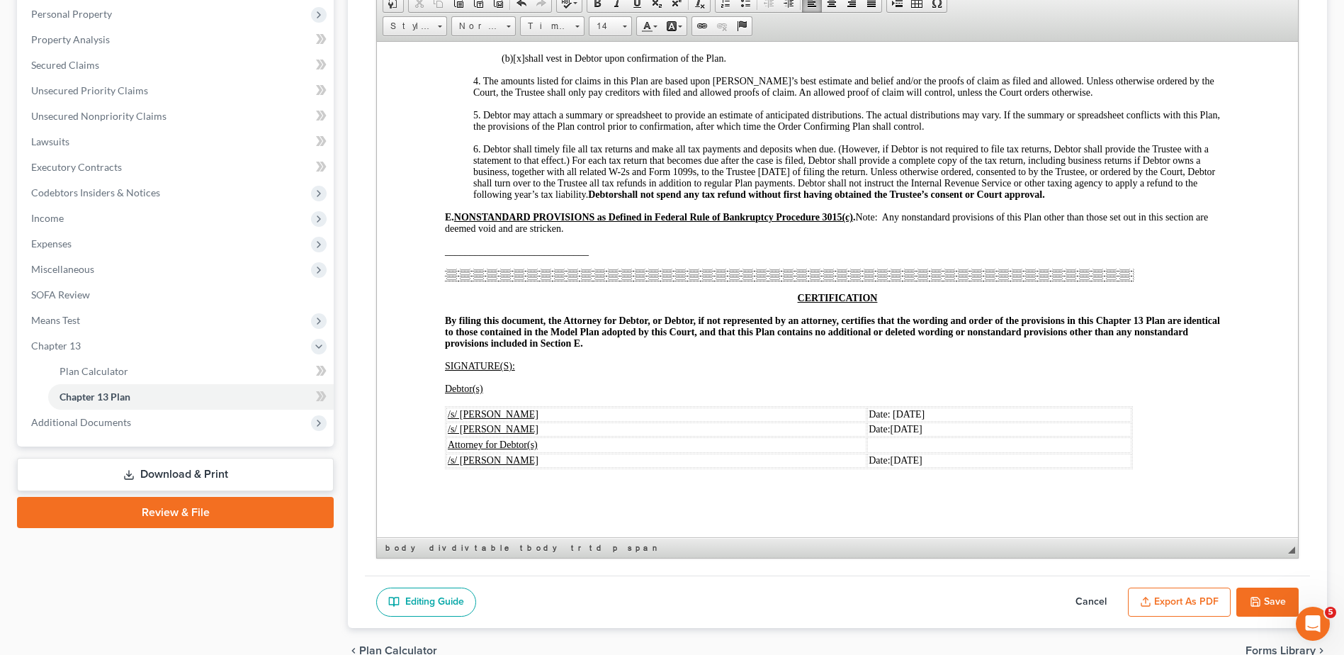
click at [1278, 599] on button "Save" at bounding box center [1268, 602] width 62 height 30
